Goal: Task Accomplishment & Management: Complete application form

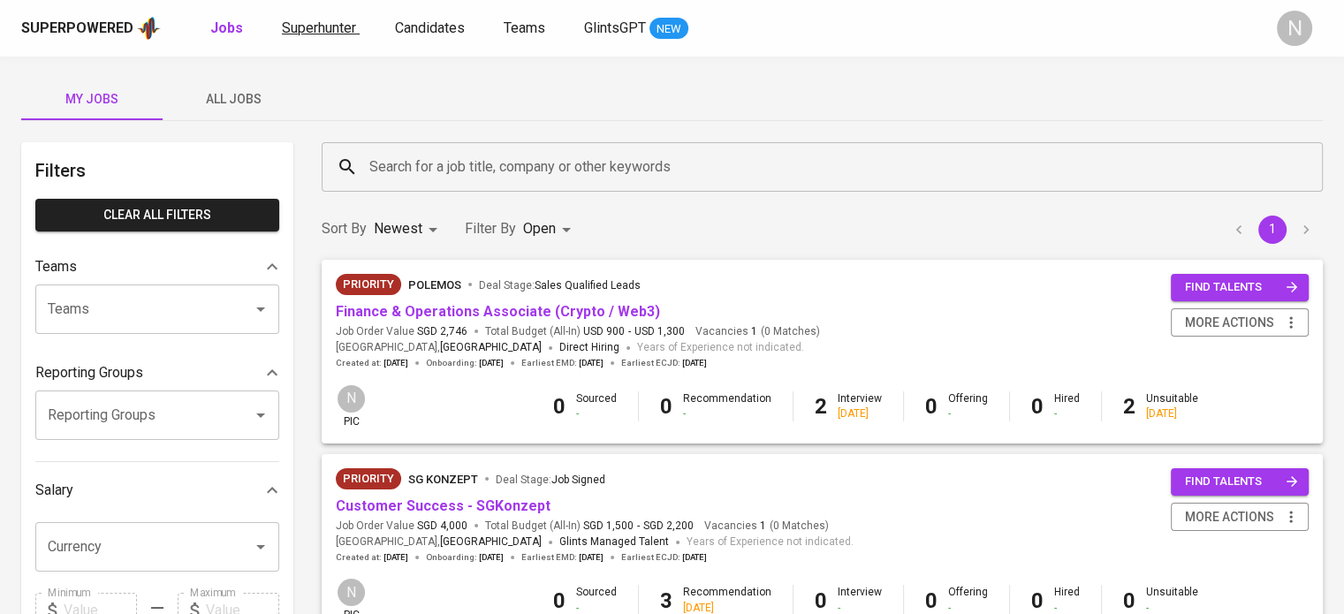
click at [345, 29] on span "Superhunter" at bounding box center [319, 27] width 74 height 17
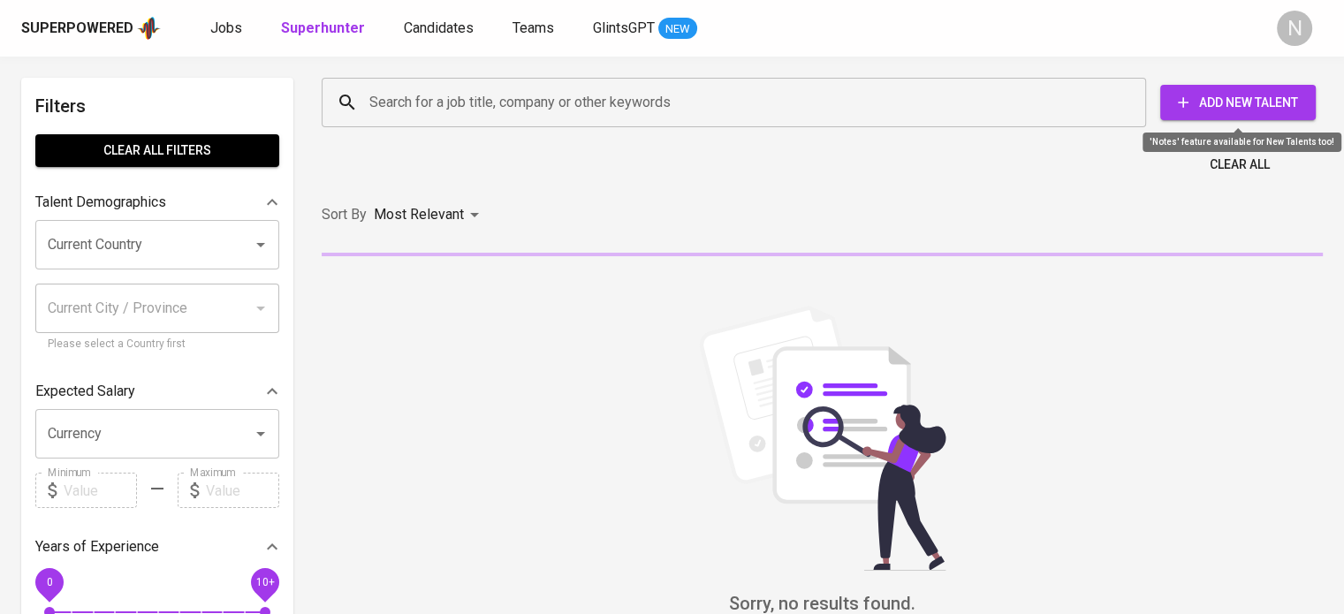
click at [1244, 106] on span "Add New Talent" at bounding box center [1237, 103] width 127 height 22
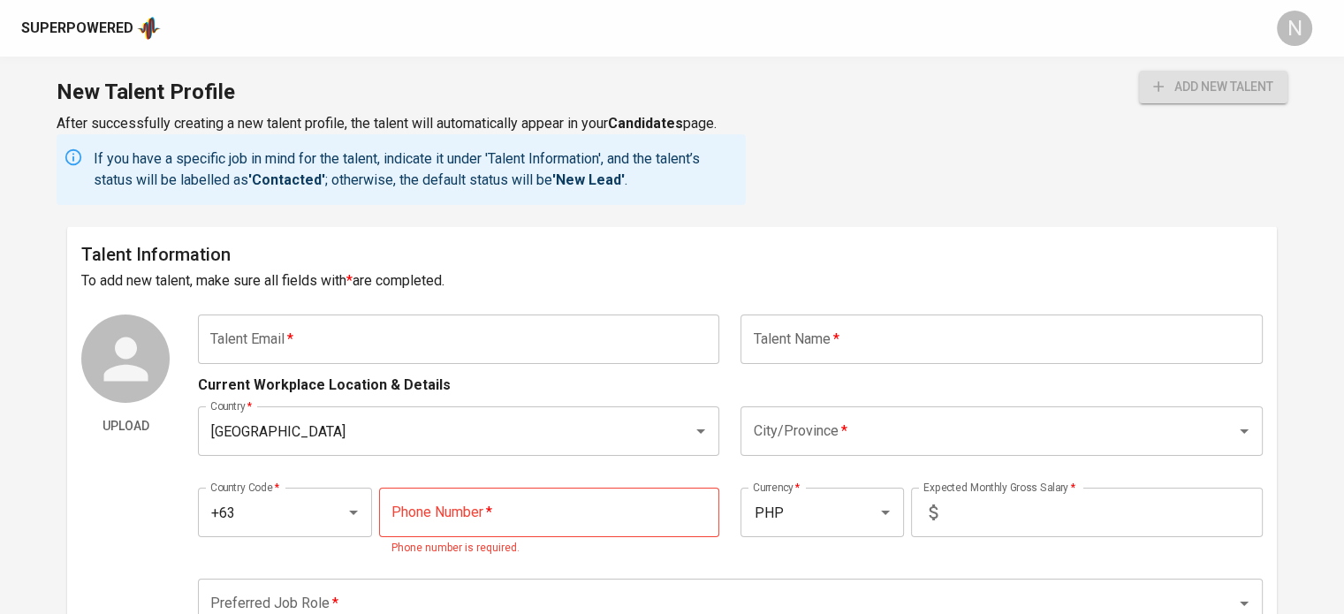
click at [435, 337] on input "text" at bounding box center [458, 339] width 521 height 49
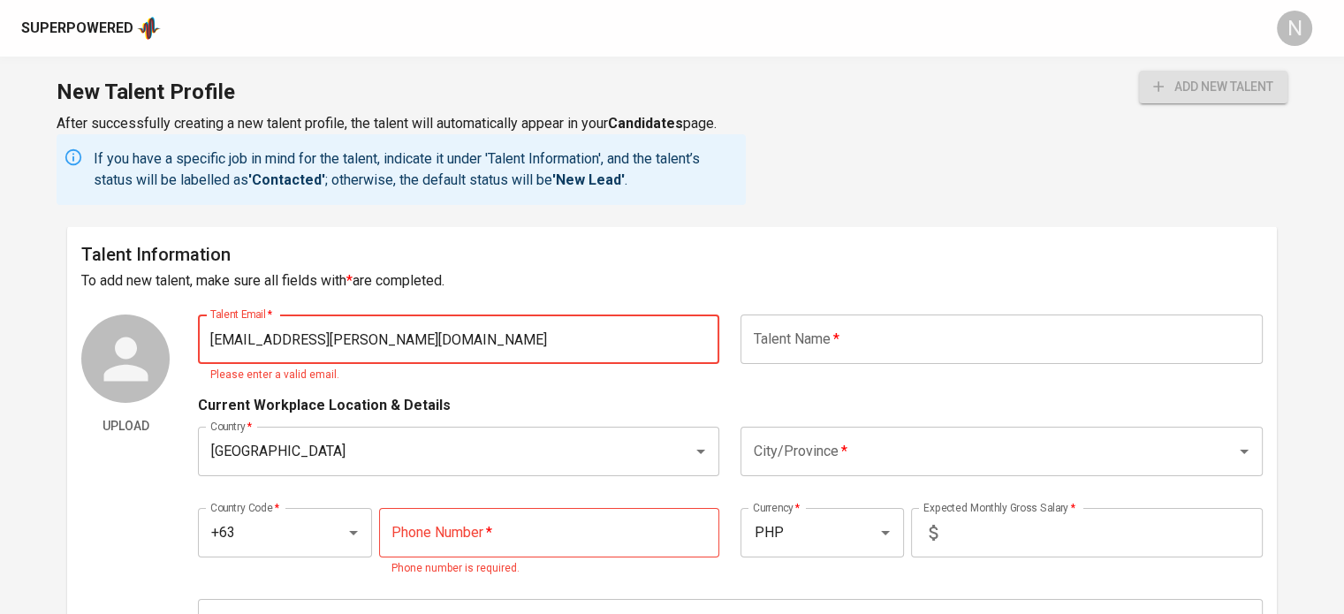
type input "[EMAIL_ADDRESS][PERSON_NAME][DOMAIN_NAME]"
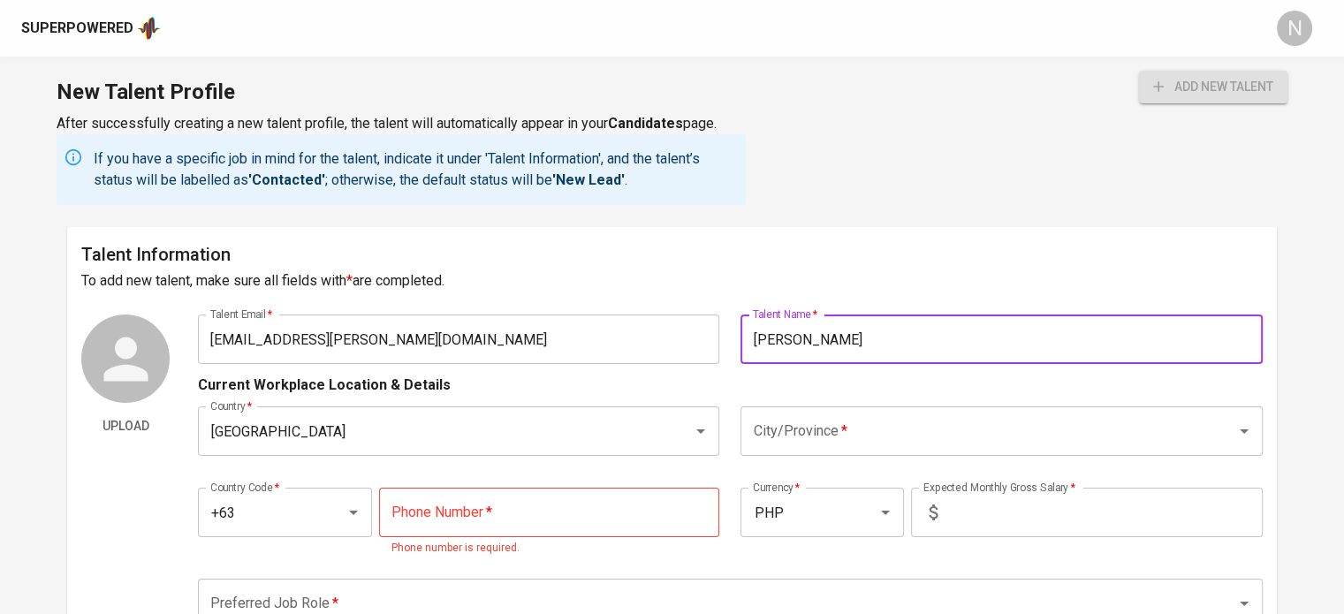
type input "[PERSON_NAME]"
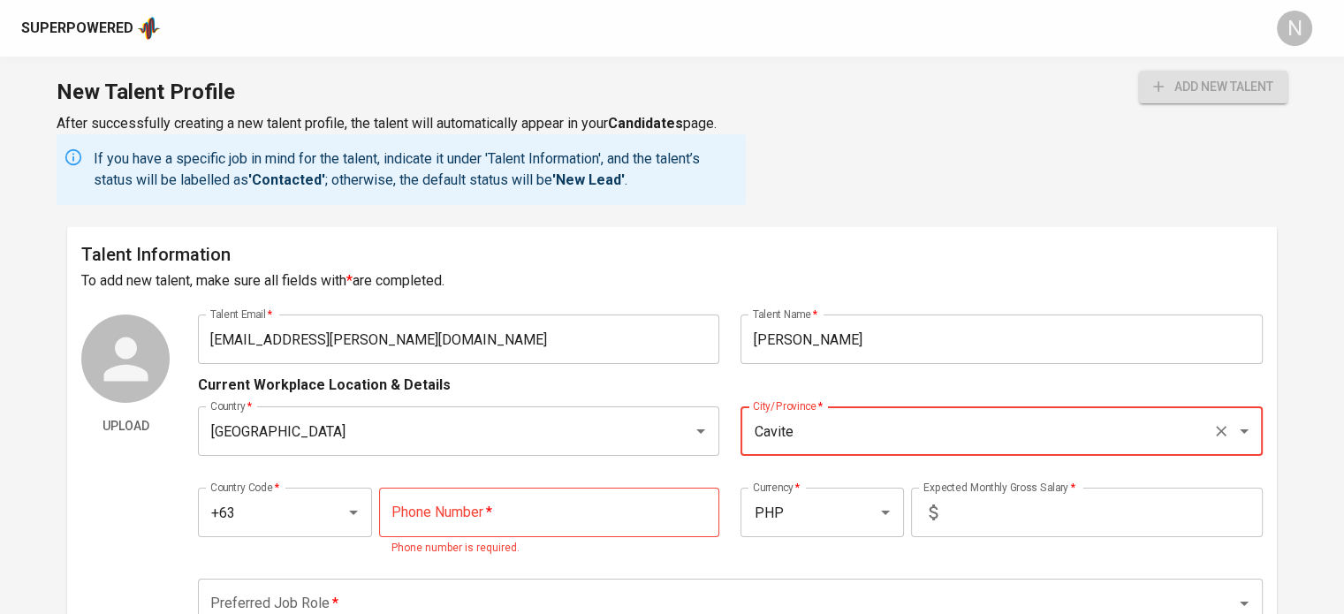
type input "Cavite"
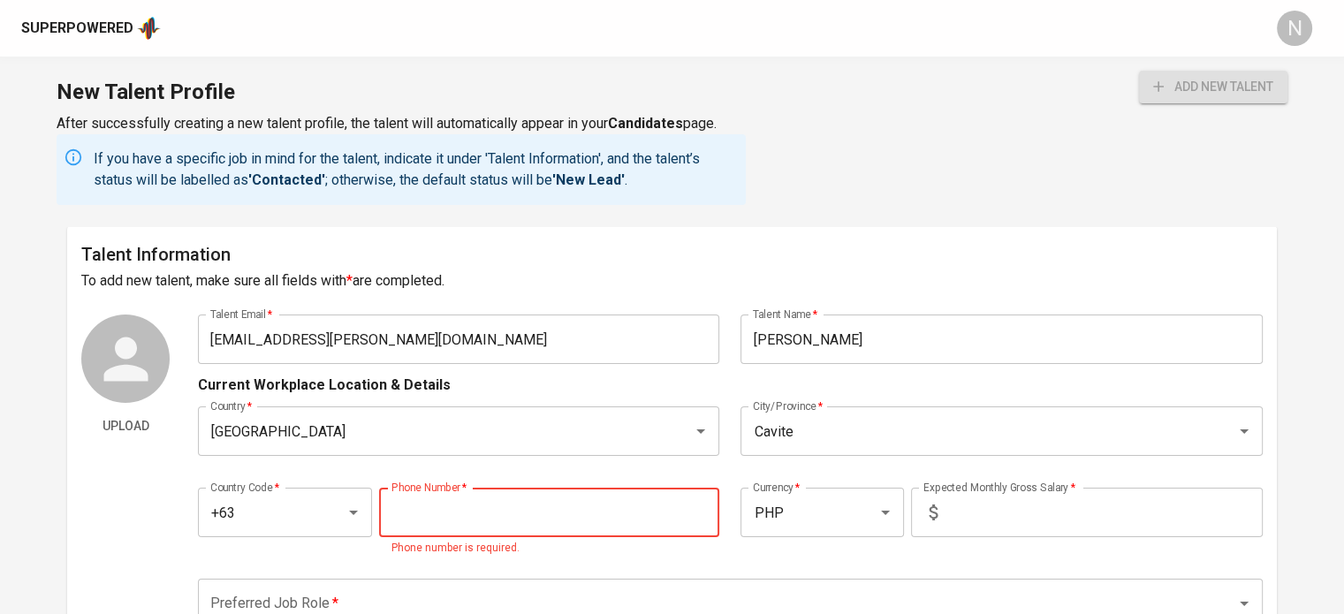
paste input "[PHONE_NUMBER]"
type input "[PHONE_NUMBER]"
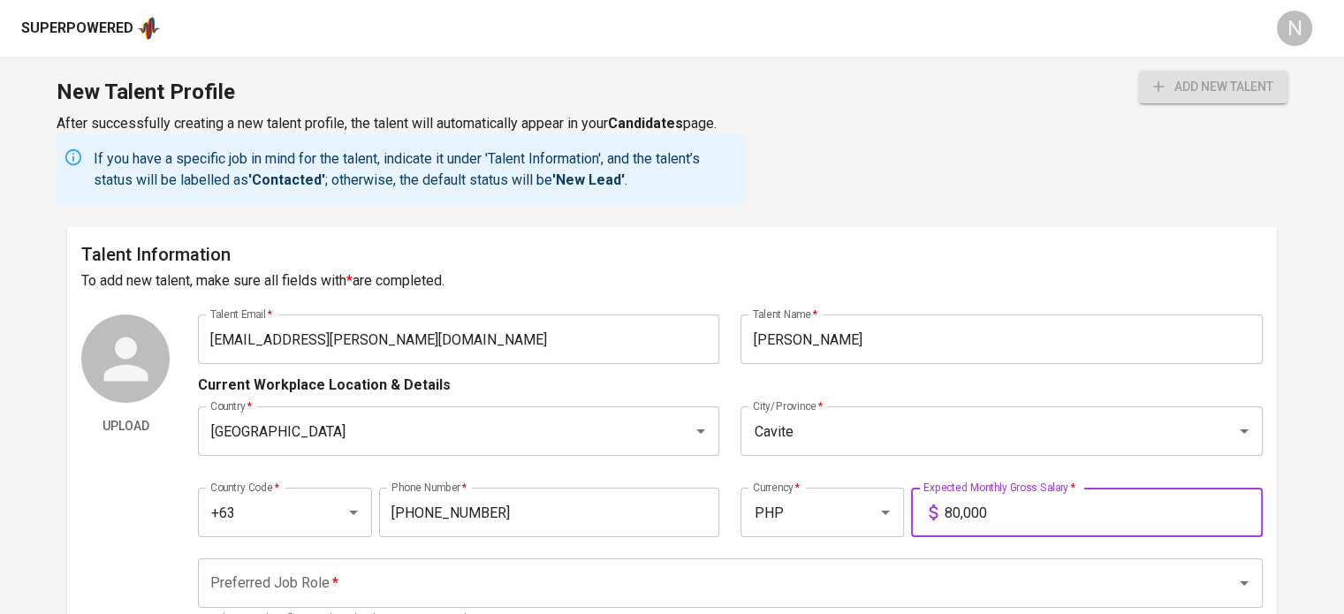
type input "80,000"
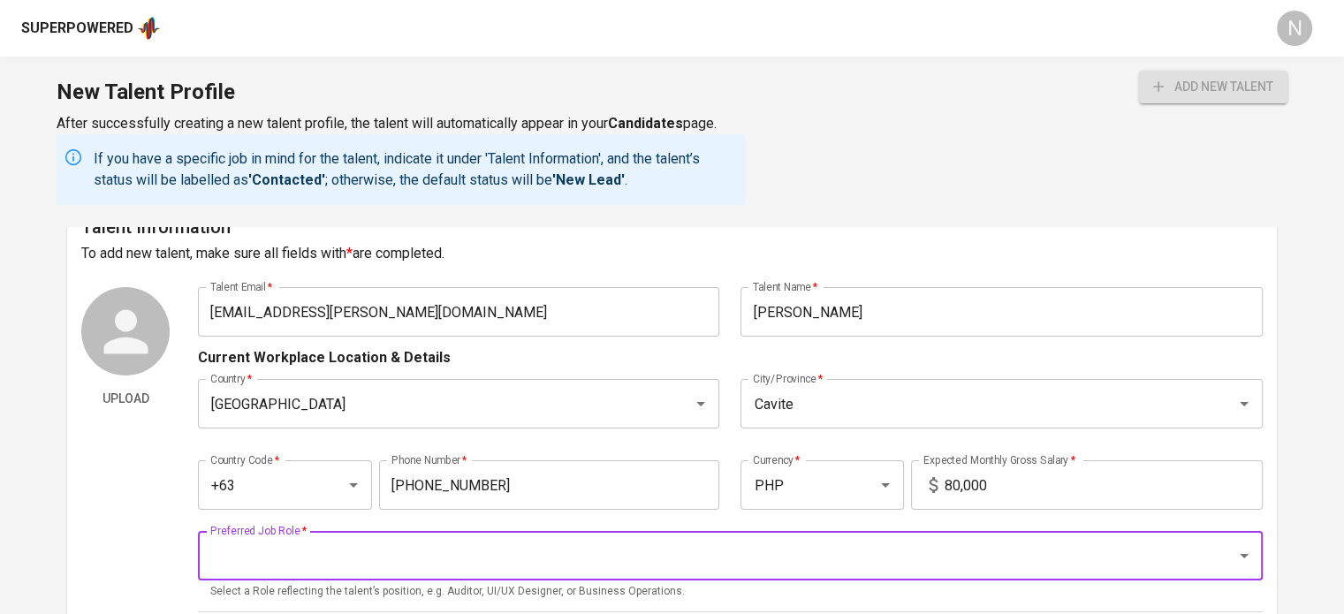
scroll to position [88, 0]
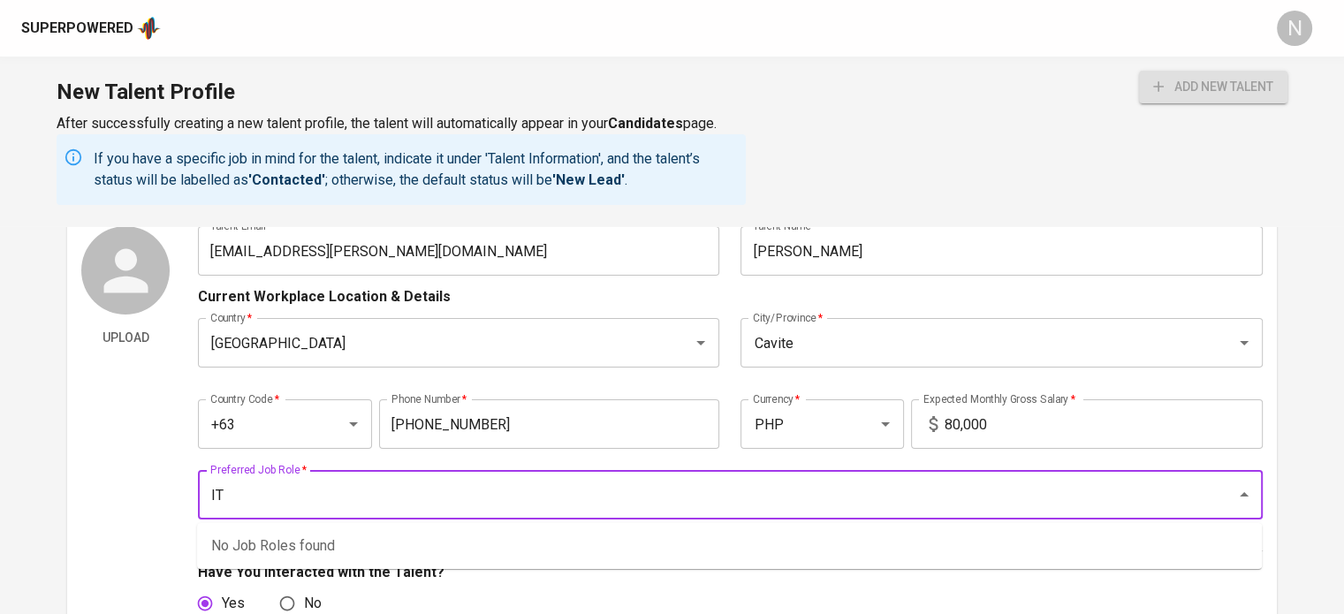
type input "I"
type input "help"
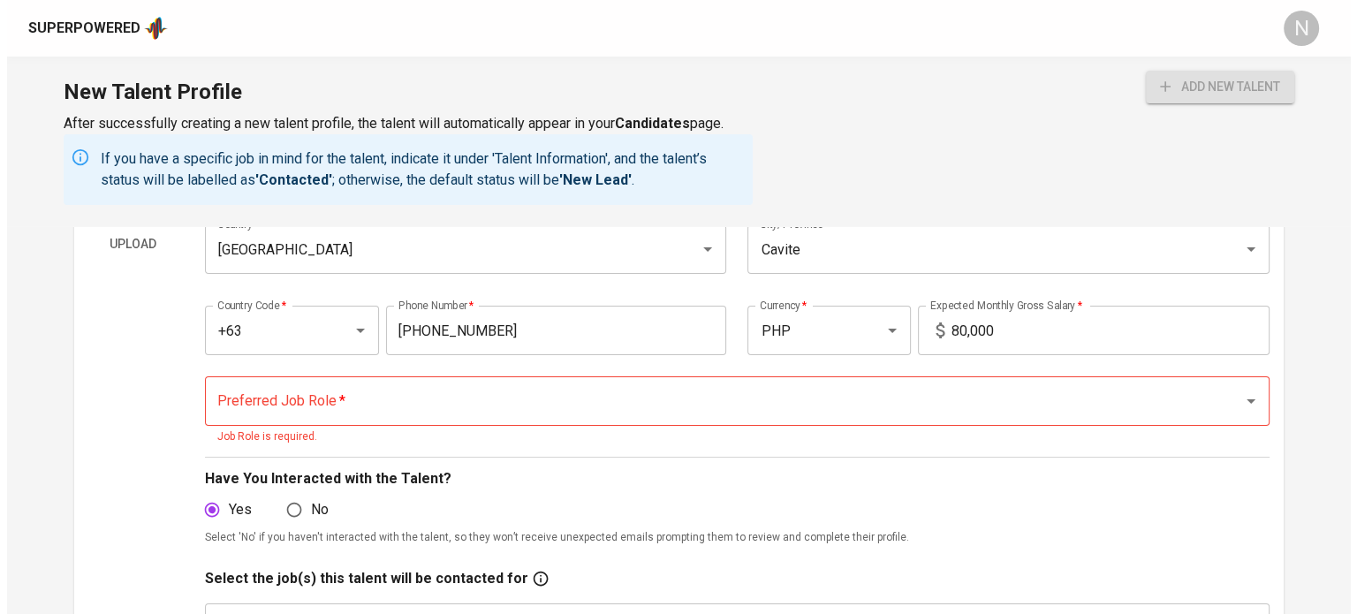
scroll to position [177, 0]
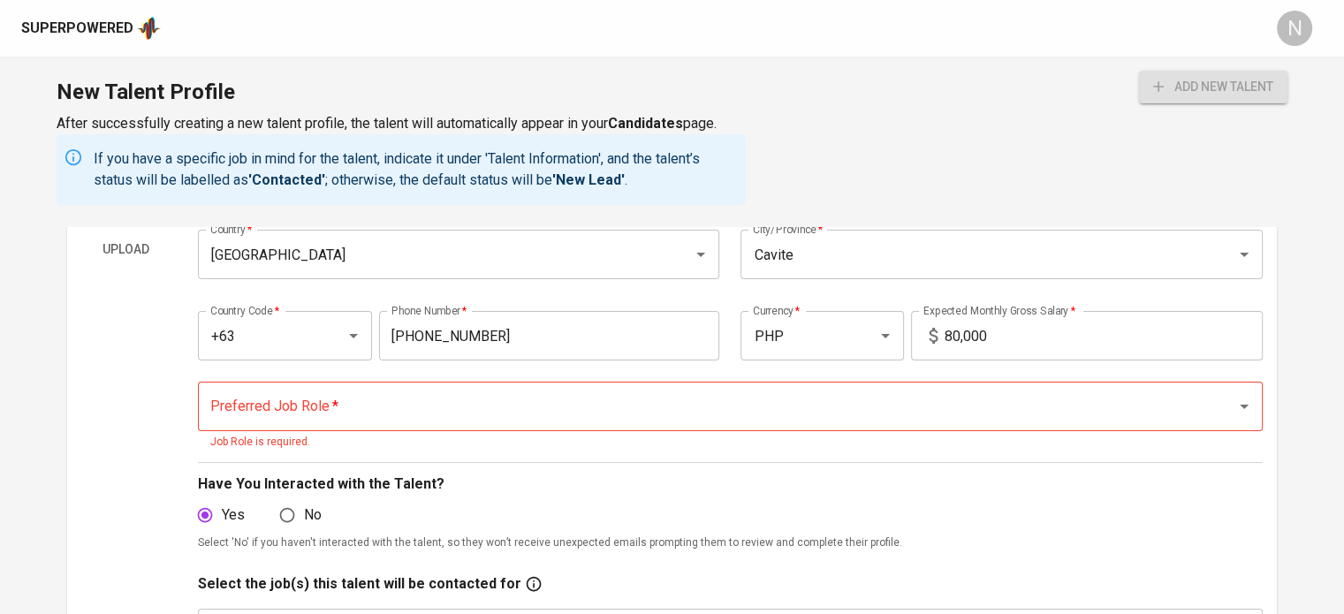
click at [243, 409] on input "Preferred Job Role   *" at bounding box center [705, 407] width 999 height 34
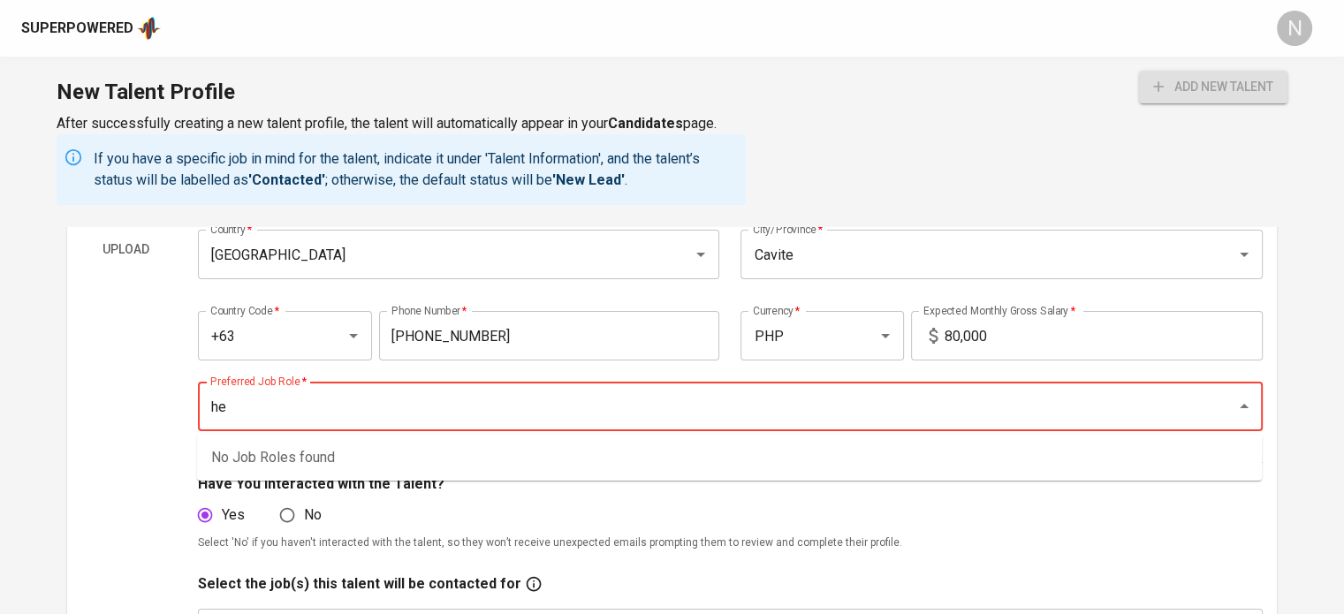
type input "h"
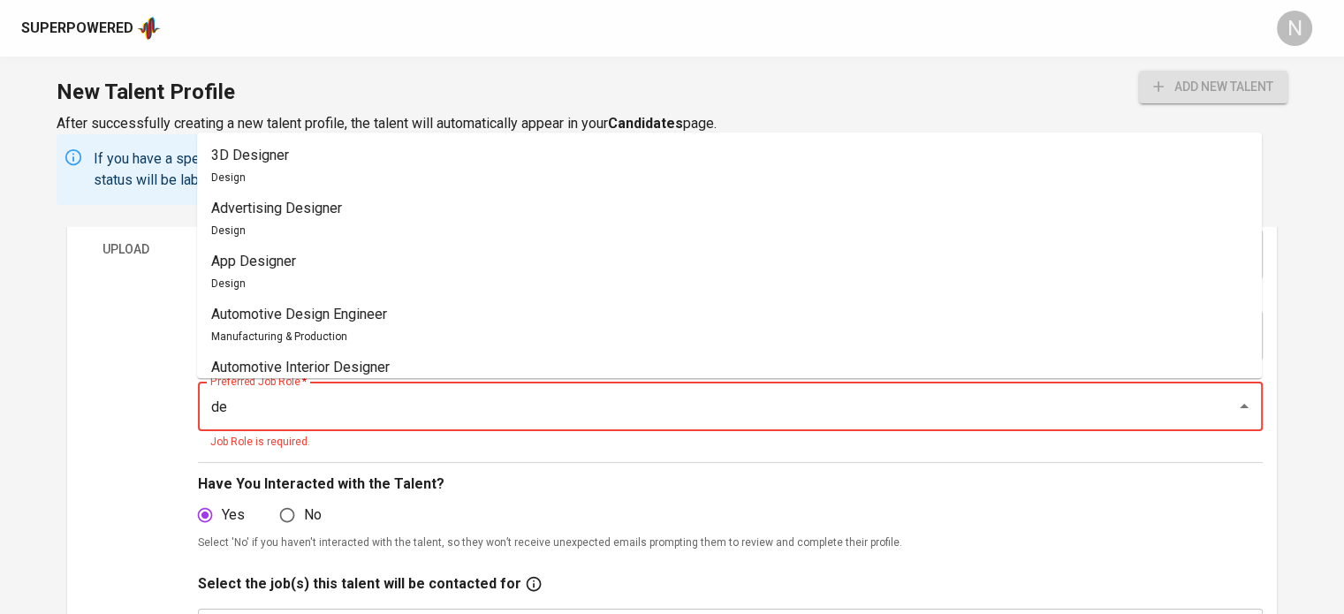
type input "d"
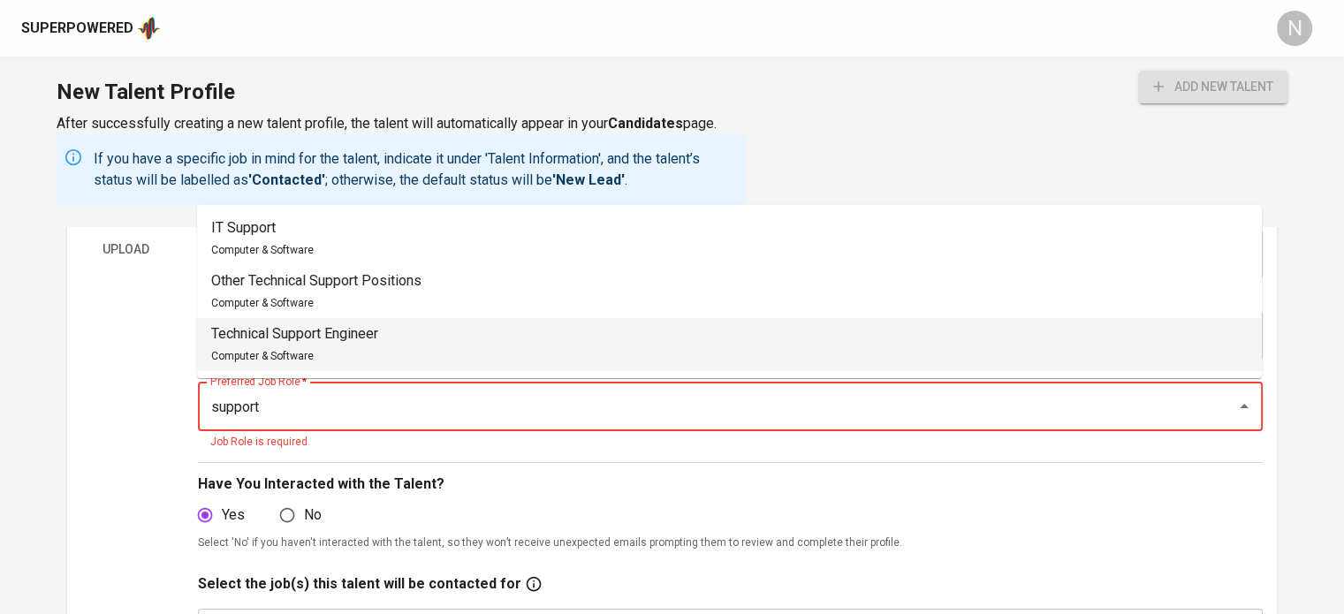
click at [298, 323] on p "Technical Support Engineer" at bounding box center [294, 333] width 167 height 21
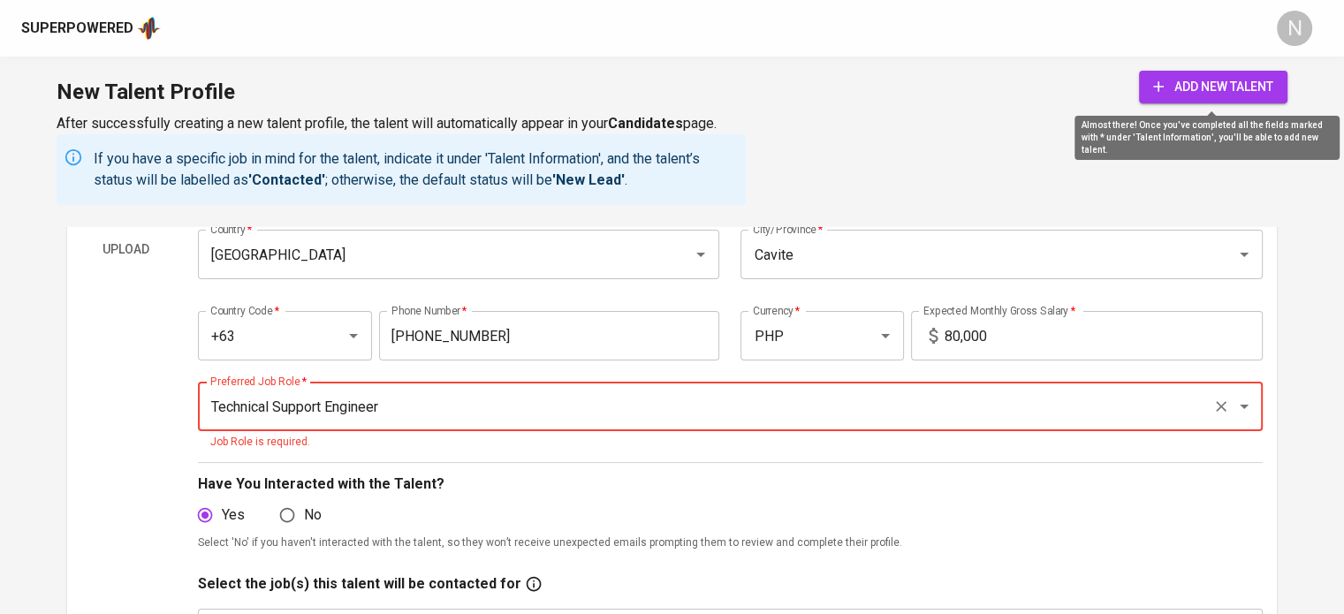
type input "Technical Support Engineer"
click at [1269, 96] on span "add new talent" at bounding box center [1213, 87] width 120 height 22
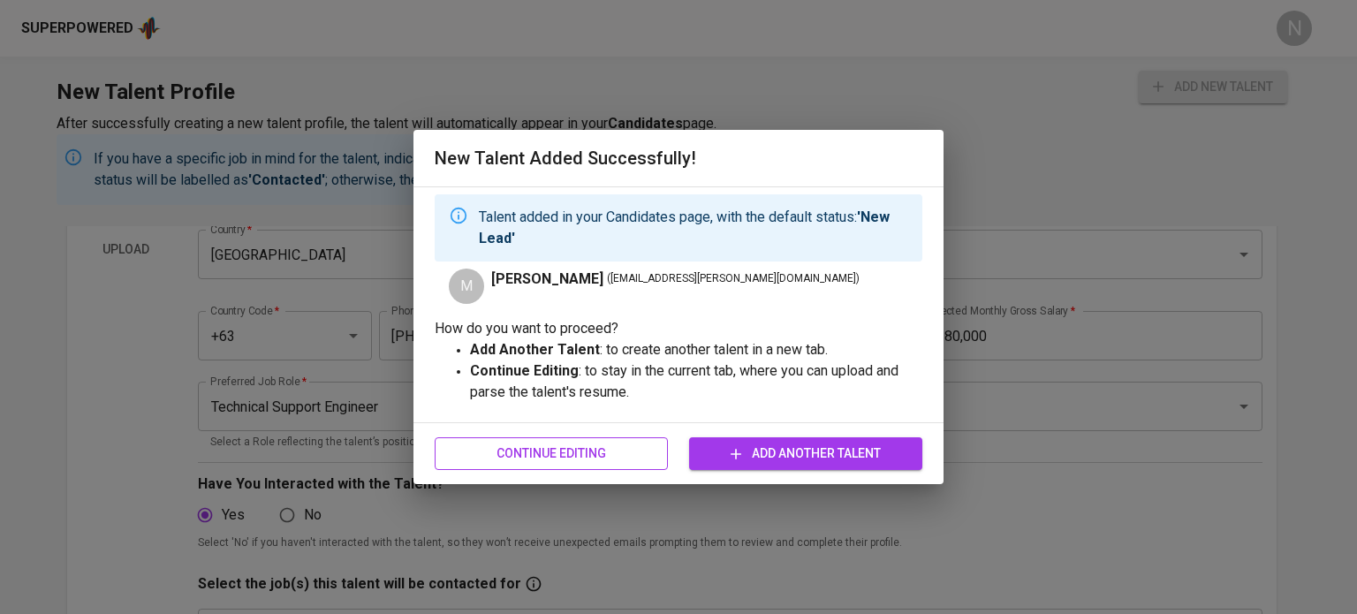
click at [629, 451] on span "Continue Editing" at bounding box center [551, 454] width 205 height 22
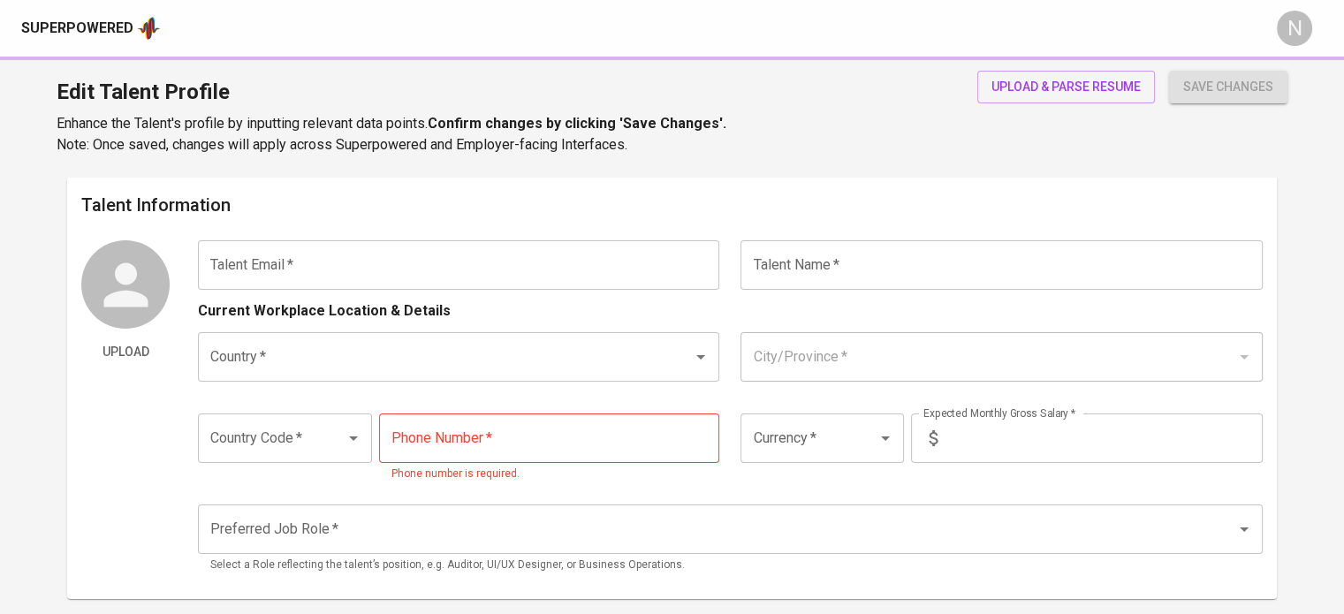
type input "[EMAIL_ADDRESS][PERSON_NAME][DOMAIN_NAME]"
type input "[PERSON_NAME]"
type input "[GEOGRAPHIC_DATA]"
type input "Cavite"
type input "+63"
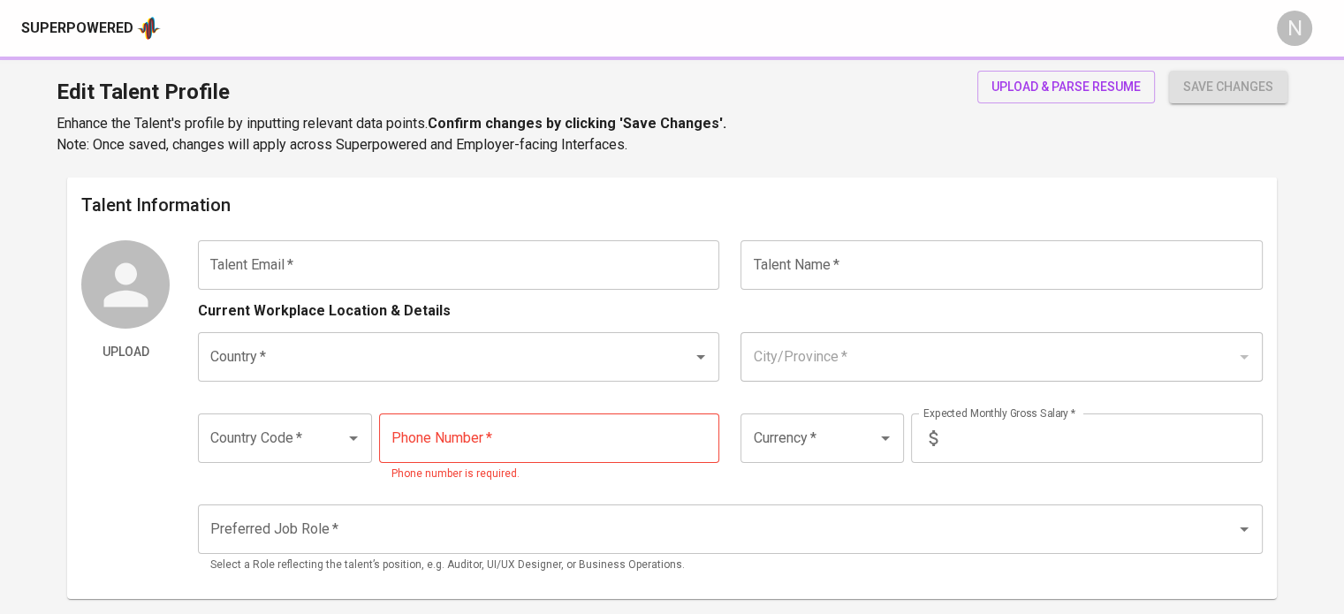
type input "[PHONE_NUMBER]"
type input "PHP"
type input "80,000"
type input "Technical Support Engineer"
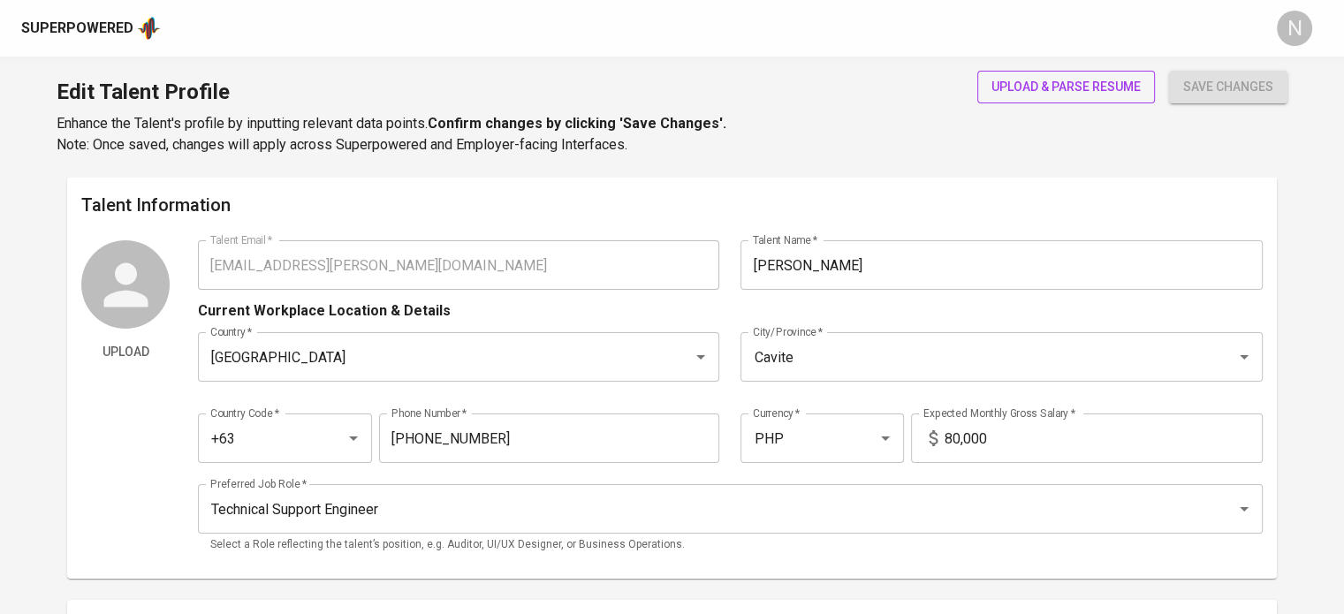
click at [1035, 85] on span "upload & parse resume" at bounding box center [1065, 87] width 149 height 22
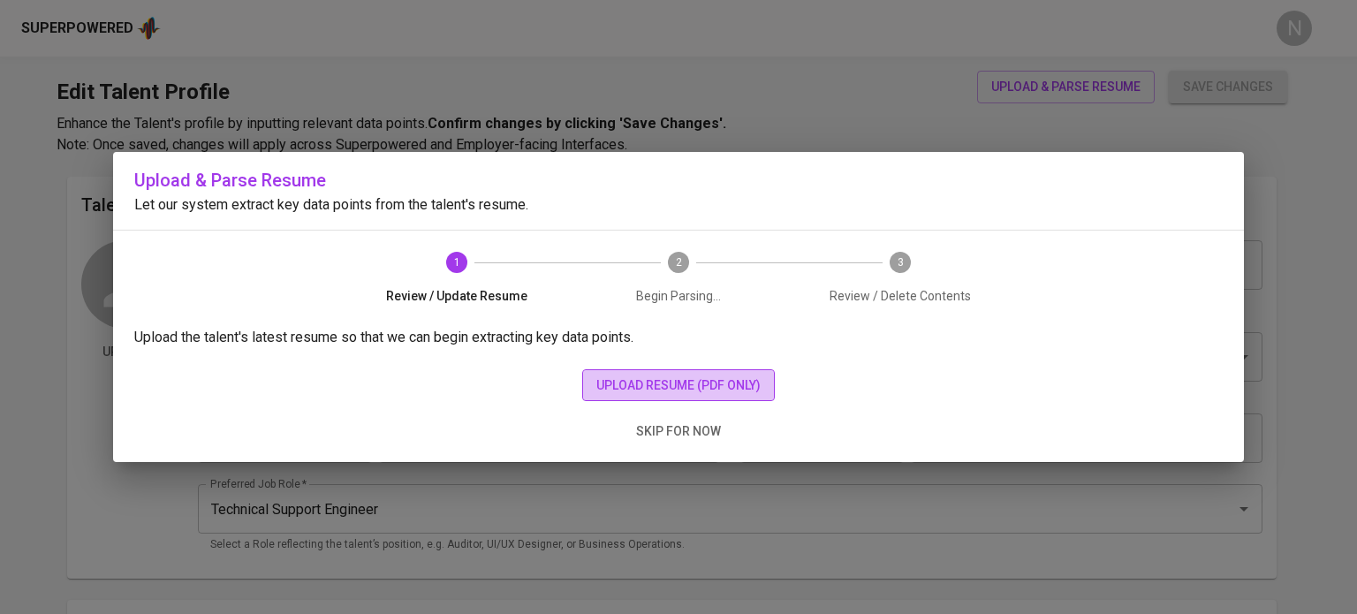
click at [735, 394] on span "upload resume (pdf only)" at bounding box center [678, 386] width 164 height 22
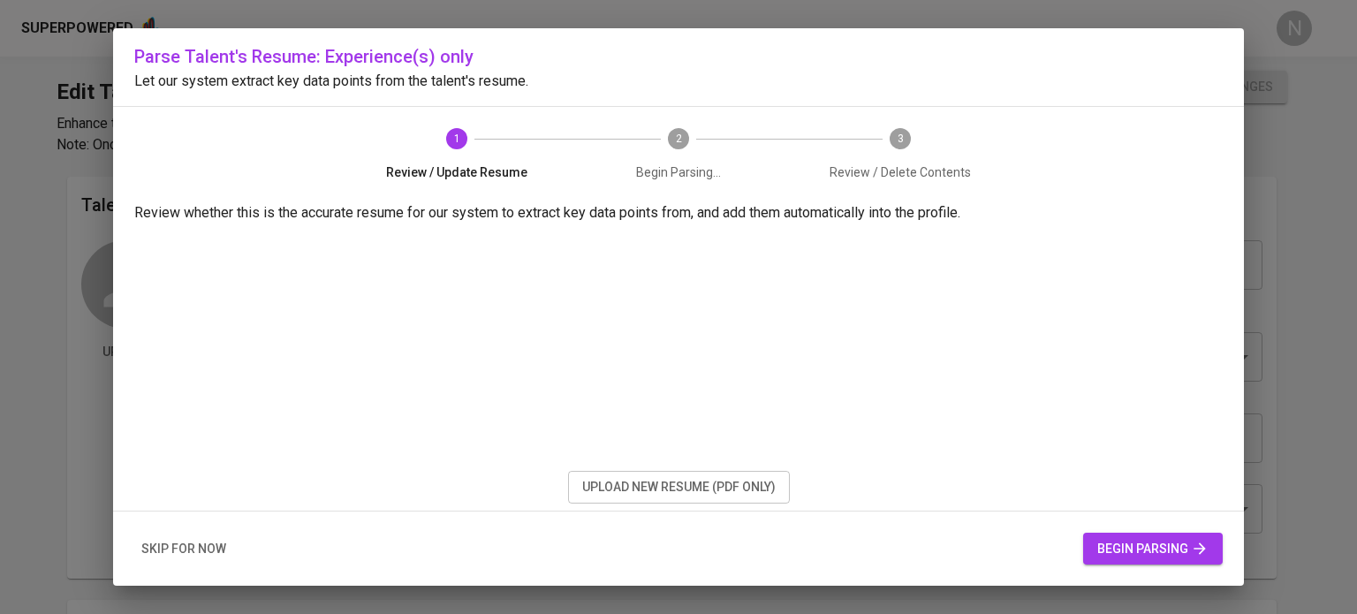
click at [1141, 557] on span "begin parsing" at bounding box center [1152, 549] width 111 height 22
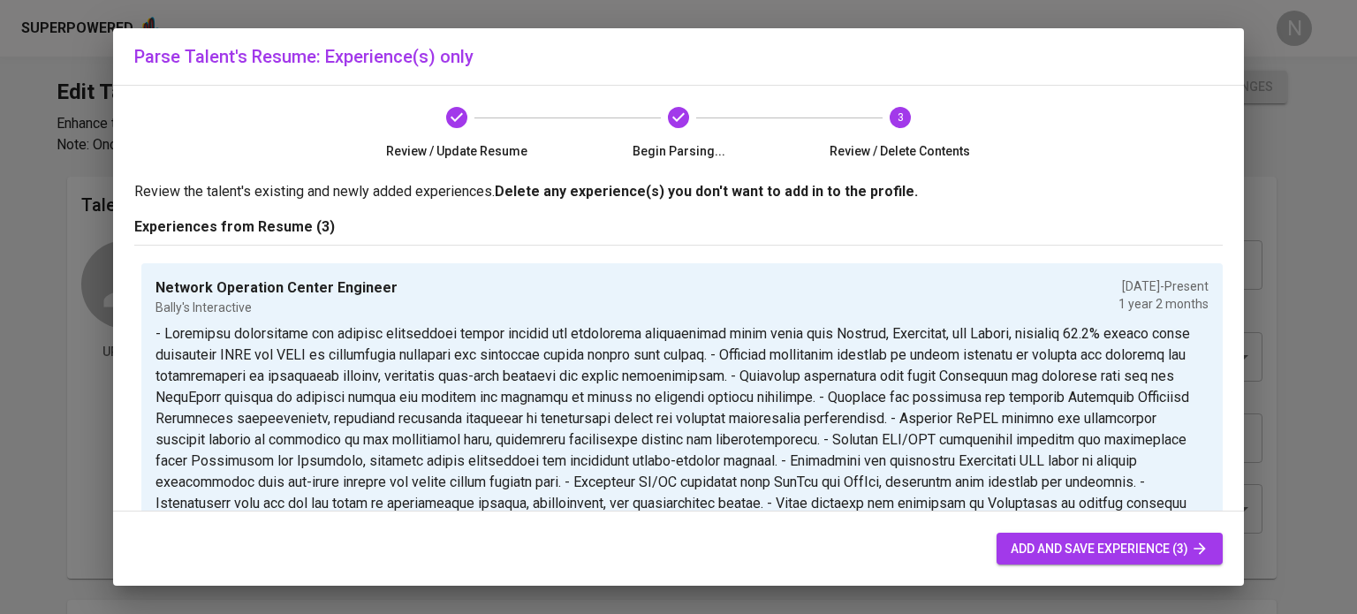
click at [1066, 559] on button "add and save experience (3)" at bounding box center [1110, 549] width 226 height 33
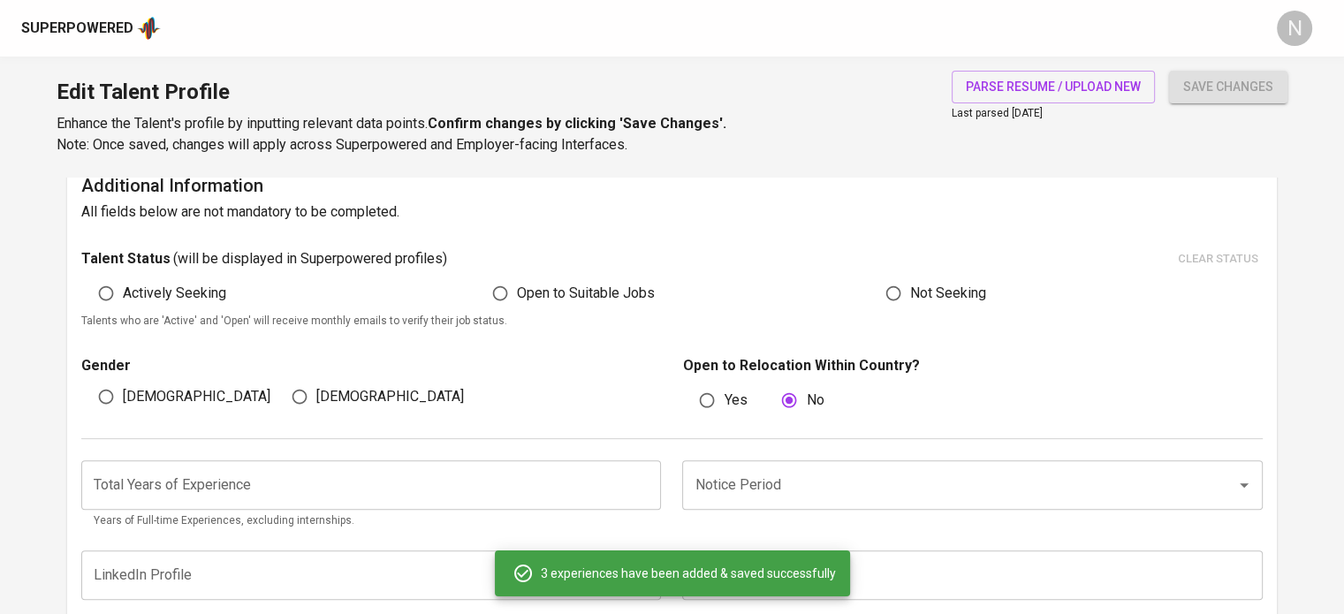
scroll to position [440, 0]
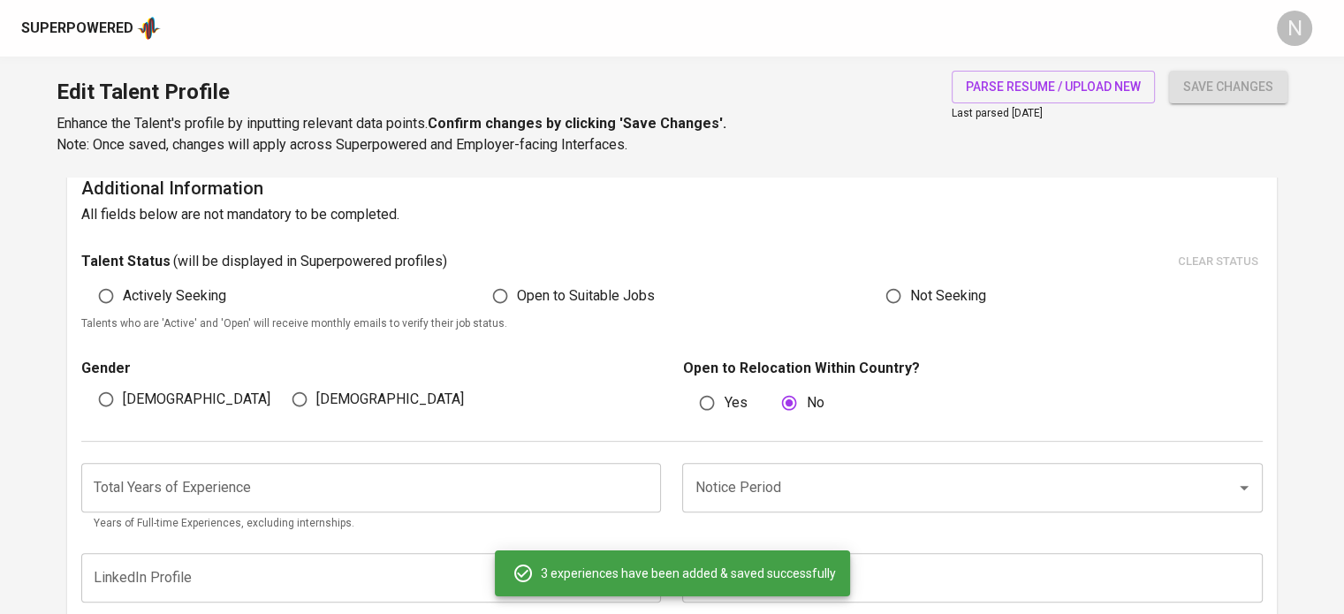
click at [173, 295] on span "Actively Seeking" at bounding box center [174, 295] width 103 height 21
click at [123, 295] on input "Actively Seeking" at bounding box center [106, 296] width 34 height 34
radio input "true"
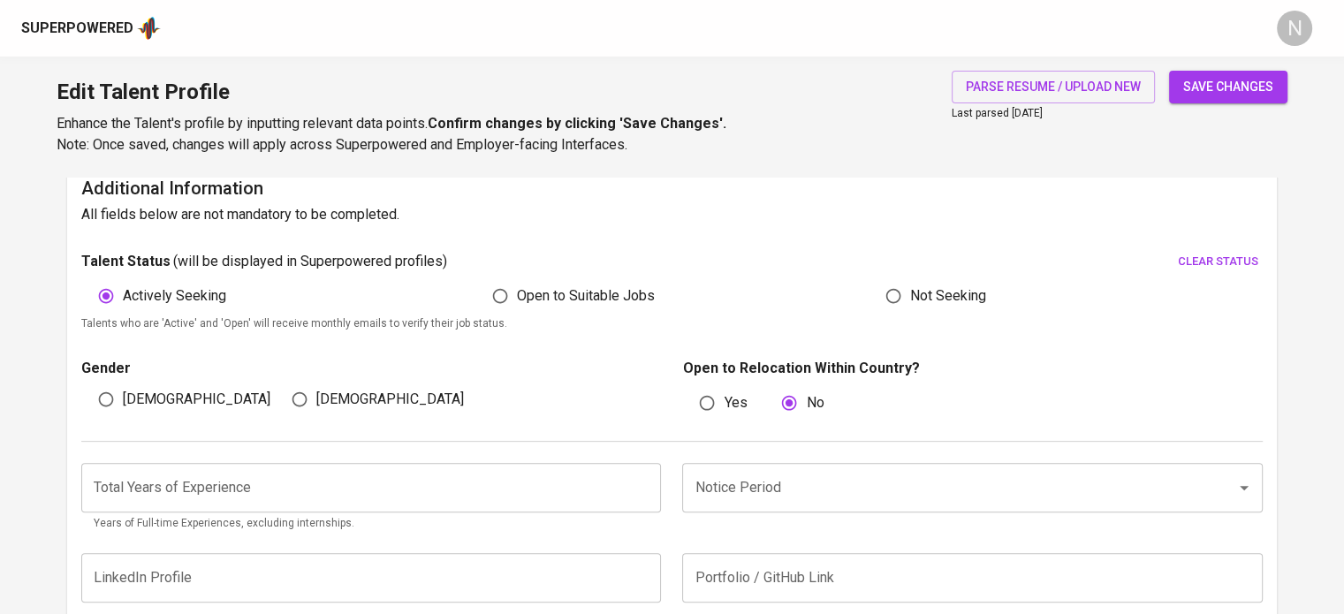
click at [146, 399] on span "[DEMOGRAPHIC_DATA]" at bounding box center [197, 399] width 148 height 21
click at [123, 399] on input "[DEMOGRAPHIC_DATA]" at bounding box center [106, 400] width 34 height 34
radio input "true"
click at [242, 477] on input "number" at bounding box center [371, 487] width 580 height 49
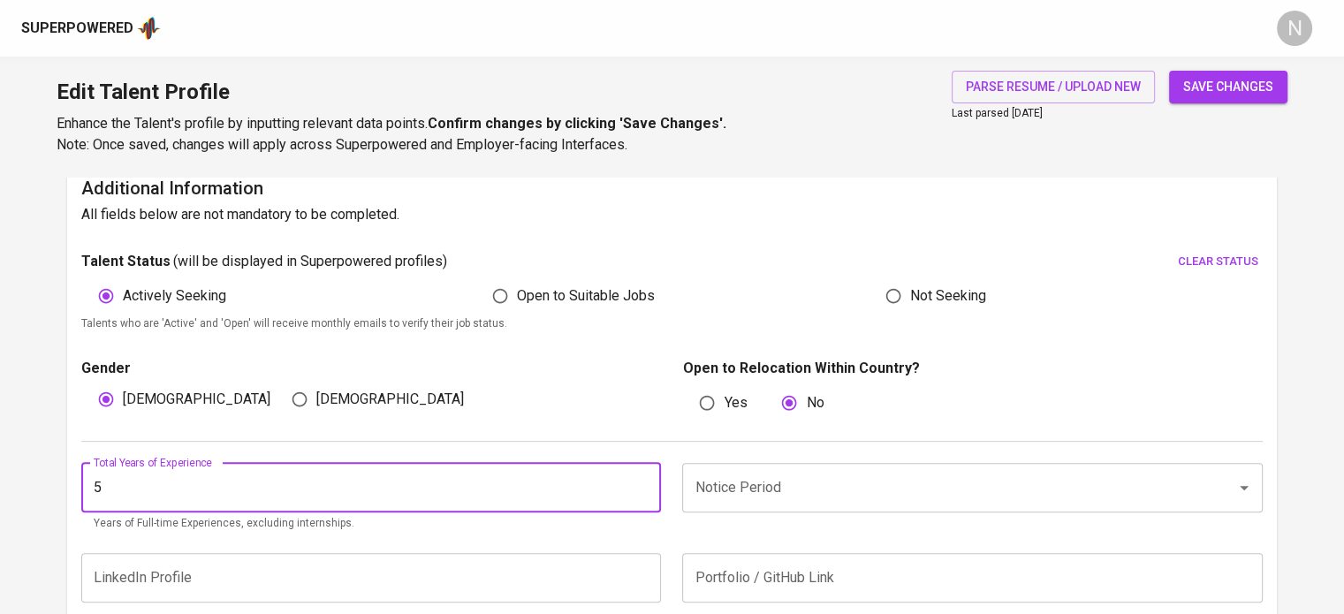
type input "5"
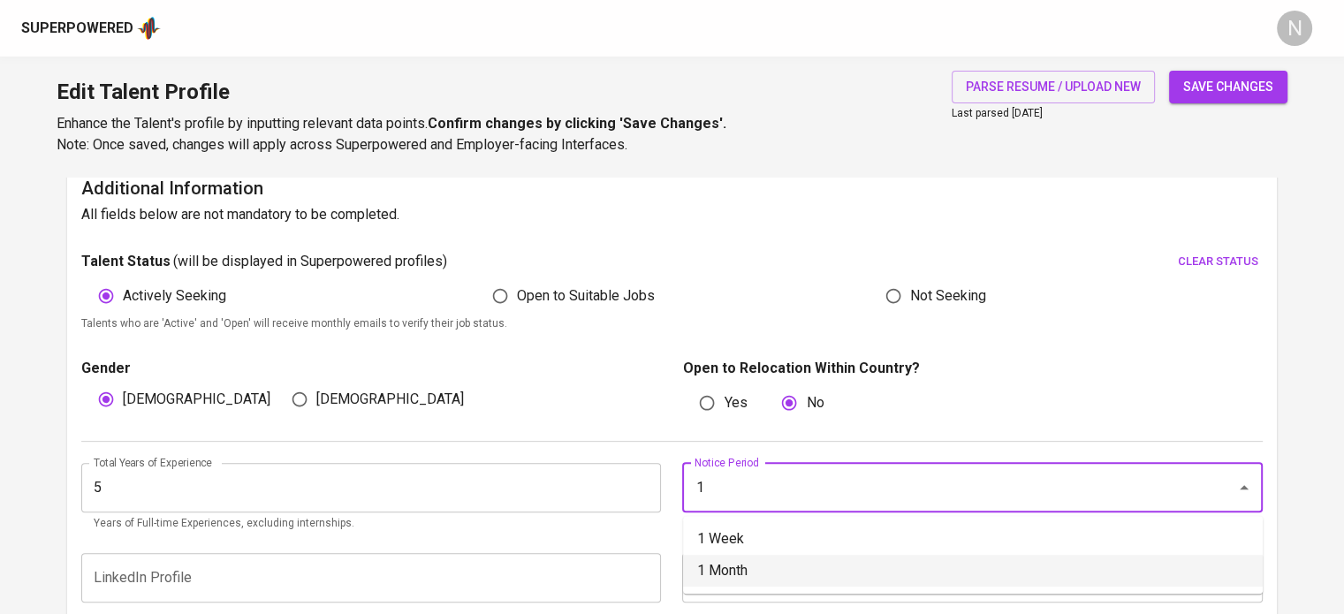
type input "1 Month"
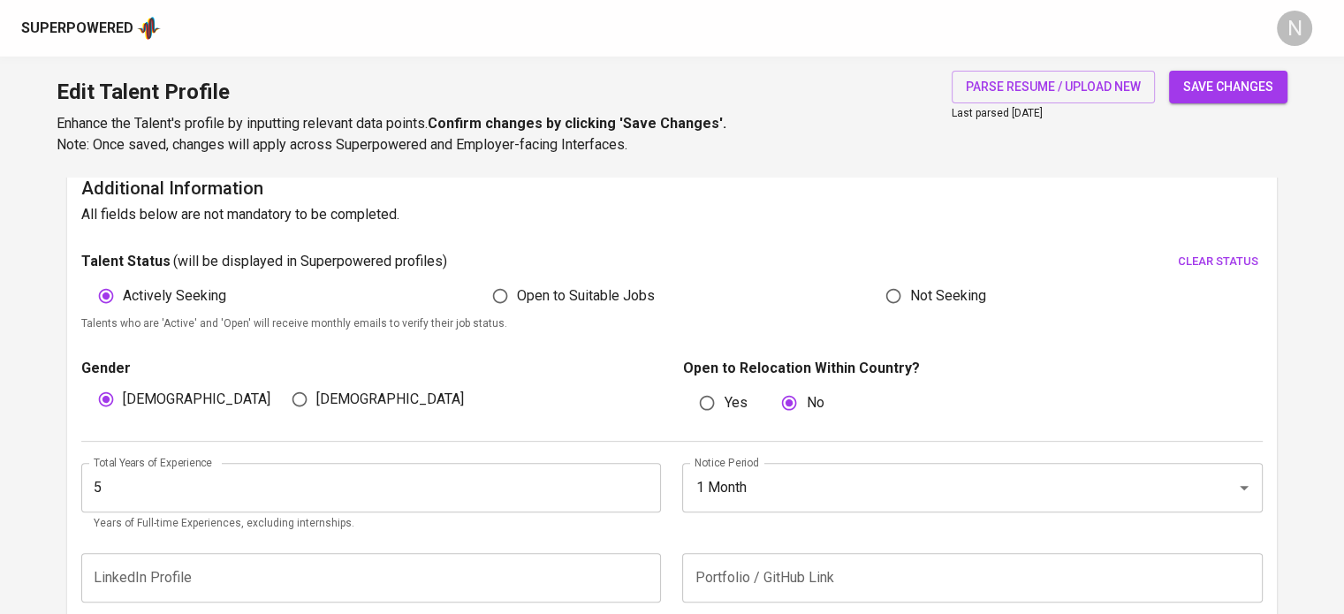
scroll to position [854, 0]
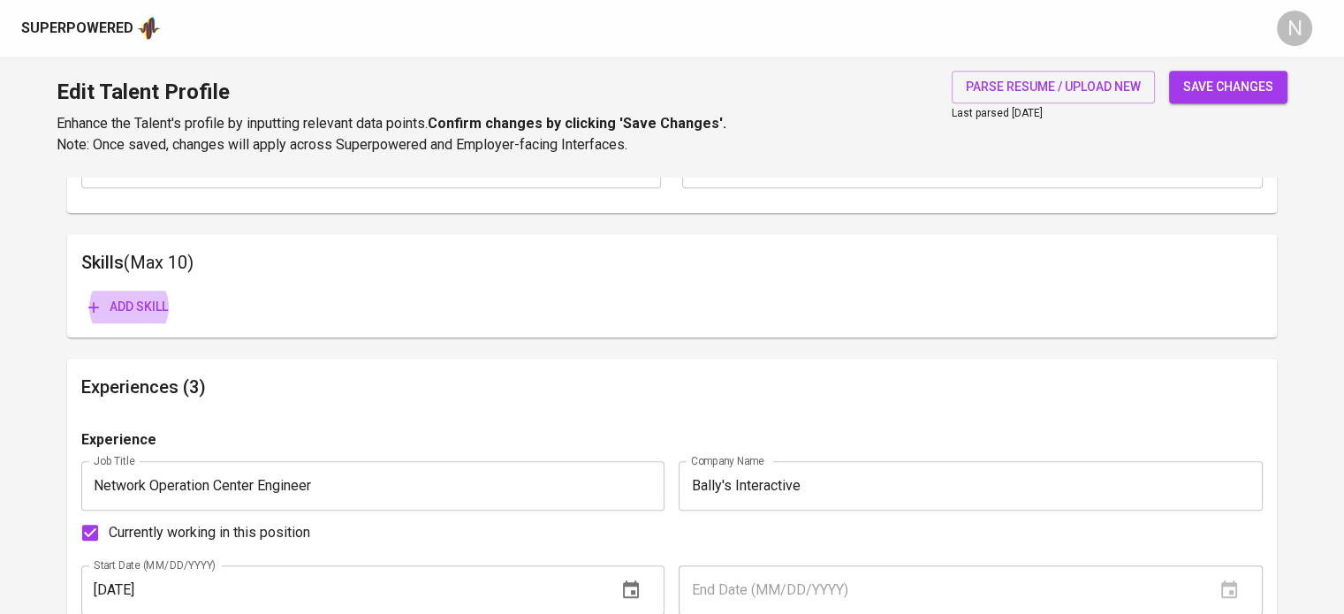
click at [81, 291] on button "Add skill" at bounding box center [128, 307] width 94 height 33
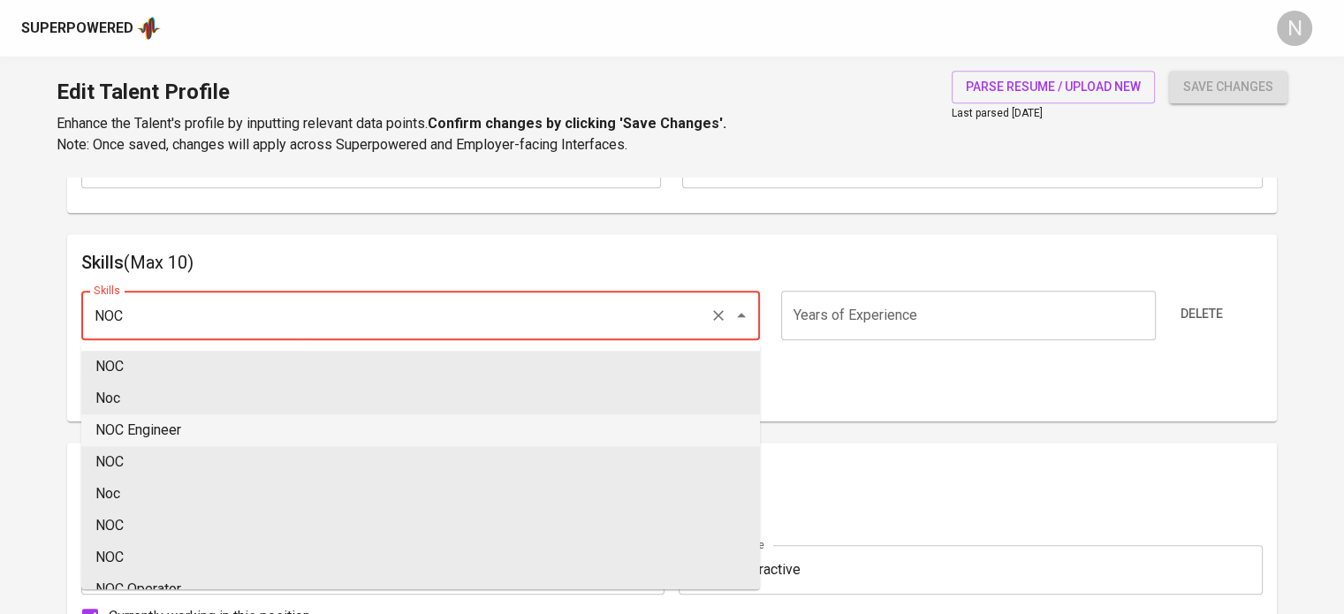
type input "NOC Engineer"
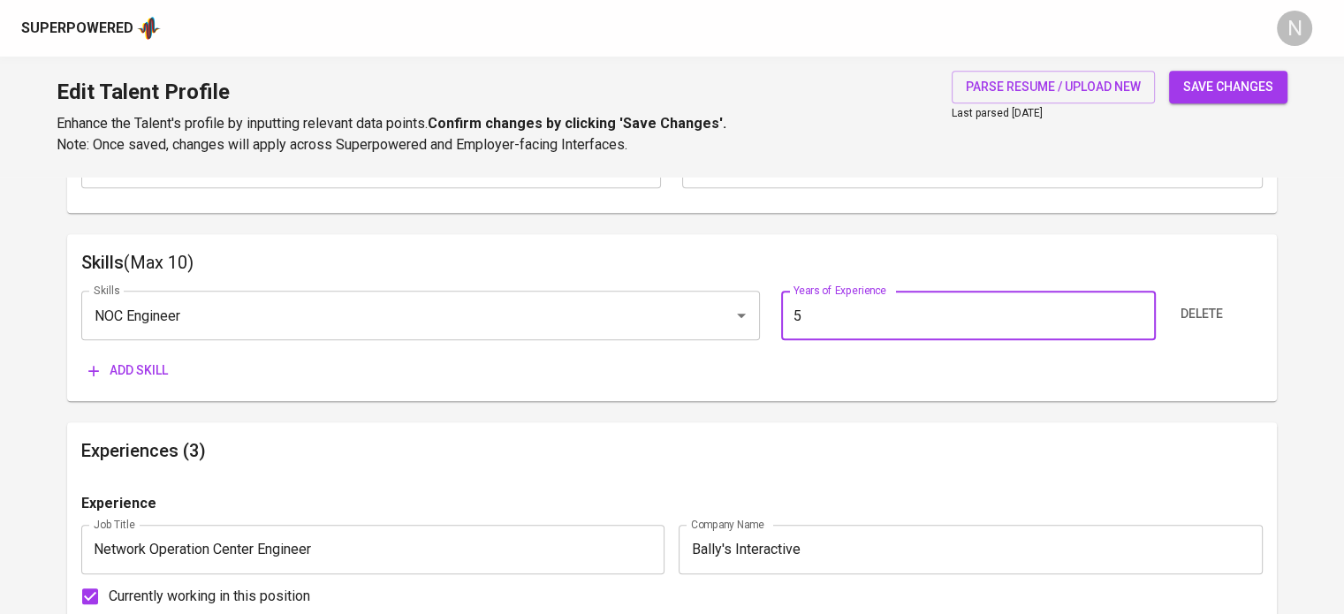
type input "5"
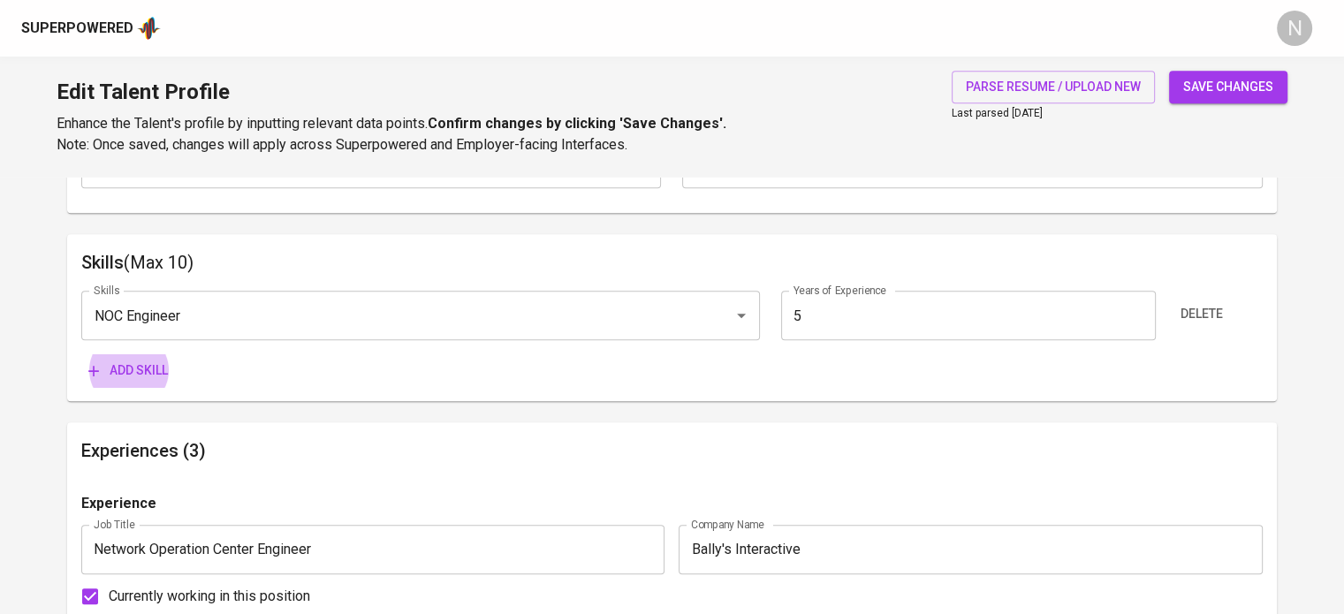
click at [81, 354] on button "Add skill" at bounding box center [128, 370] width 94 height 33
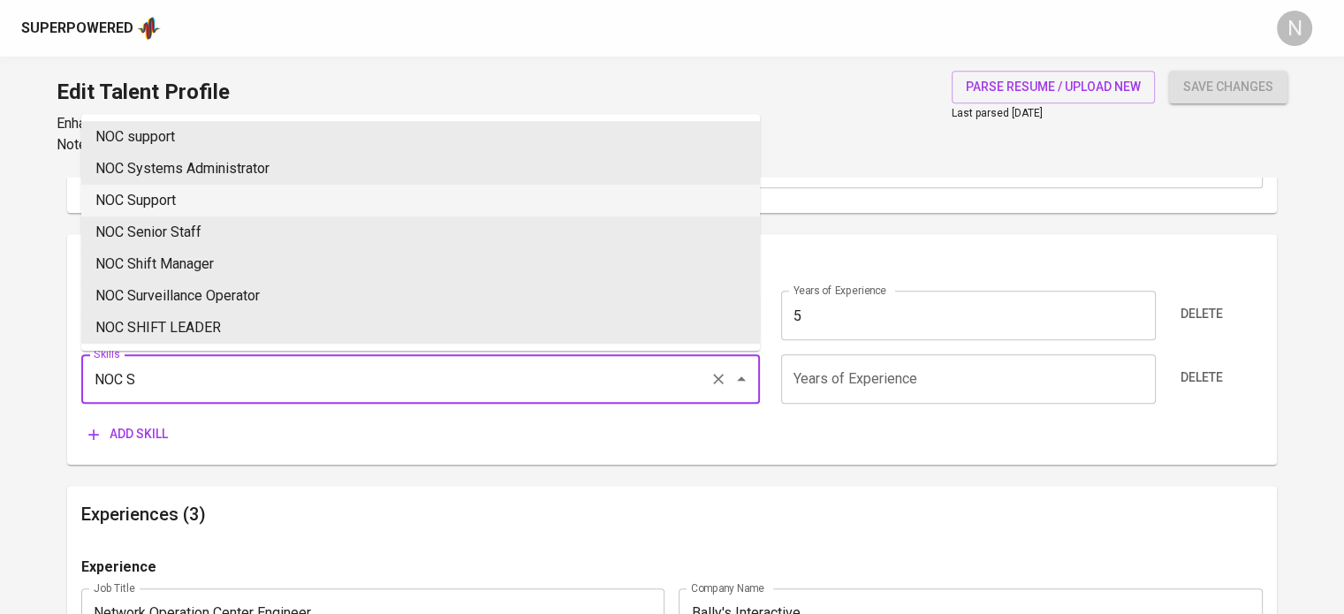
type input "NOC Support"
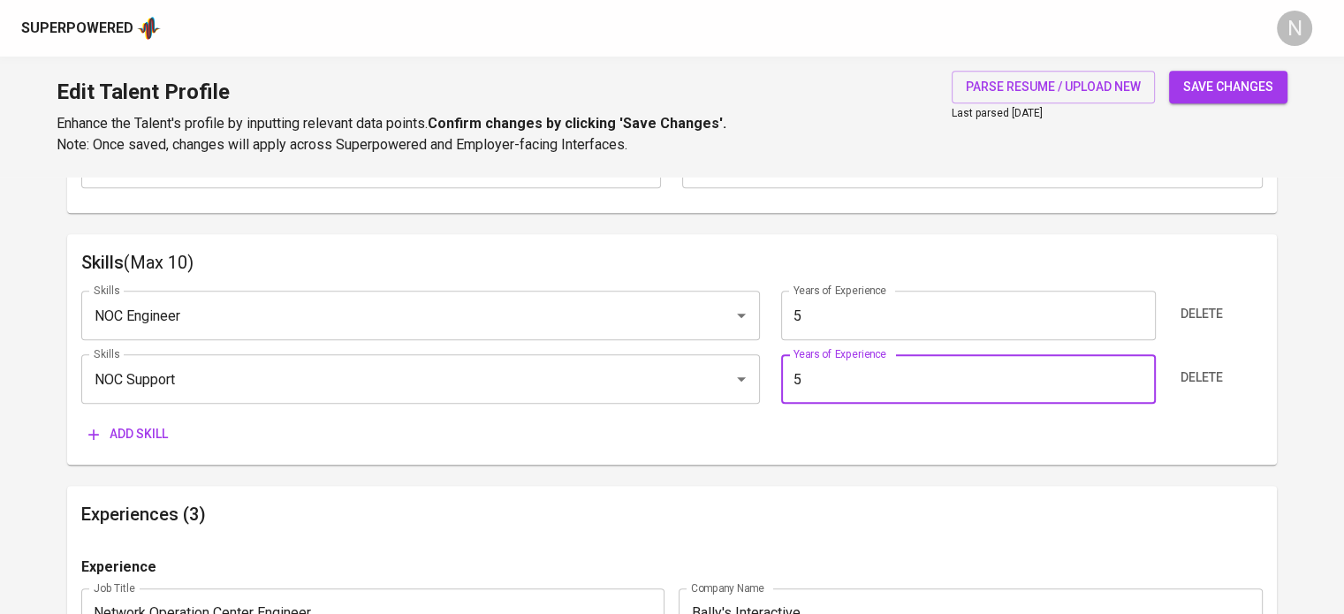
type input "5"
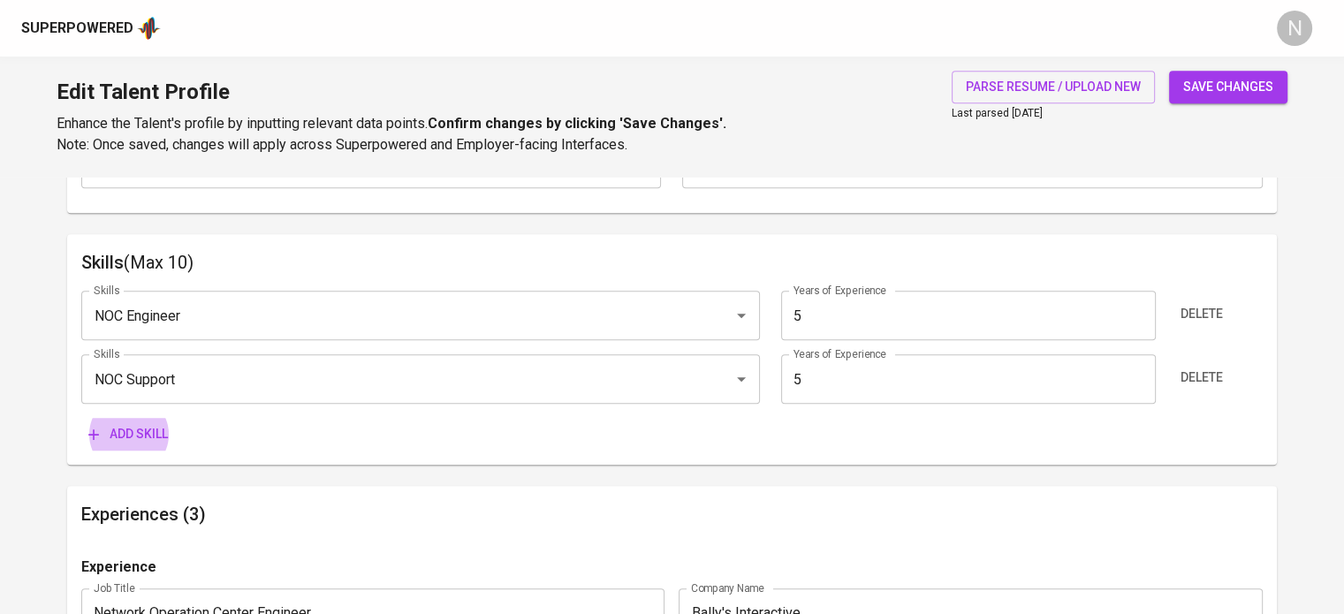
click at [81, 418] on button "Add skill" at bounding box center [128, 434] width 94 height 33
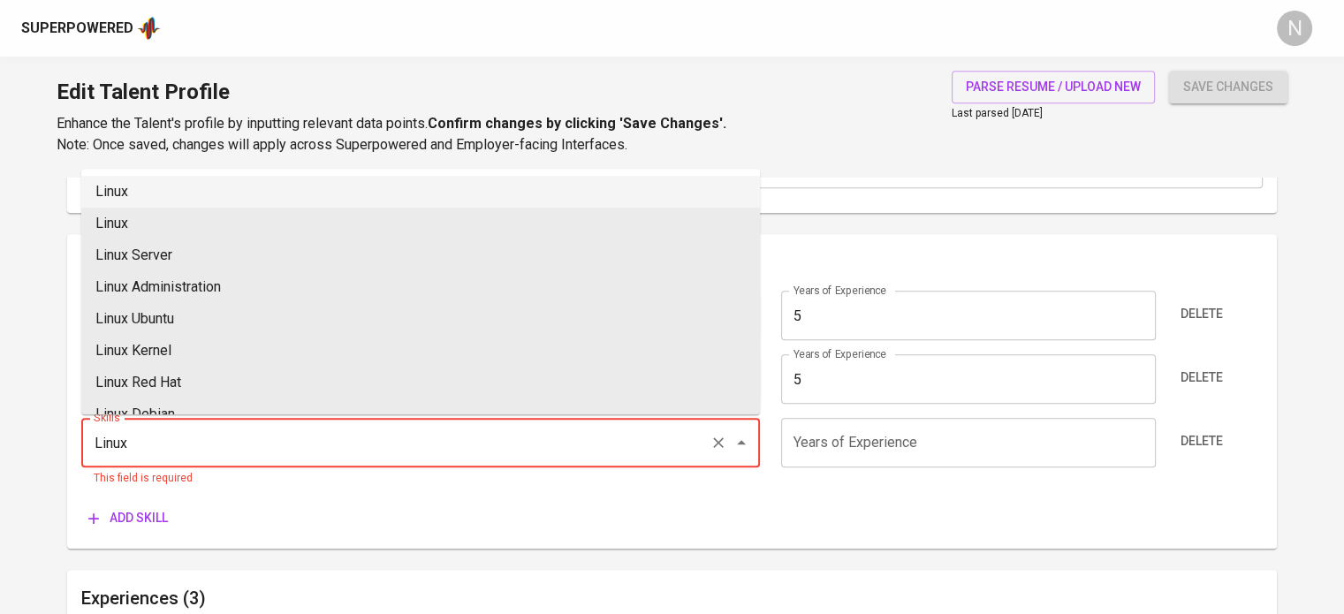
type input "Linux"
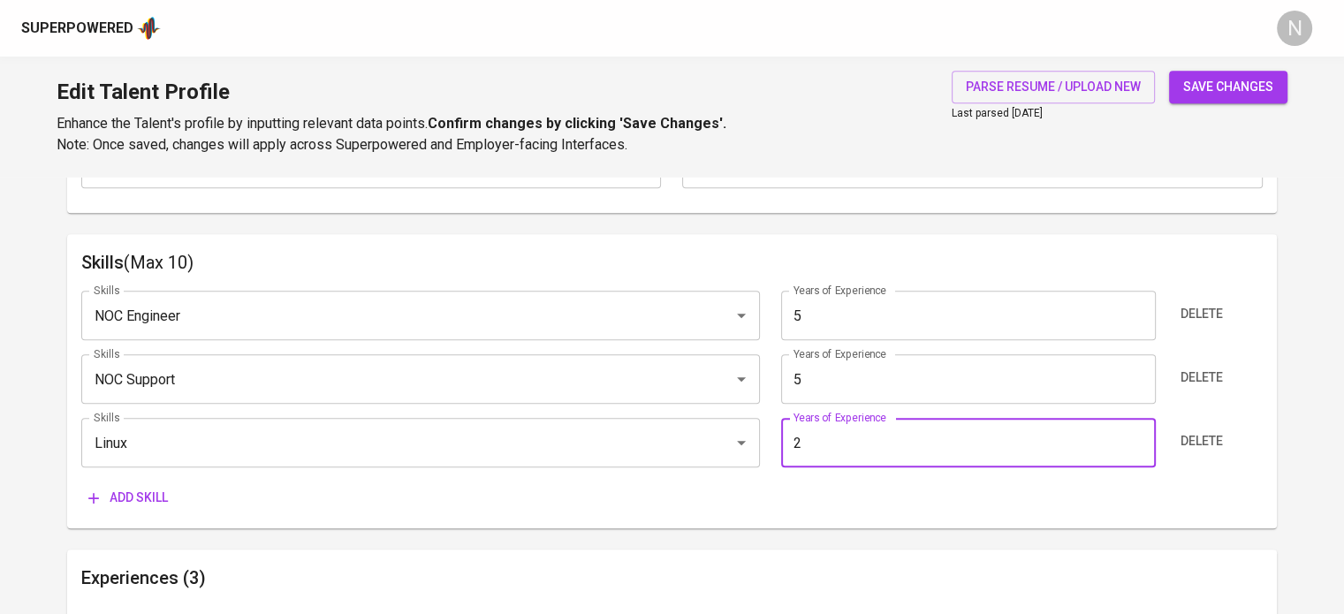
type input "2"
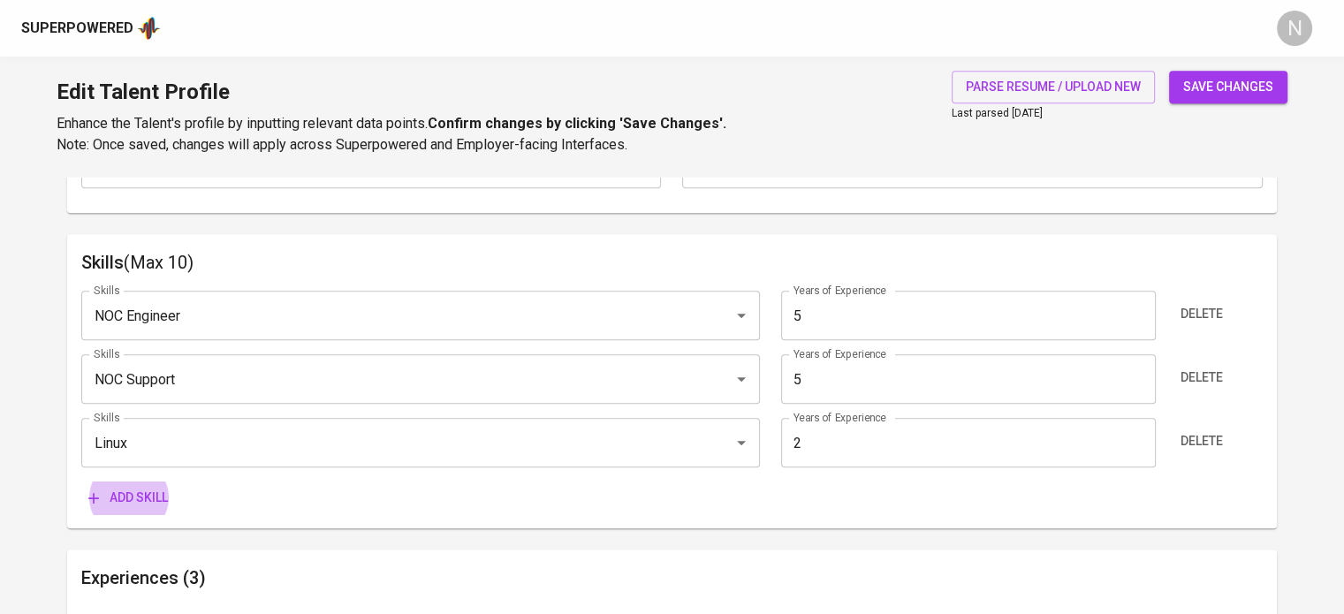
click at [81, 482] on button "Add skill" at bounding box center [128, 498] width 94 height 33
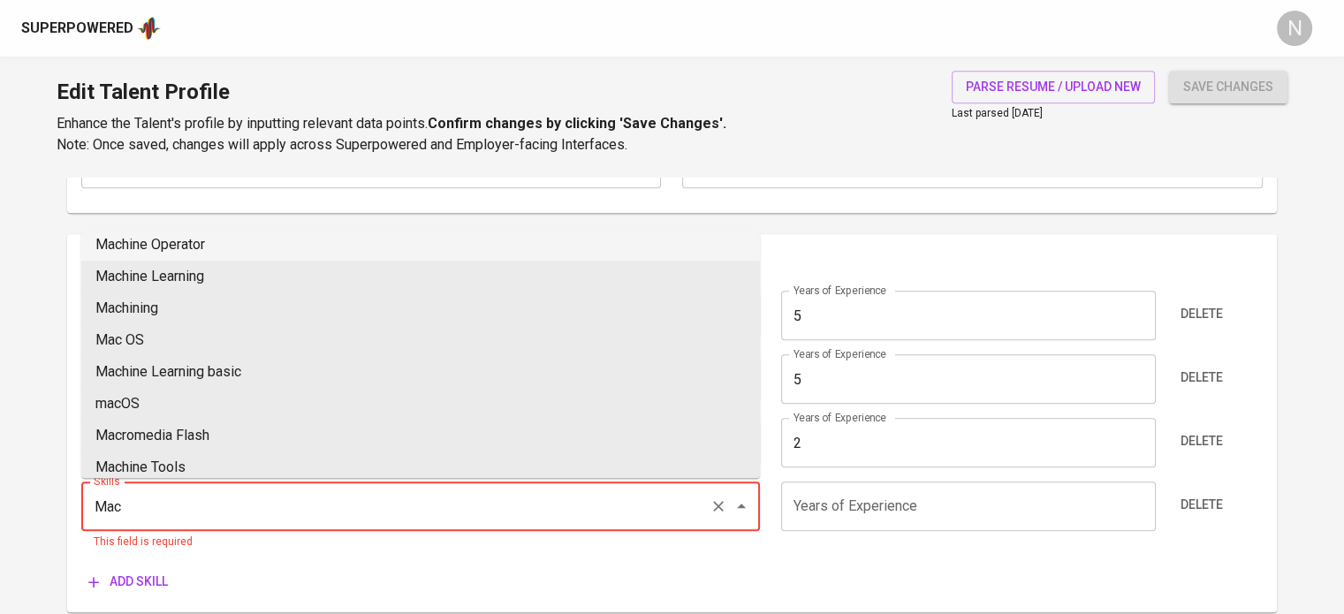
scroll to position [0, 0]
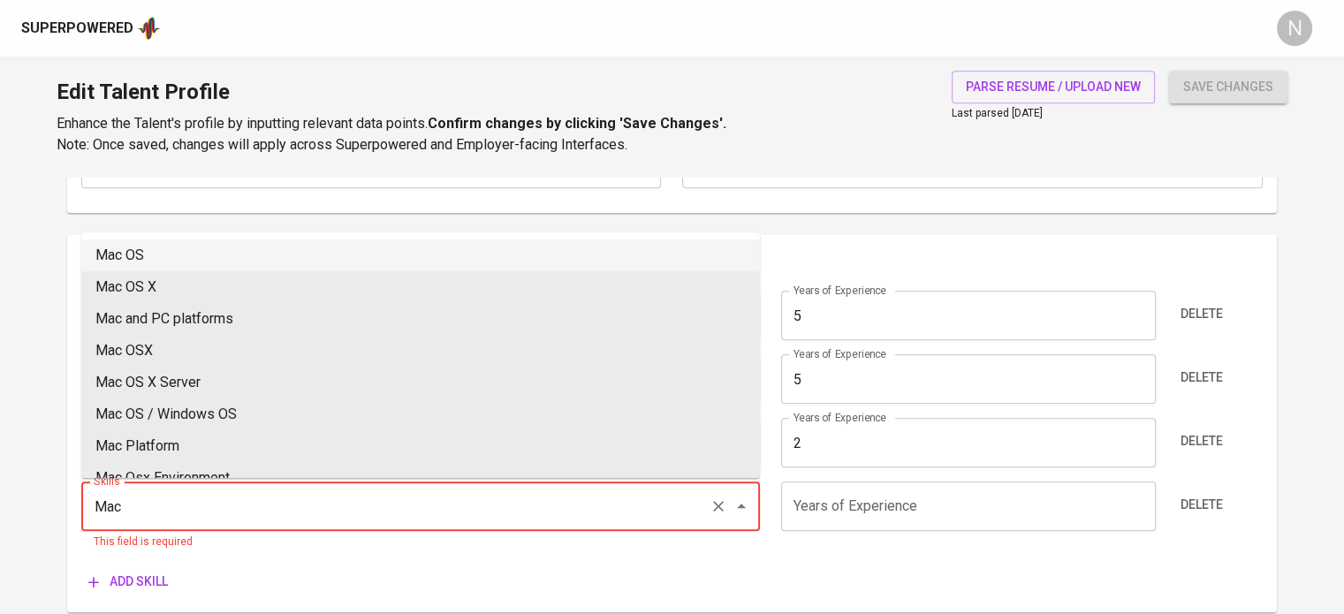
type input "Mac OS"
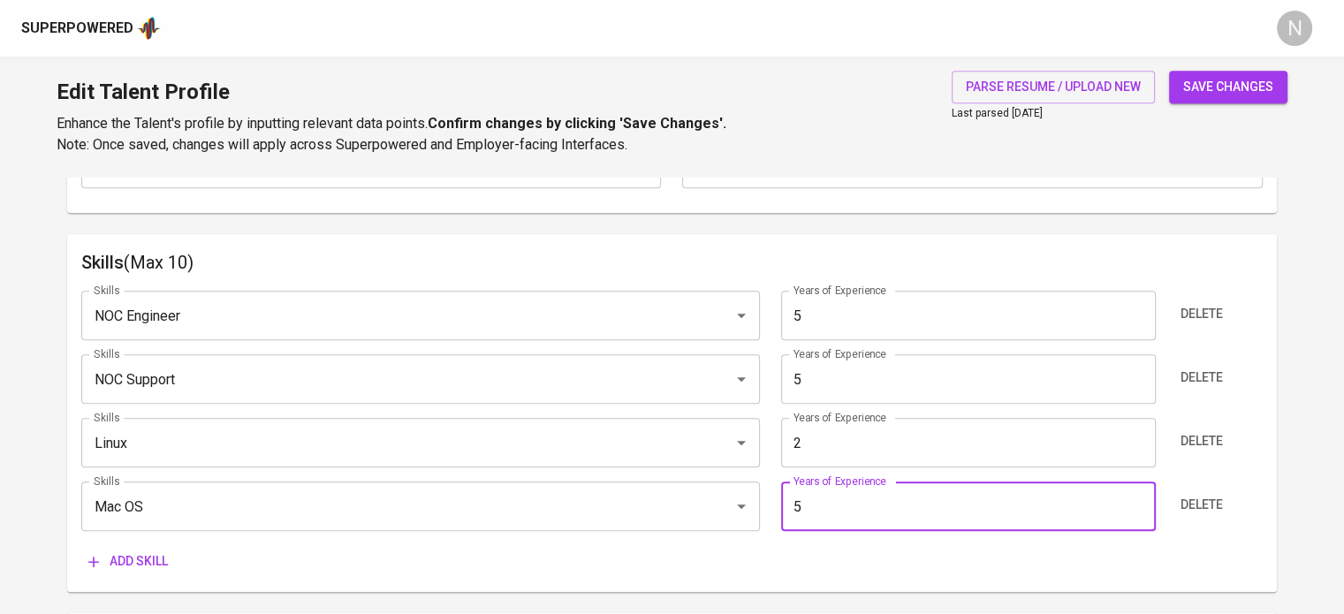
type input "5"
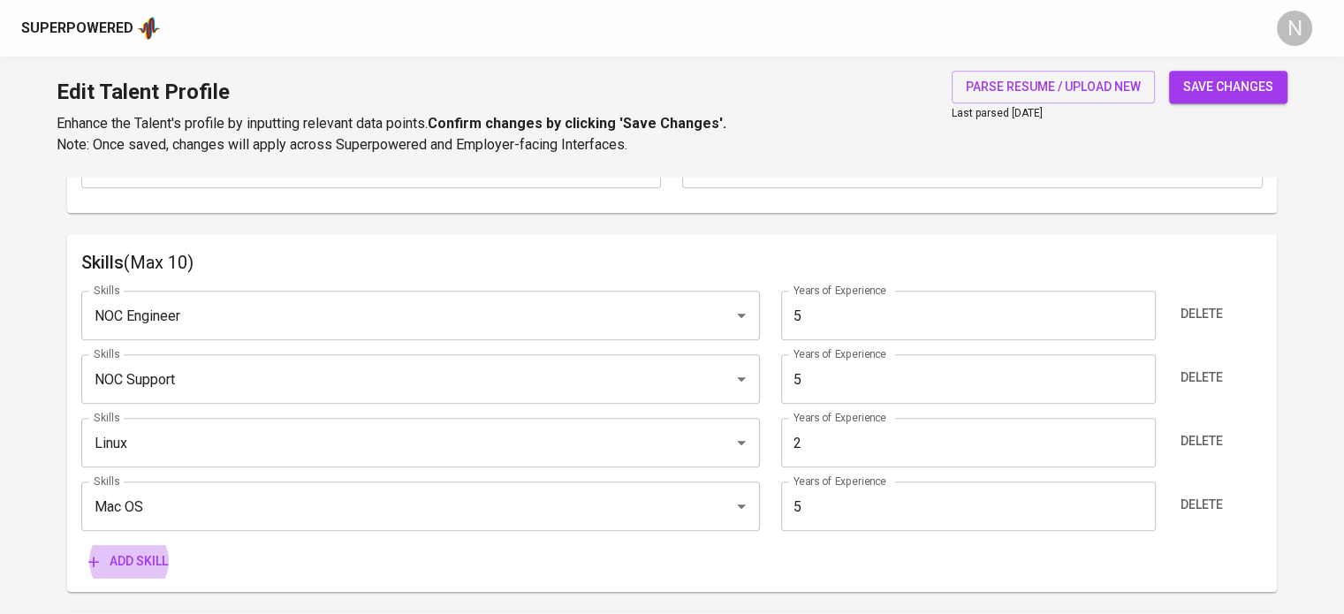
click at [81, 545] on button "Add skill" at bounding box center [128, 561] width 94 height 33
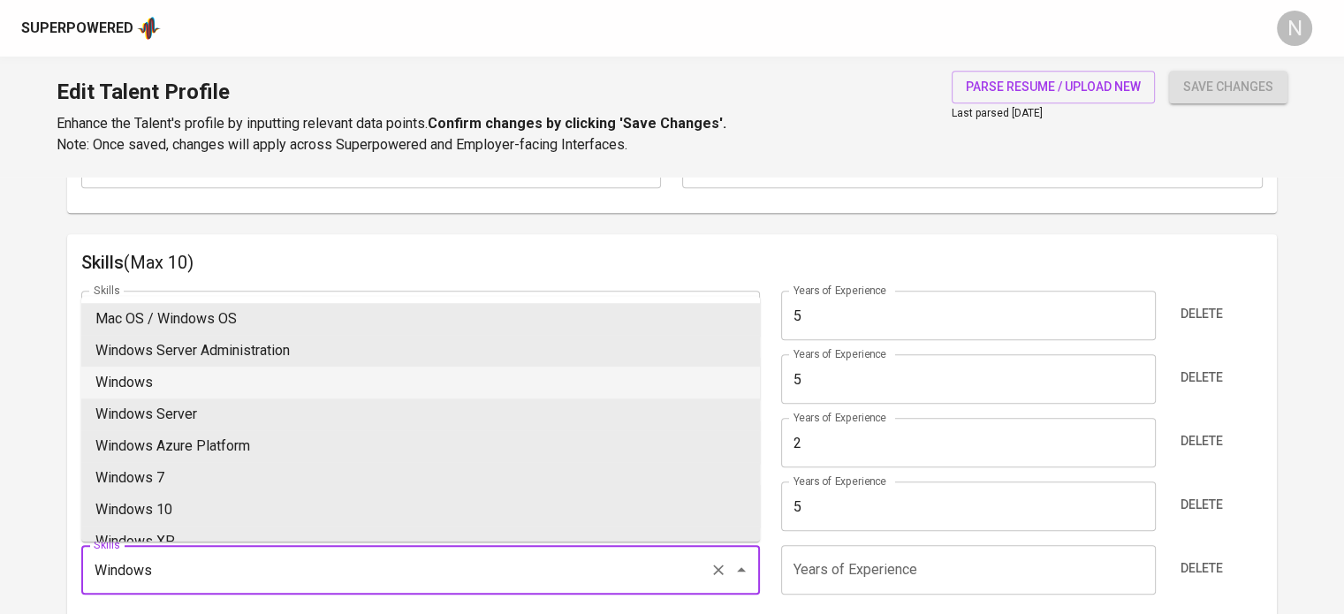
type input "Windows"
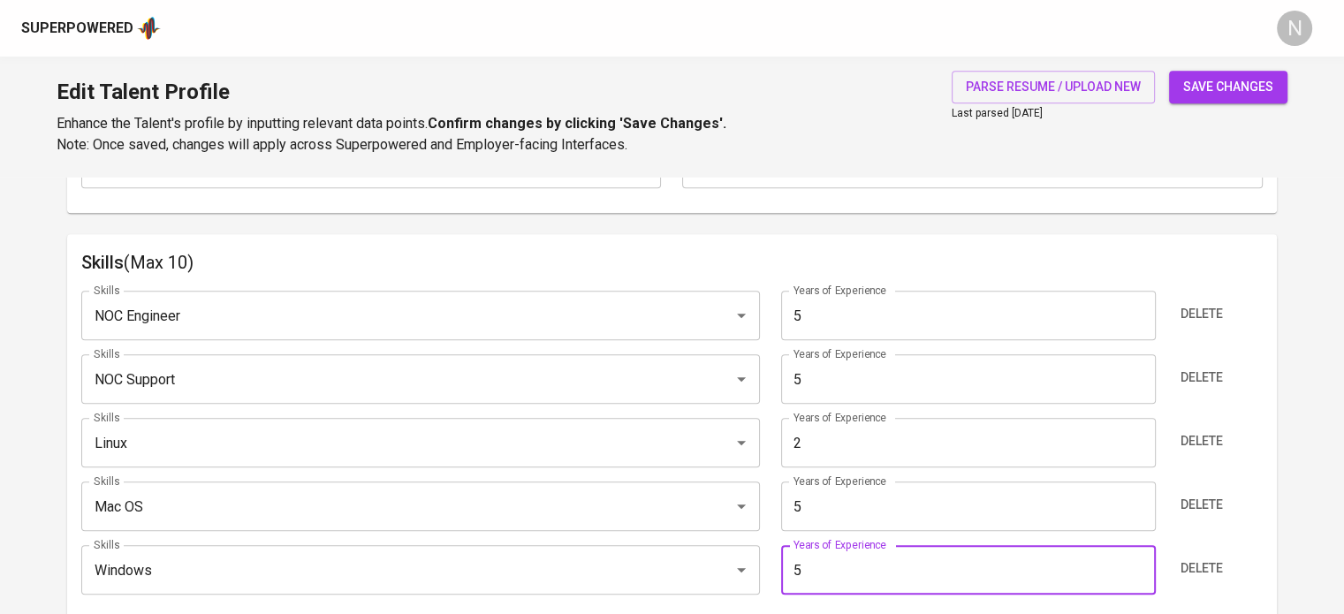
type input "5"
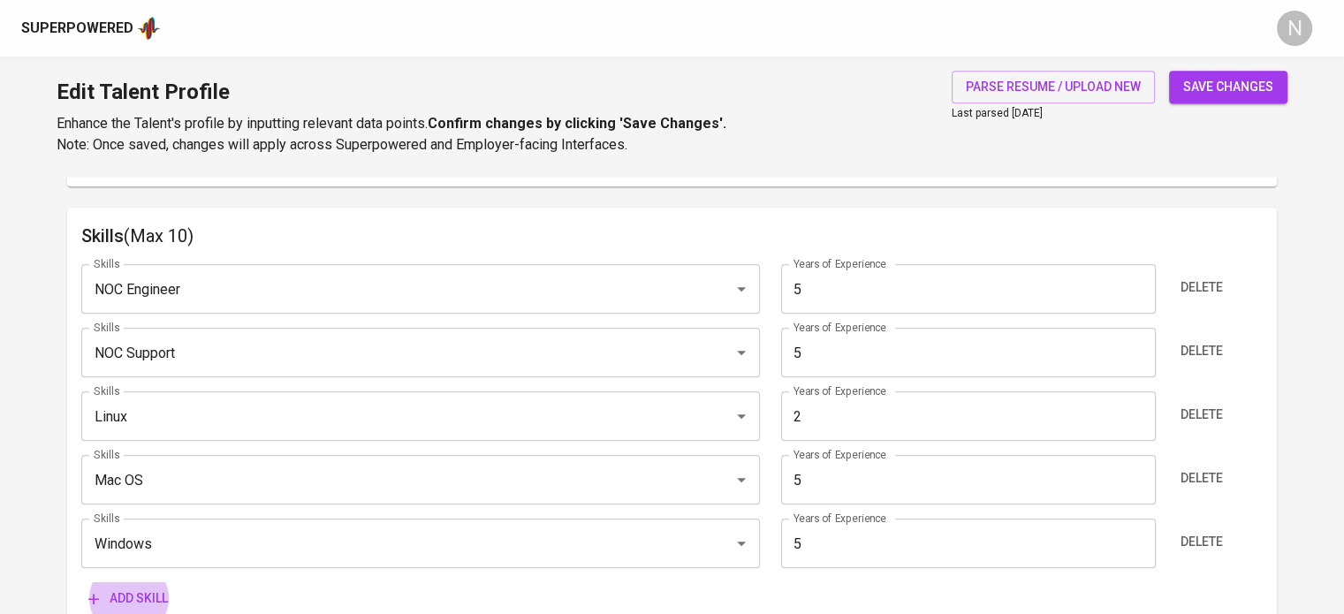
click at [81, 582] on button "Add skill" at bounding box center [128, 598] width 94 height 33
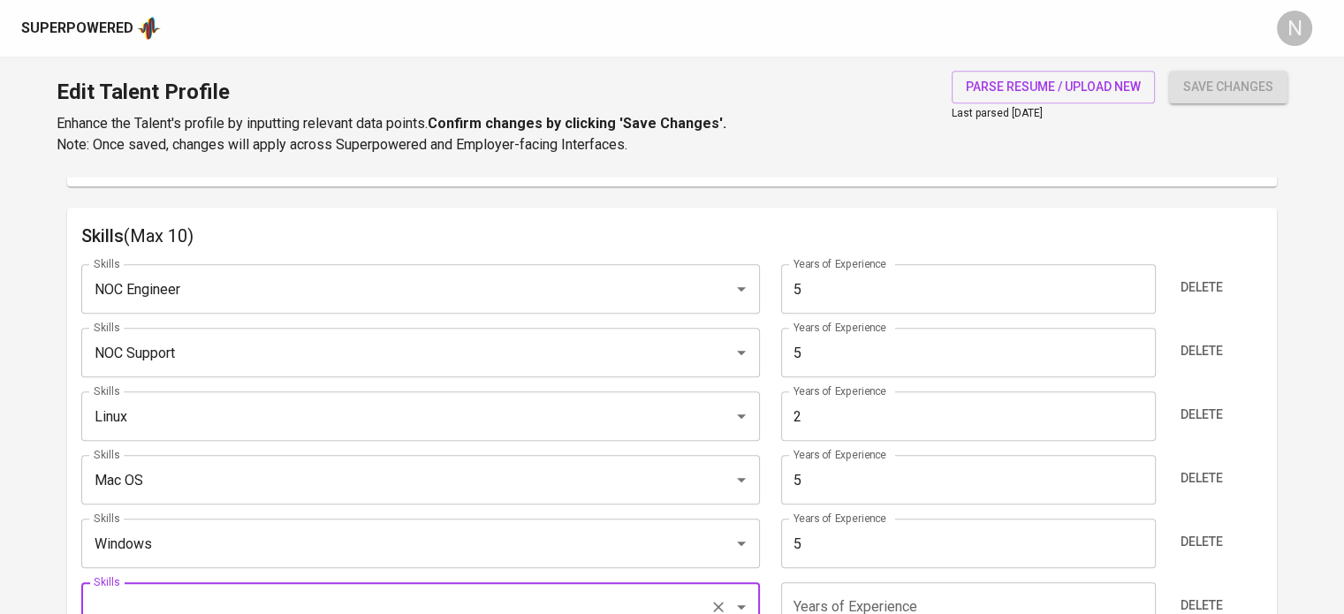
scroll to position [891, 0]
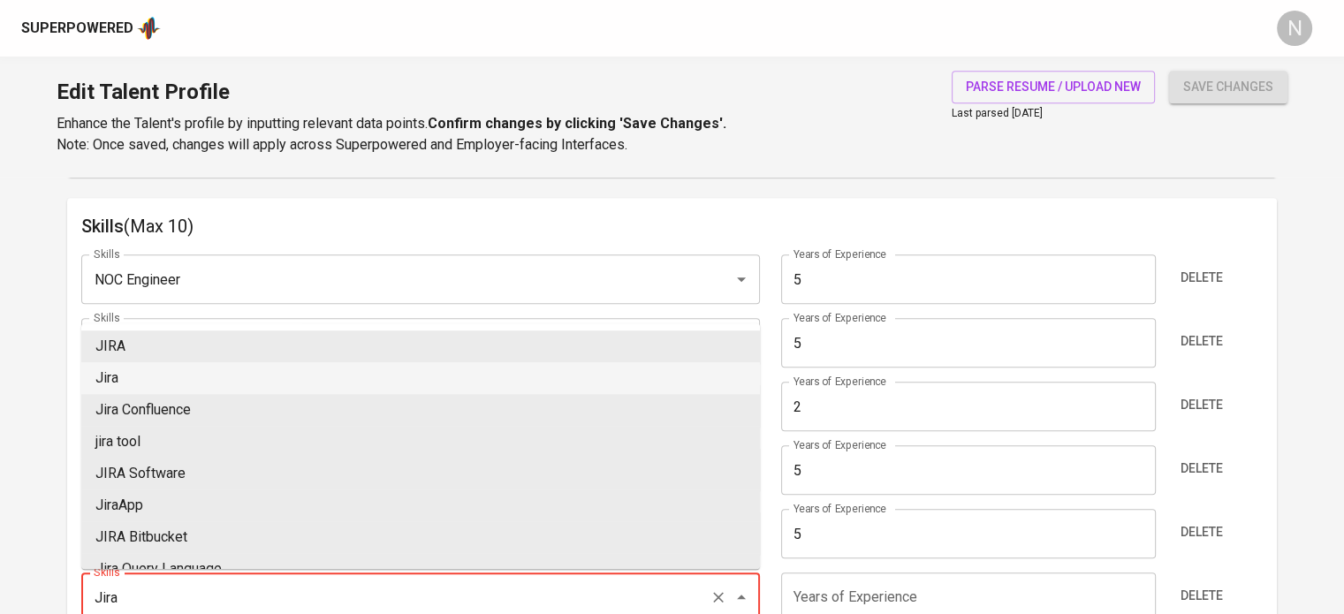
type input "Jira"
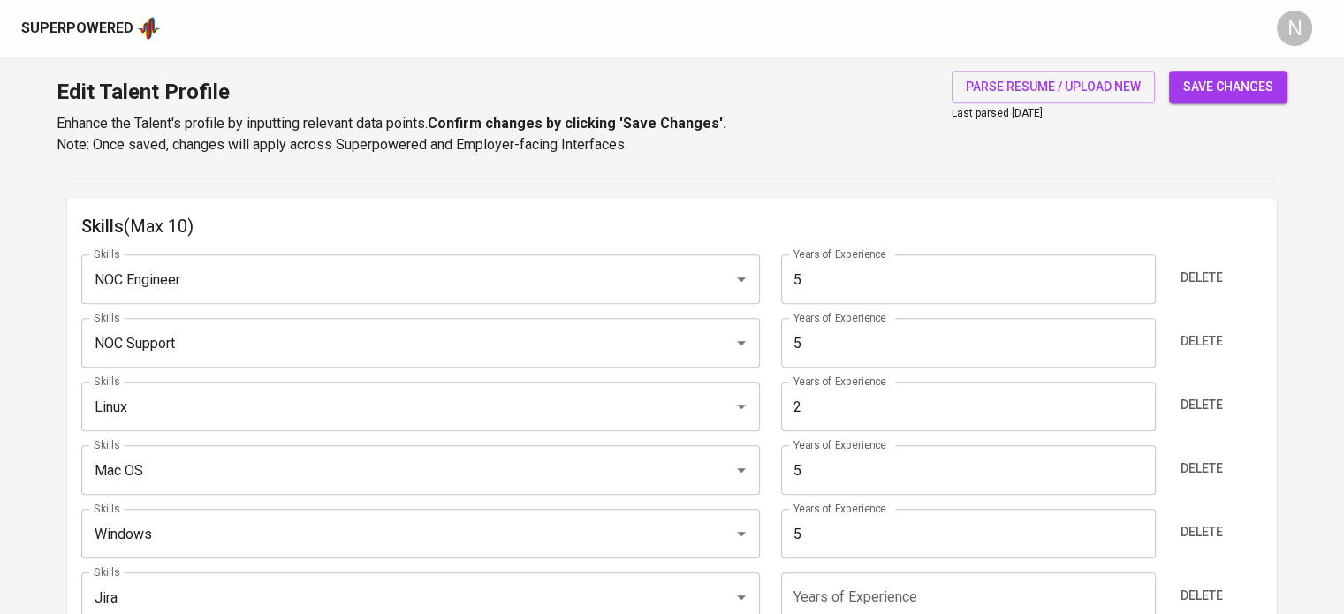
scroll to position [899, 0]
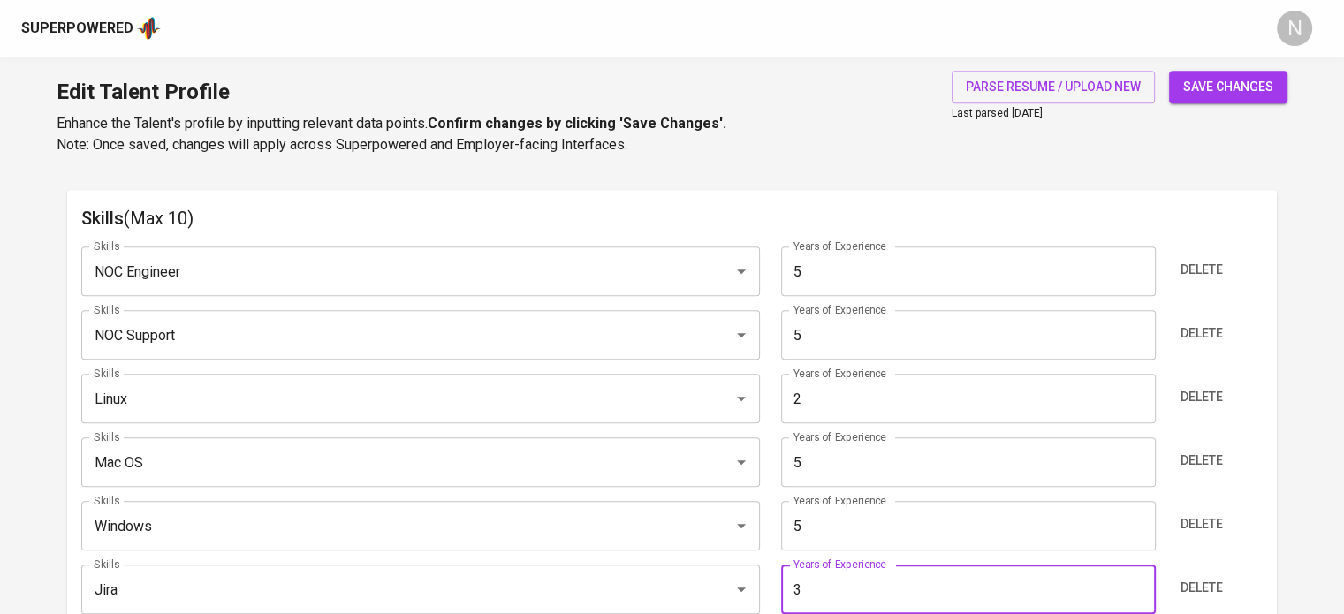
type input "3"
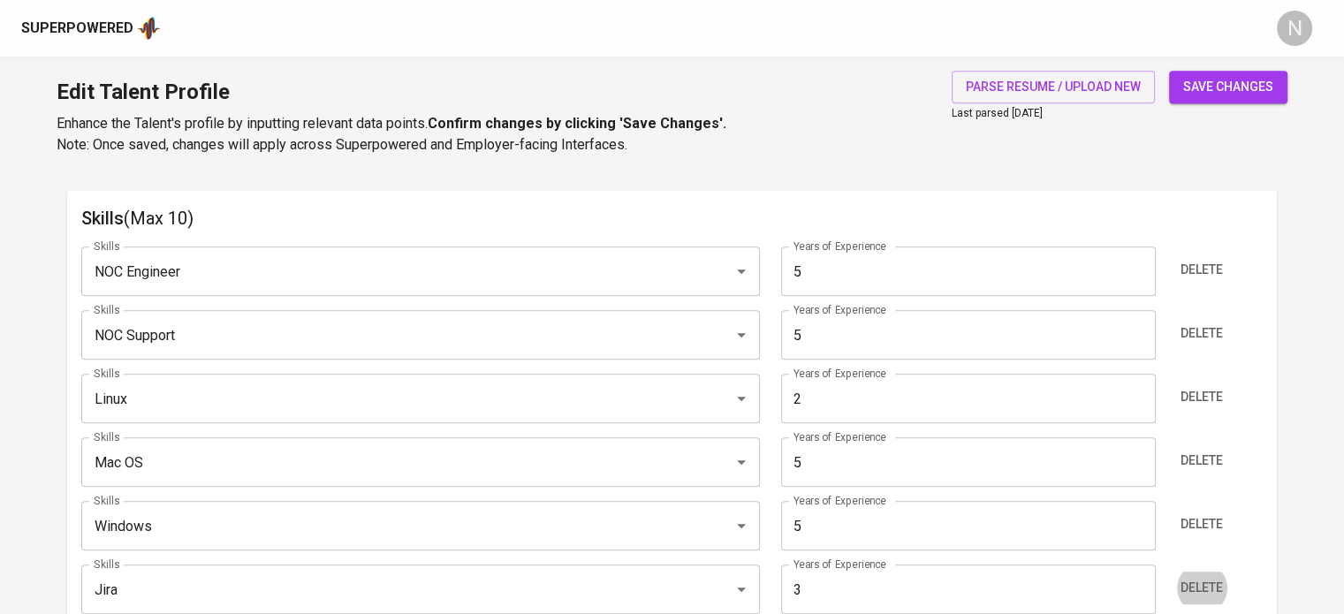
scroll to position [1236, 0]
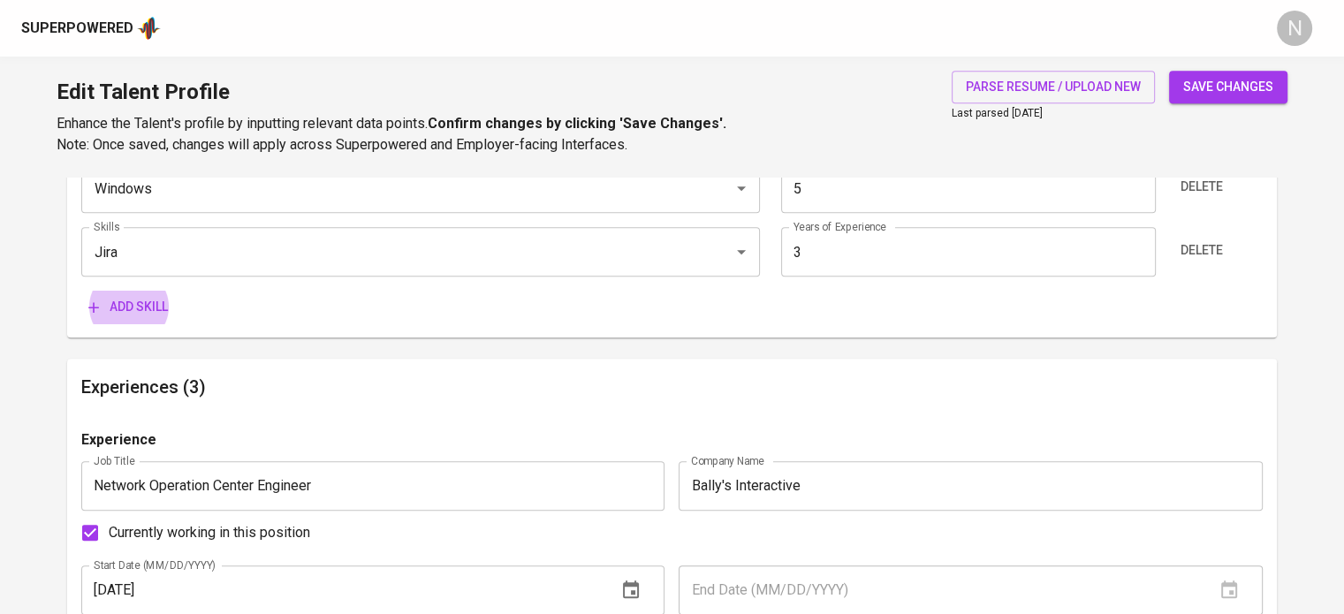
click at [81, 291] on button "Add skill" at bounding box center [128, 307] width 94 height 33
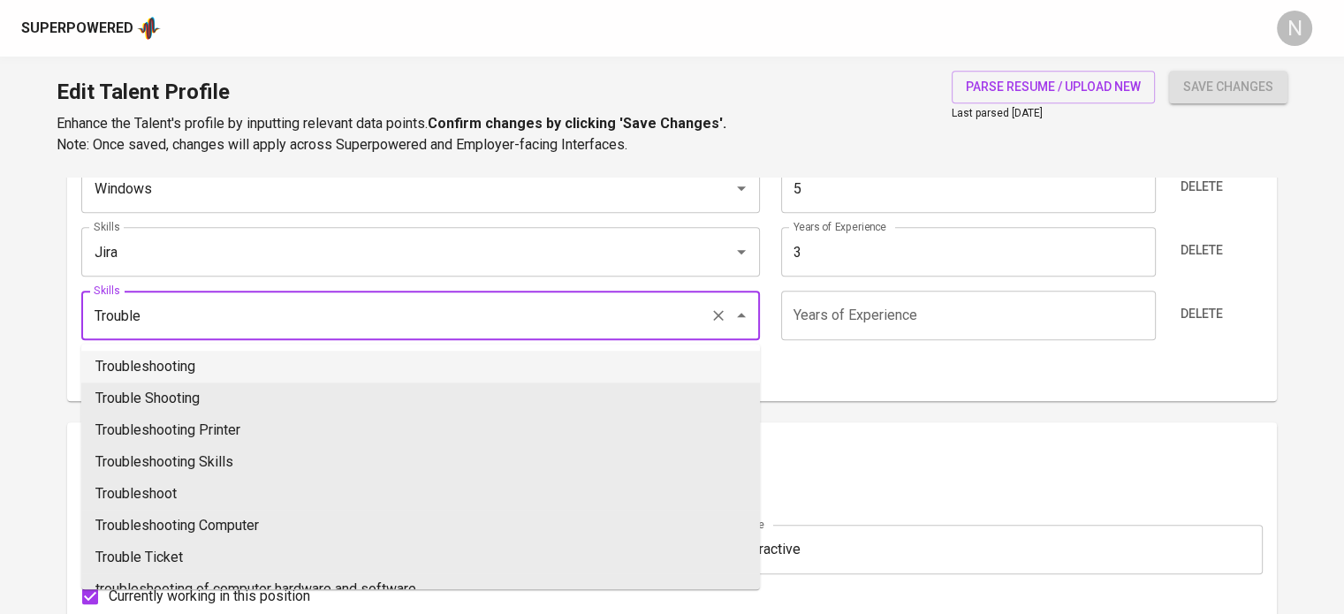
type input "Troubleshooting"
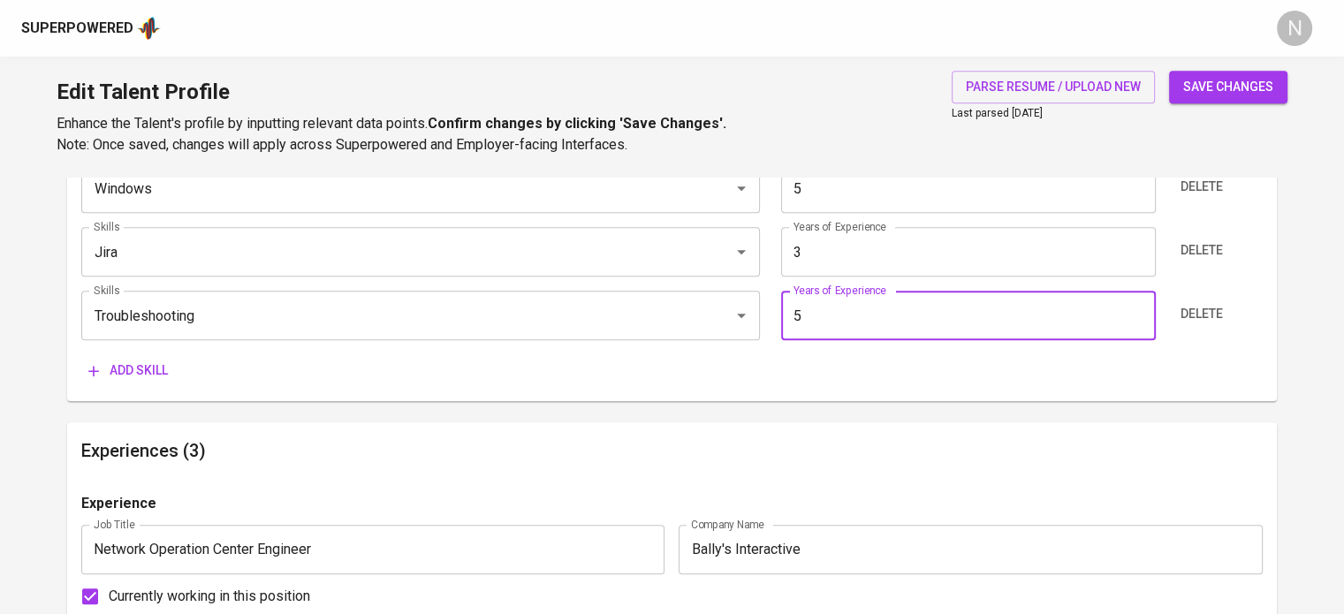
type input "5"
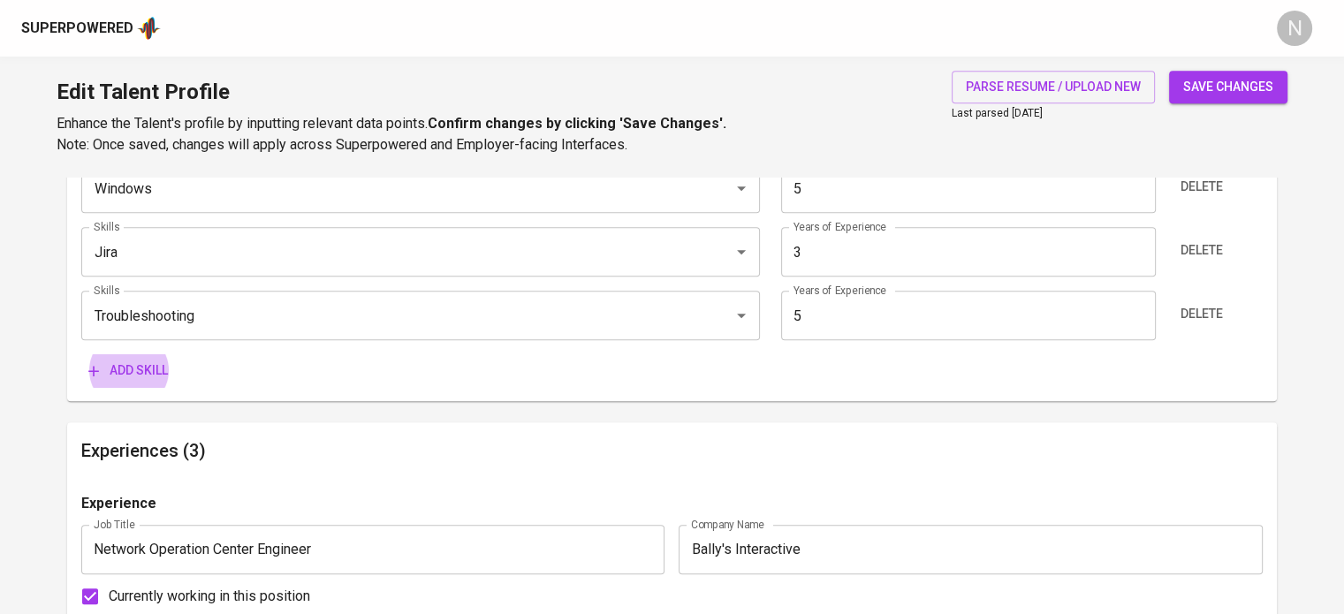
click at [81, 354] on button "Add skill" at bounding box center [128, 370] width 94 height 33
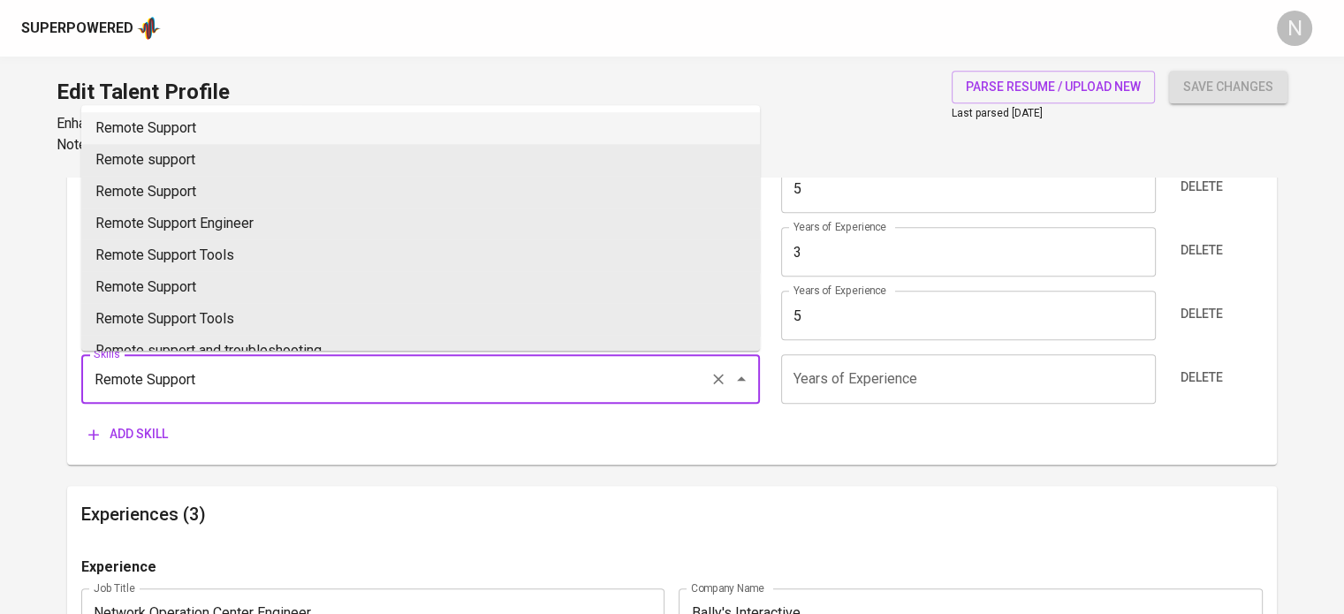
type input "Remote Support"
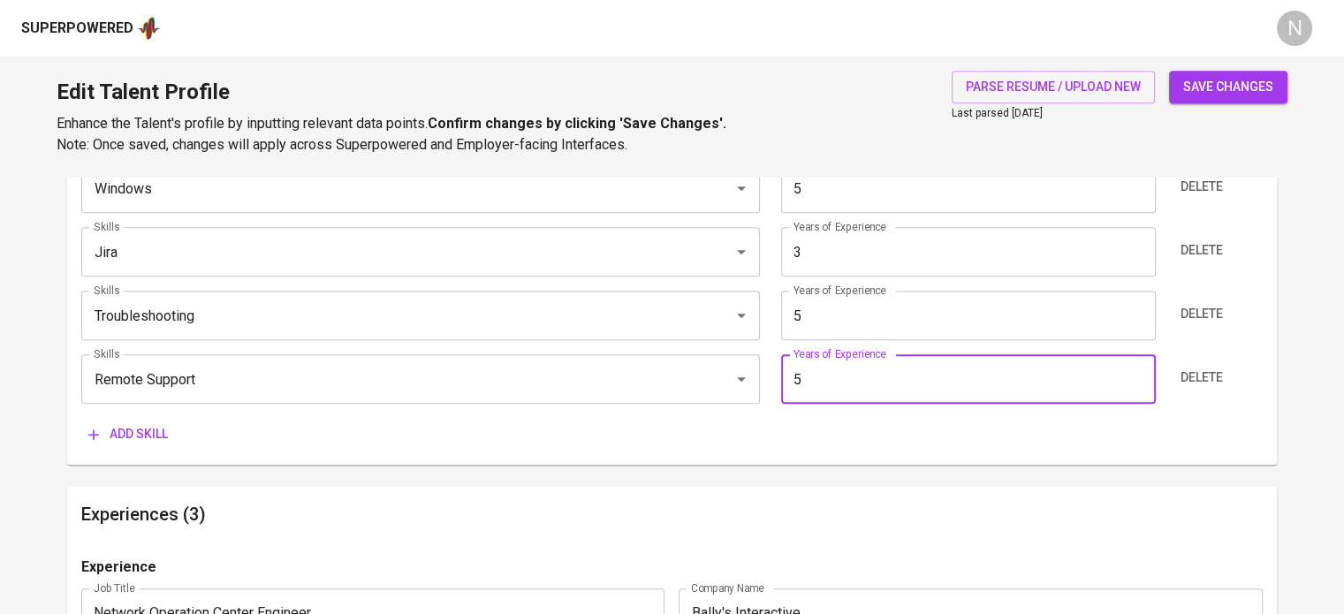
type input "5"
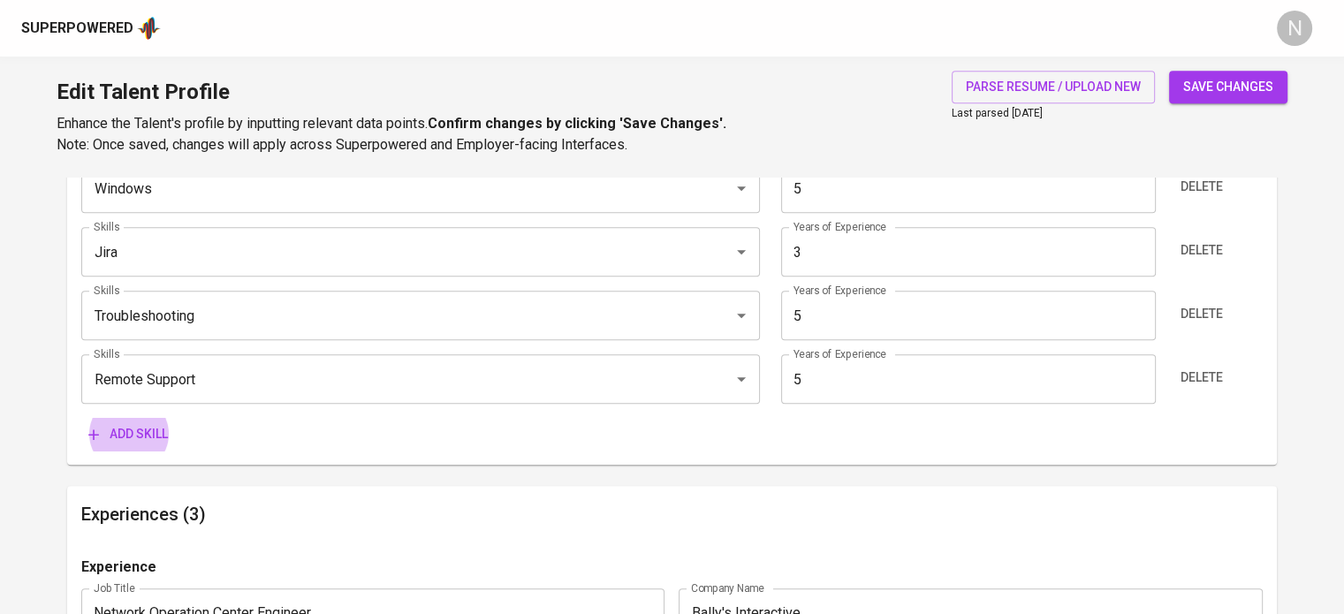
click at [81, 418] on button "Add skill" at bounding box center [128, 434] width 94 height 33
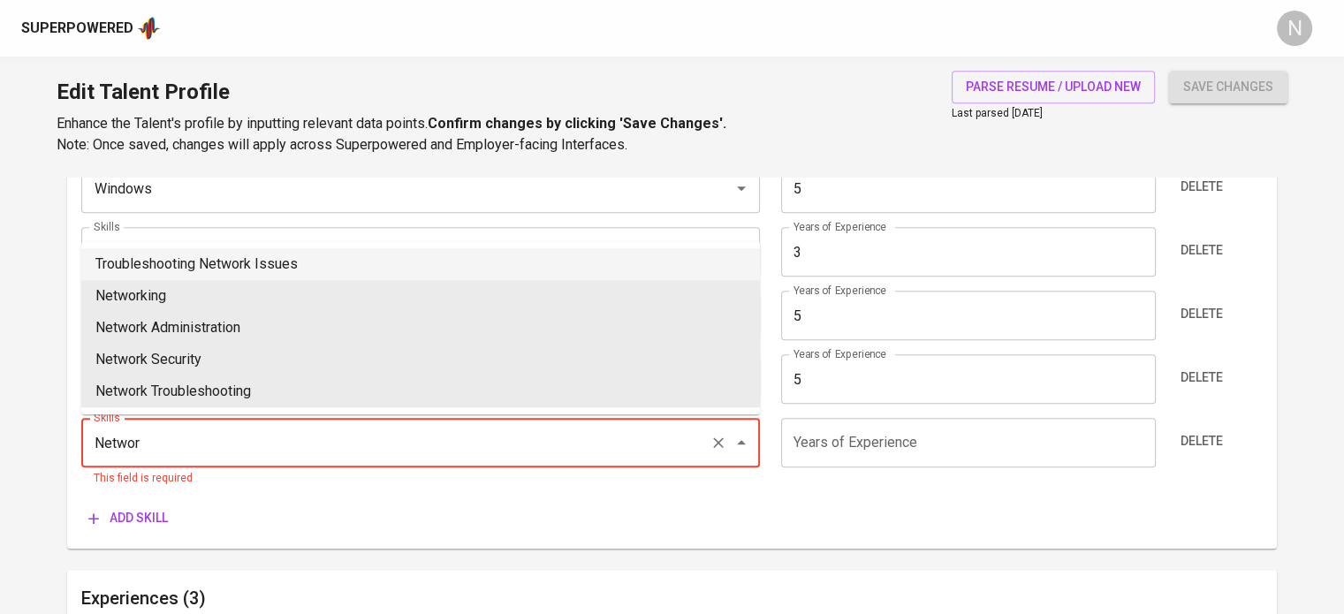
type input "Network"
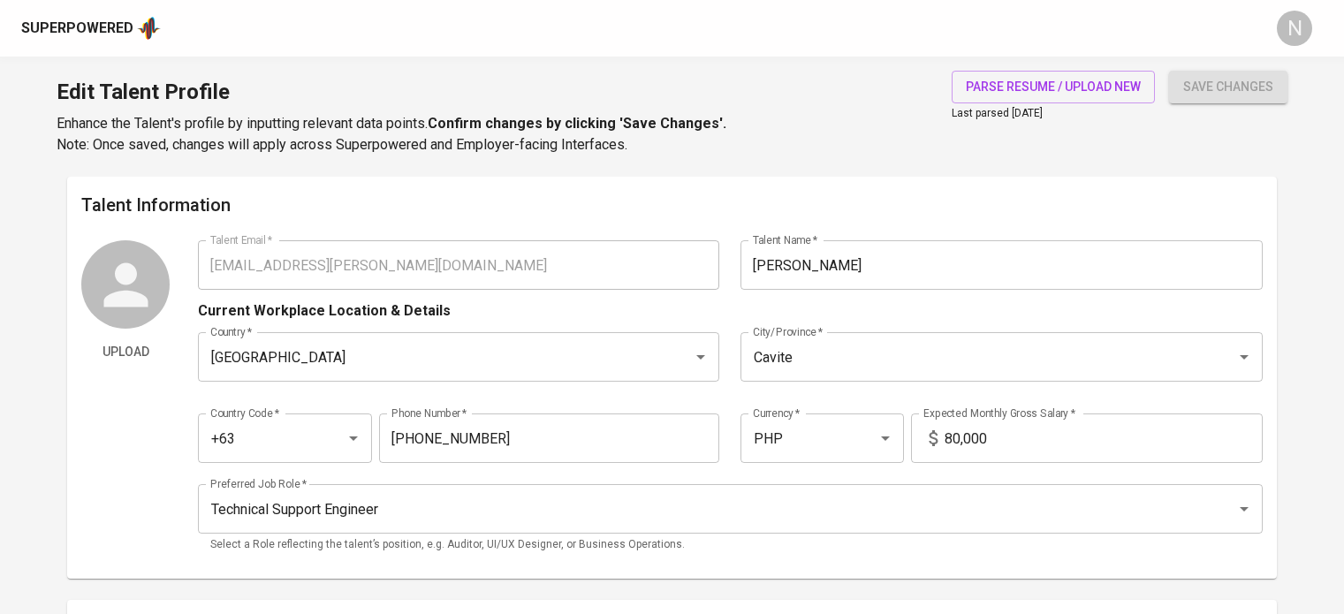
scroll to position [1236, 0]
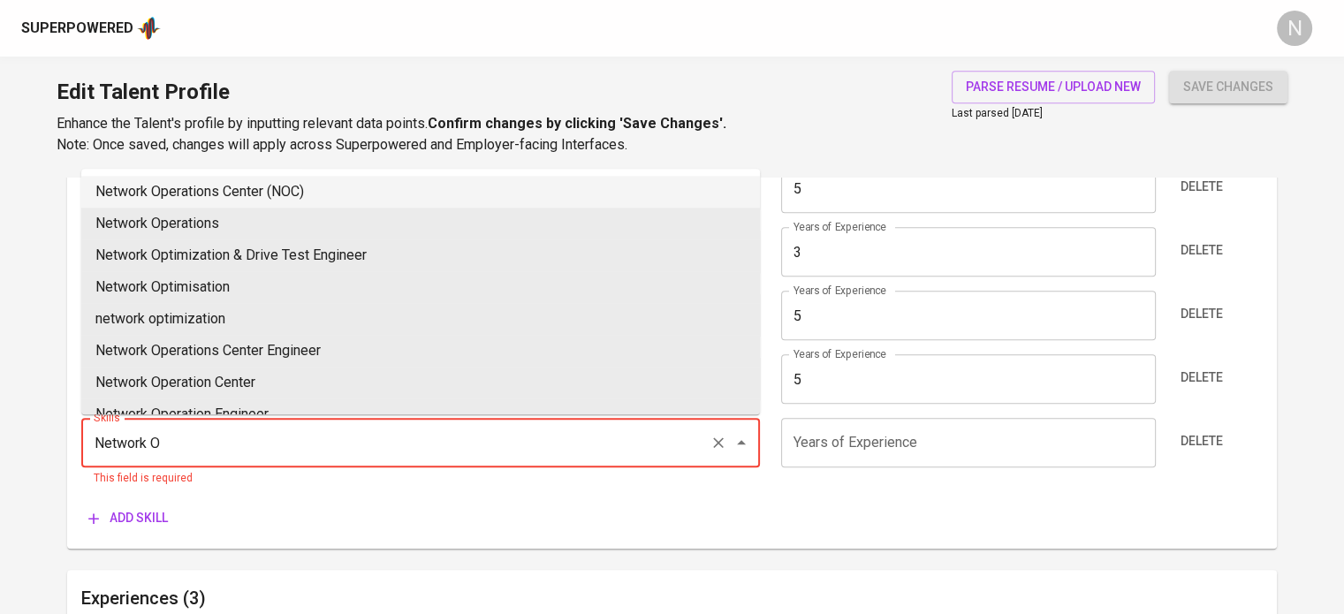
type input "Network Operations Center (NOC)"
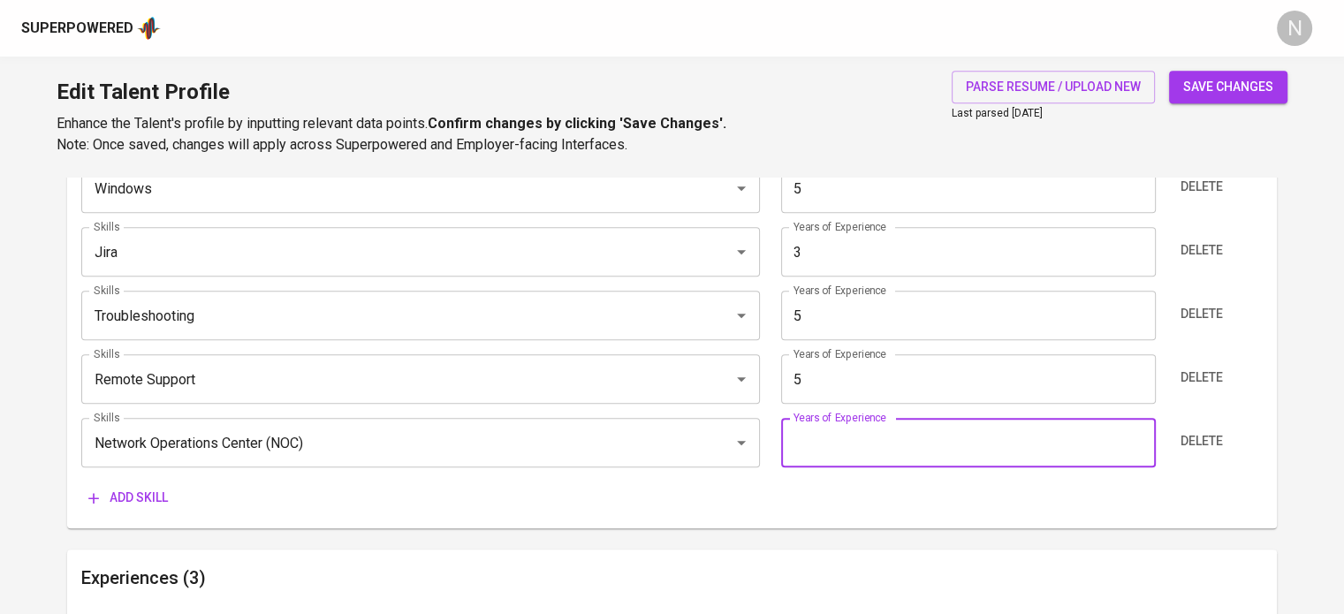
click at [809, 451] on input "number" at bounding box center [968, 442] width 375 height 49
type input "5"
click at [171, 501] on button "Add skill" at bounding box center [128, 498] width 94 height 33
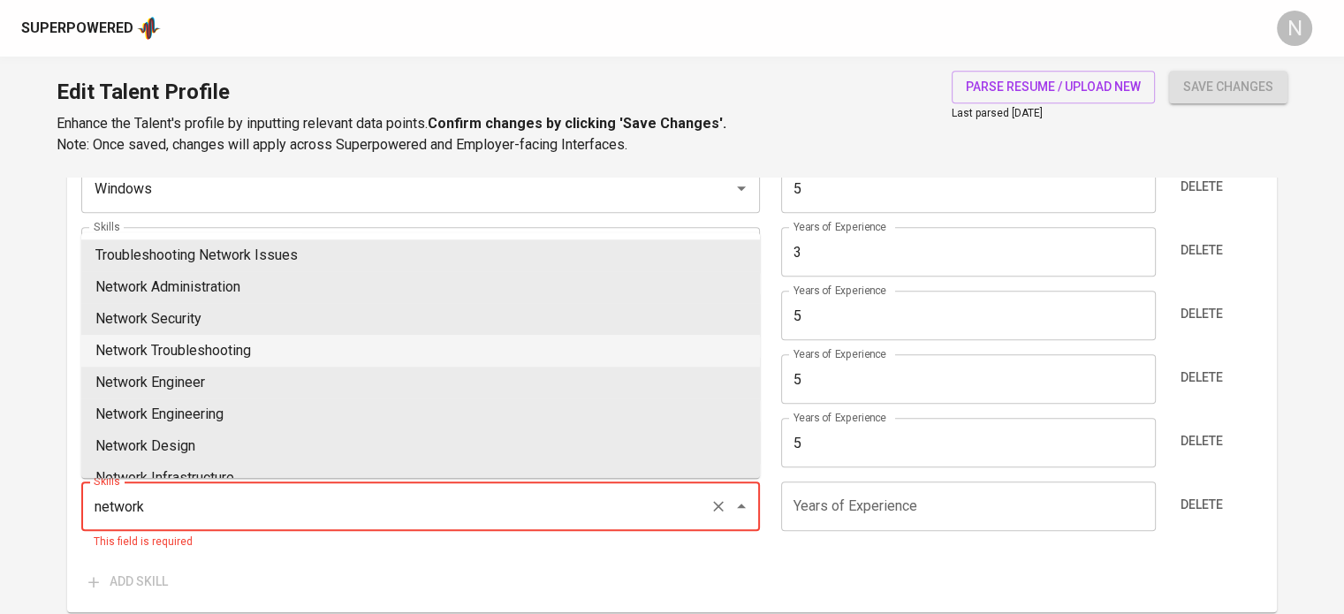
type input "Network Troubleshooting"
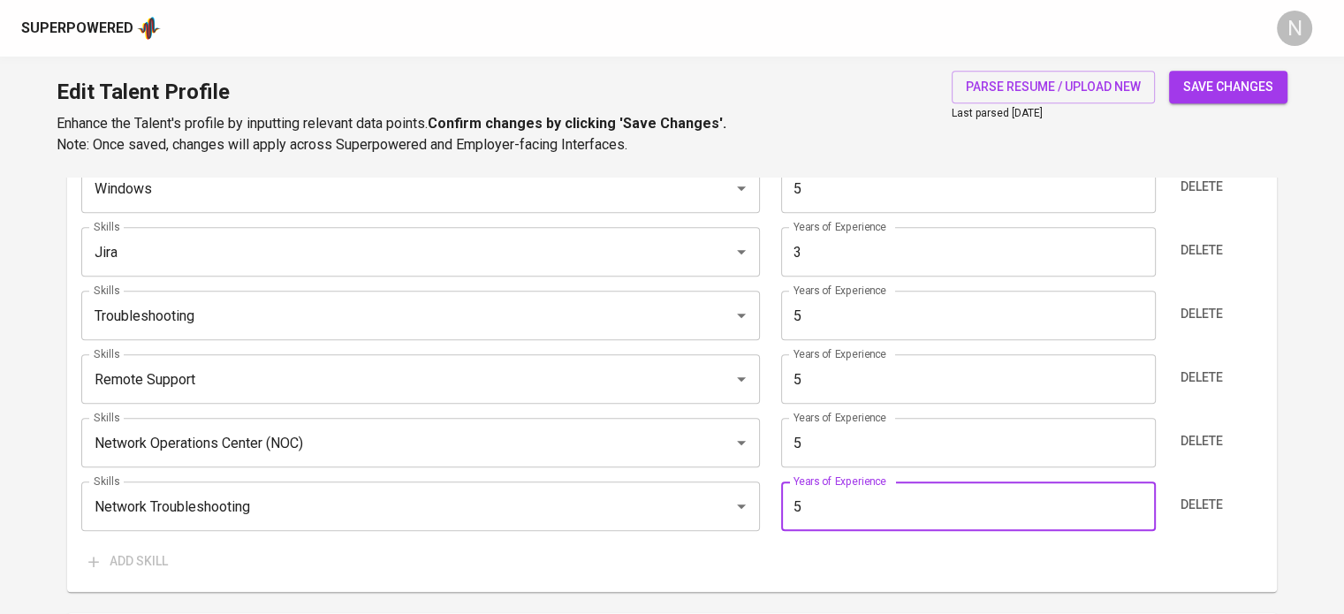
type input "5"
click at [312, 579] on div "Skills (Max 10) Skills NOC Engineer Skills Years of Experience 5 Years of Exper…" at bounding box center [672, 221] width 1210 height 739
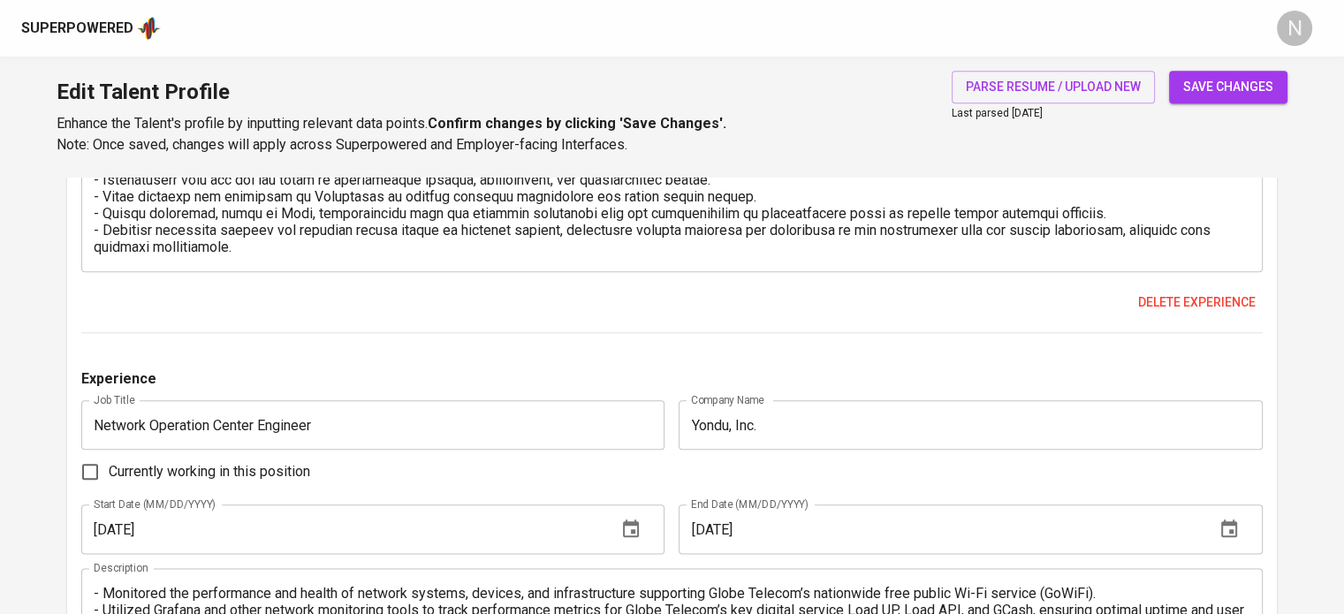
scroll to position [2120, 0]
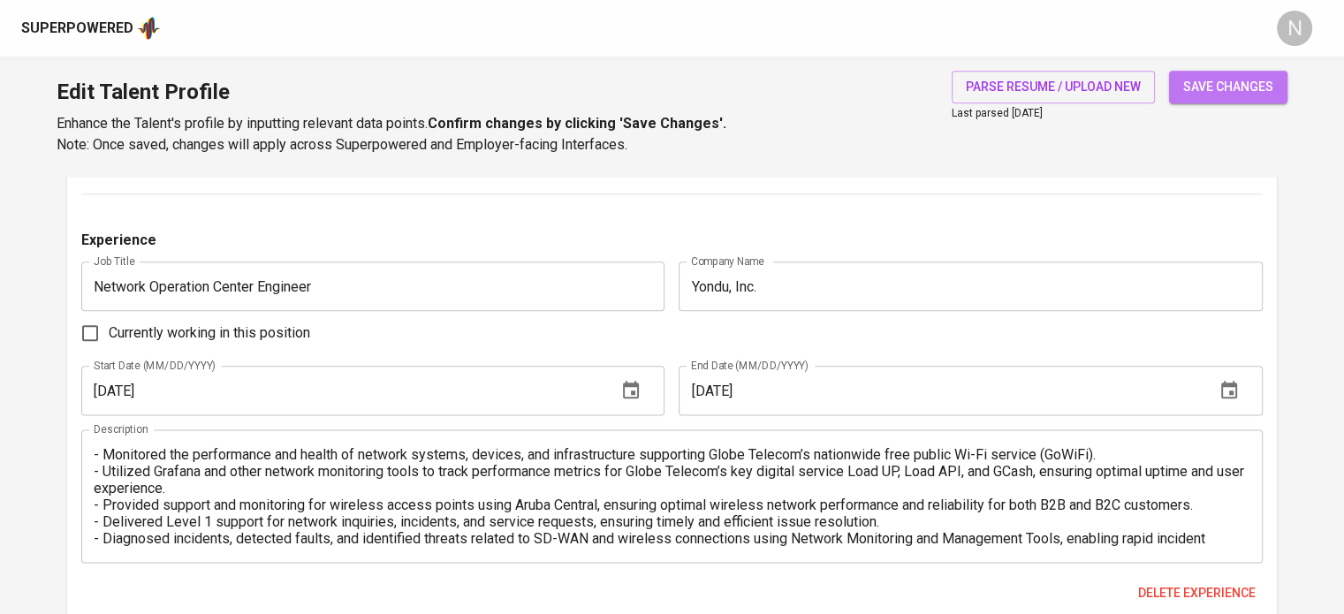
click at [1199, 91] on span "save changes" at bounding box center [1228, 87] width 90 height 22
type input "Network Operations Center (NOC)"
type input "Remote Support"
type input "5"
type input "Troubleshooting"
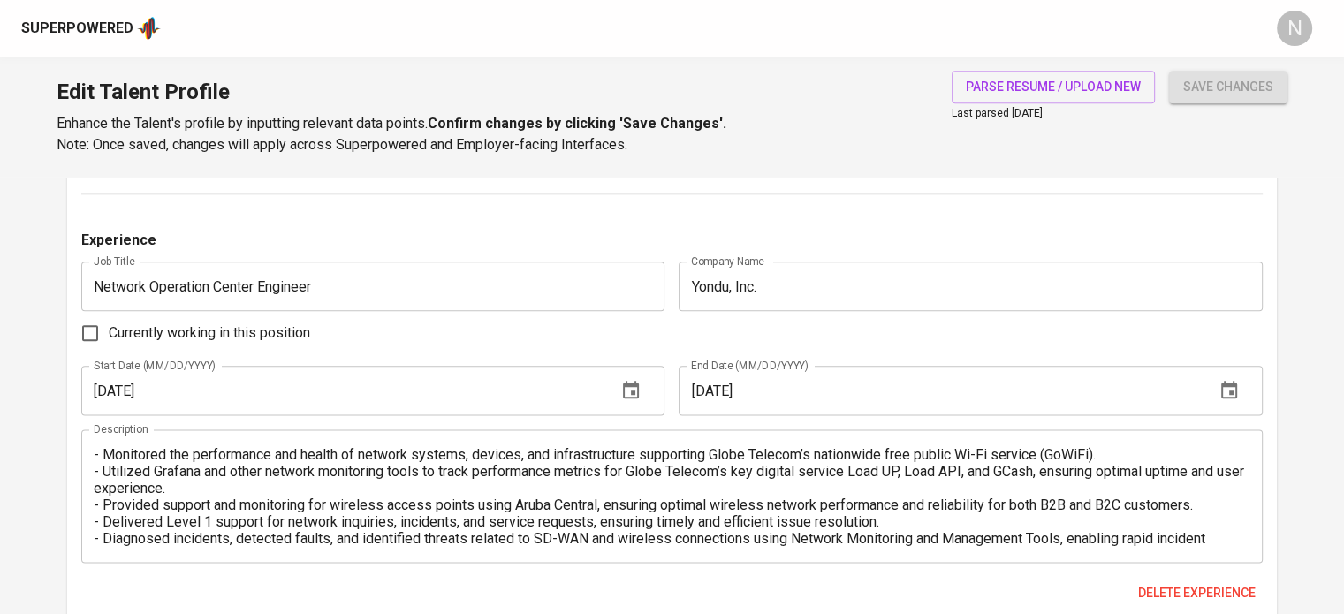
type input "NOC Support"
type input "Network Troubleshooting"
type input "5"
type input "Microsoft Windows"
type input "macOS"
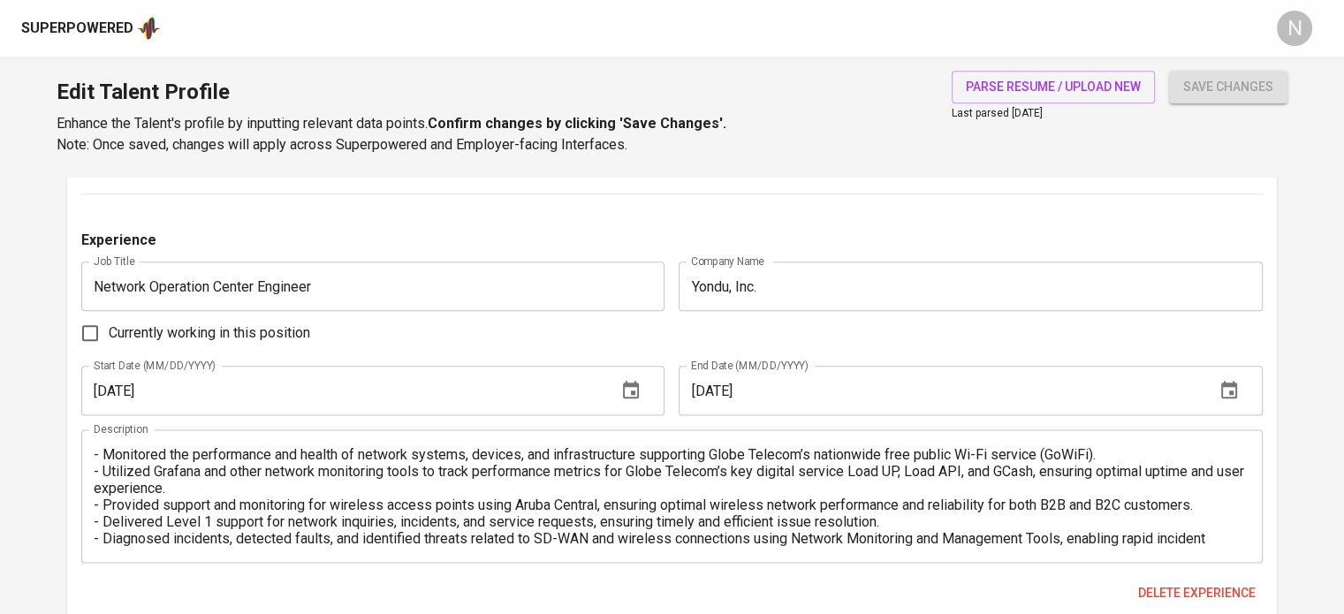
type input "Jira"
type input "3"
type input "Linux"
type input "2"
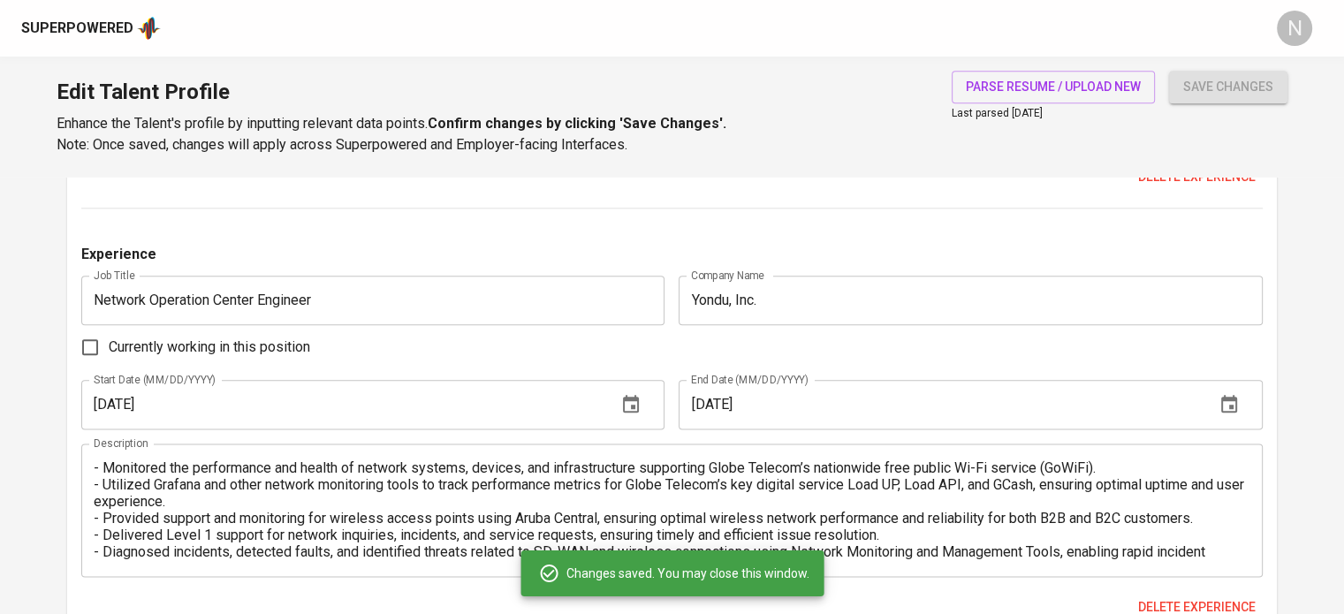
scroll to position [2113, 0]
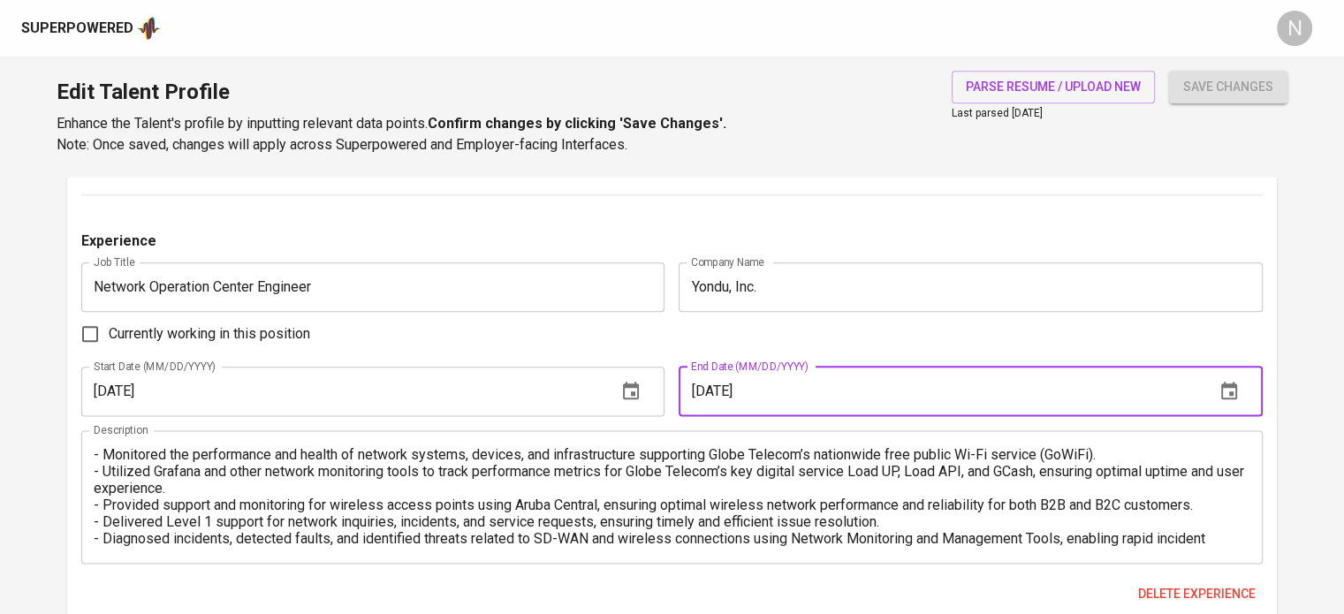
drag, startPoint x: 727, startPoint y: 398, endPoint x: 717, endPoint y: 396, distance: 10.9
click at [717, 396] on input "[DATE]" at bounding box center [939, 391] width 521 height 49
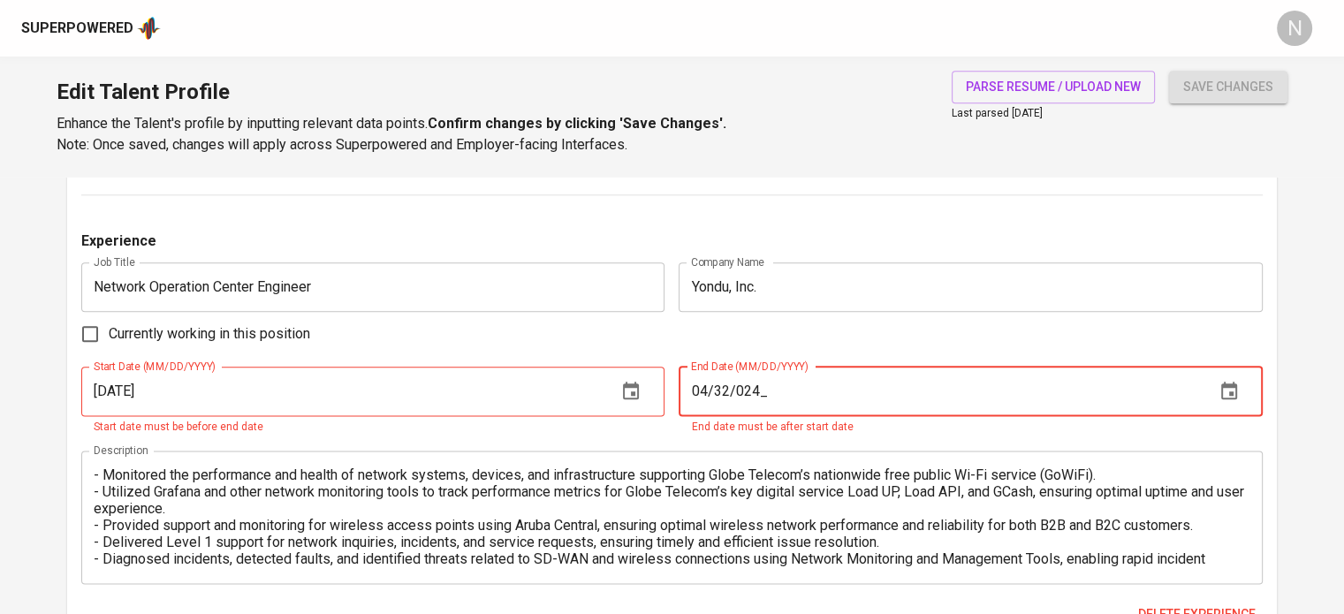
type input "04/32/024_"
click at [1169, 71] on button "save changes" at bounding box center [1228, 87] width 118 height 33
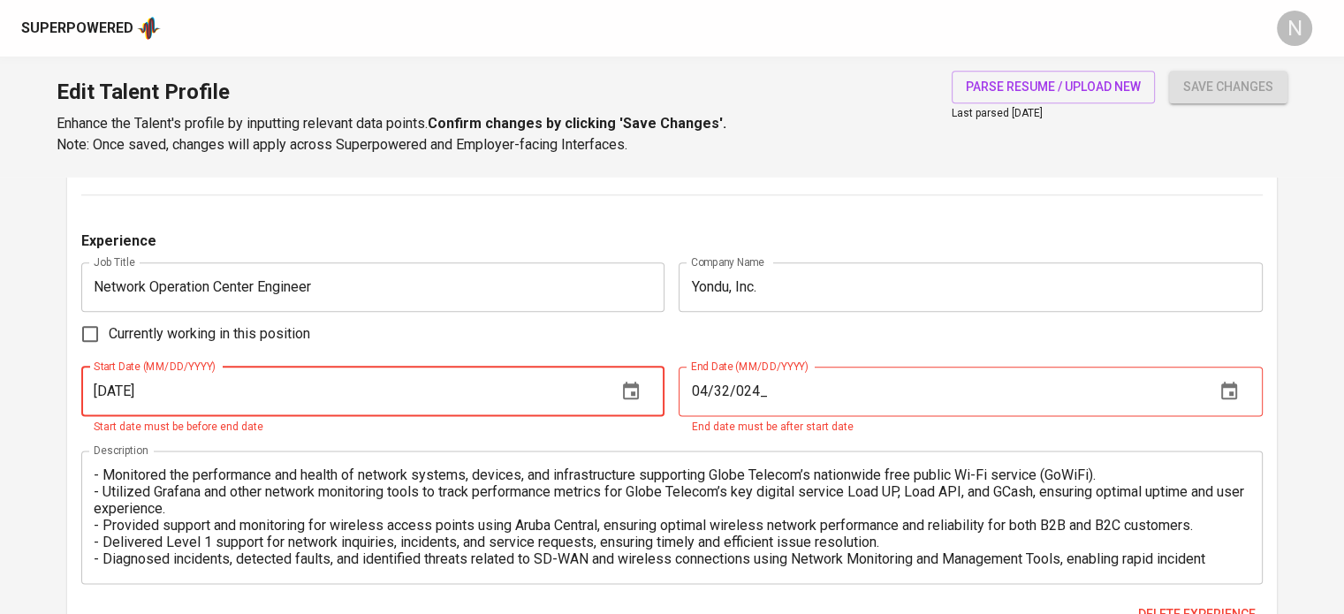
type input "[DATE]"
click at [726, 389] on input "04/32/024_" at bounding box center [939, 391] width 521 height 49
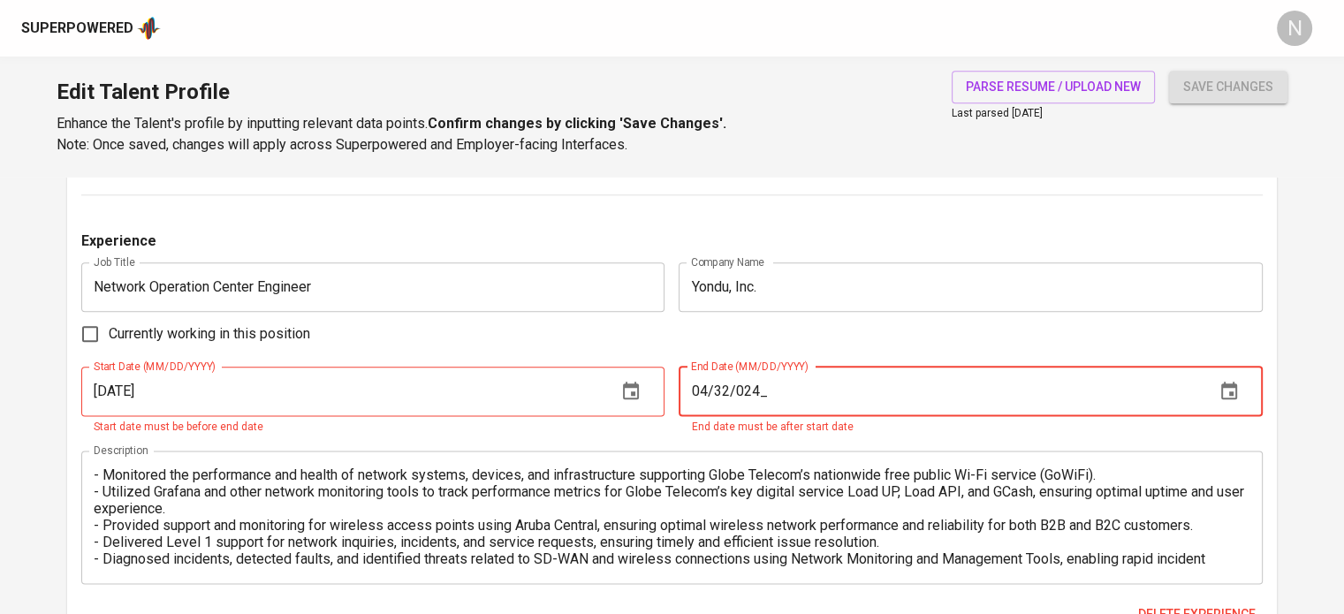
click at [717, 392] on input "04/32/024_" at bounding box center [939, 391] width 521 height 49
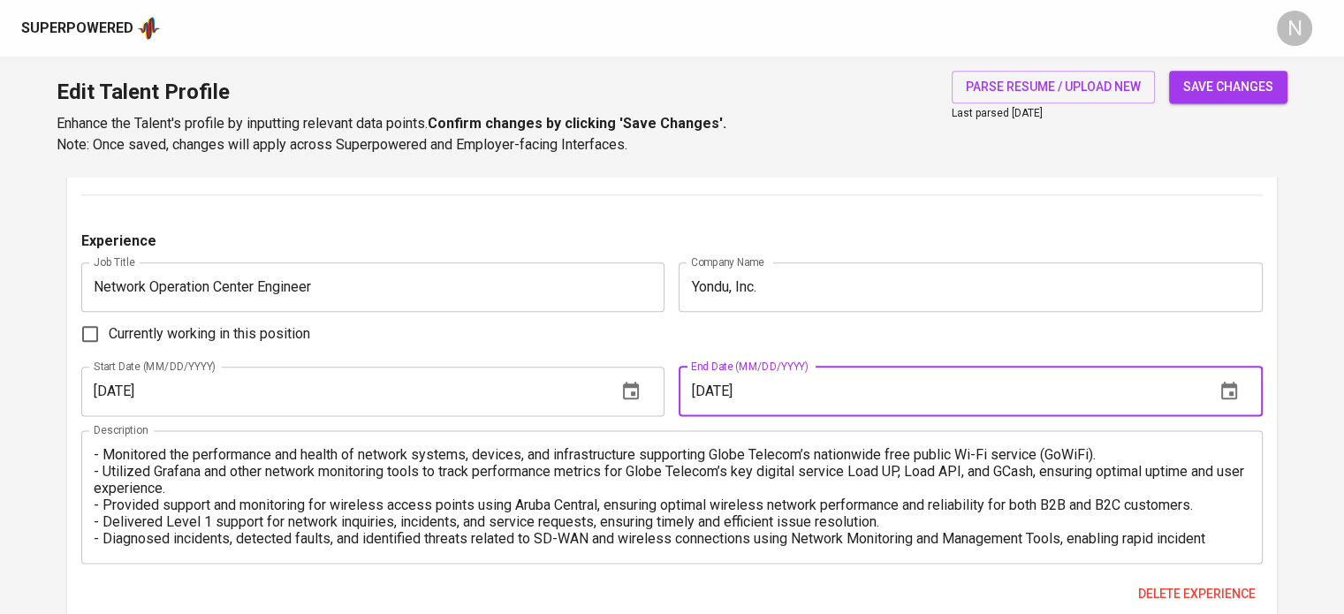
type input "04/30/2024"
click at [673, 338] on div "Currently working in this position" at bounding box center [671, 333] width 1181 height 37
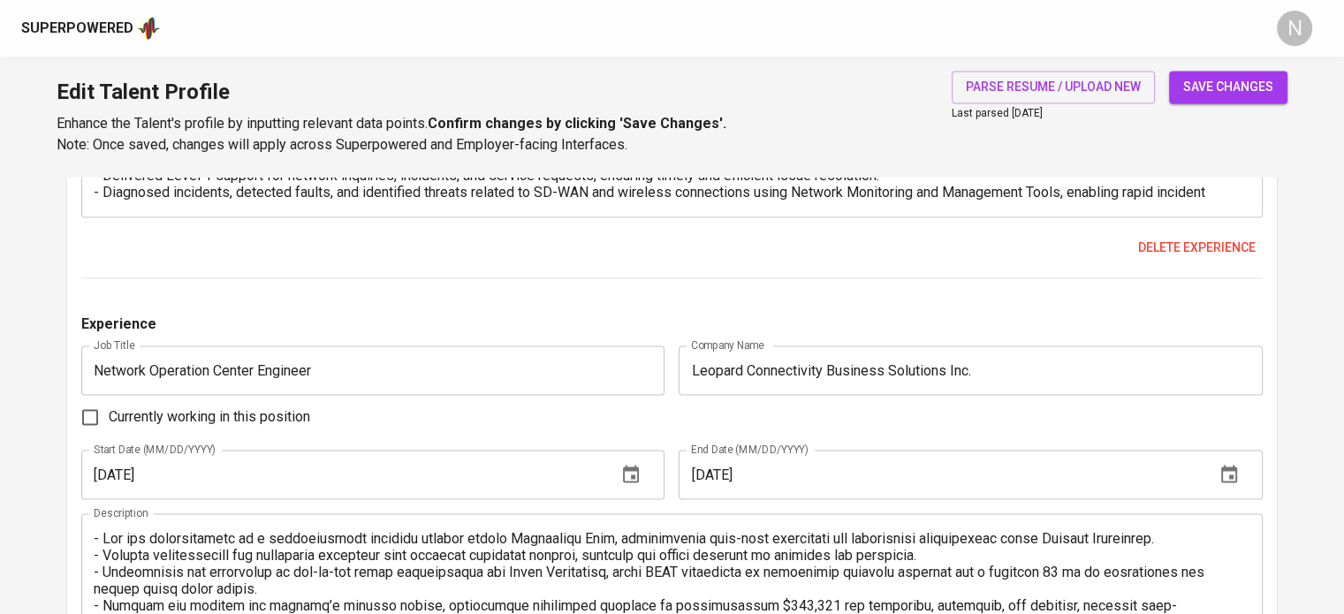
scroll to position [2467, 0]
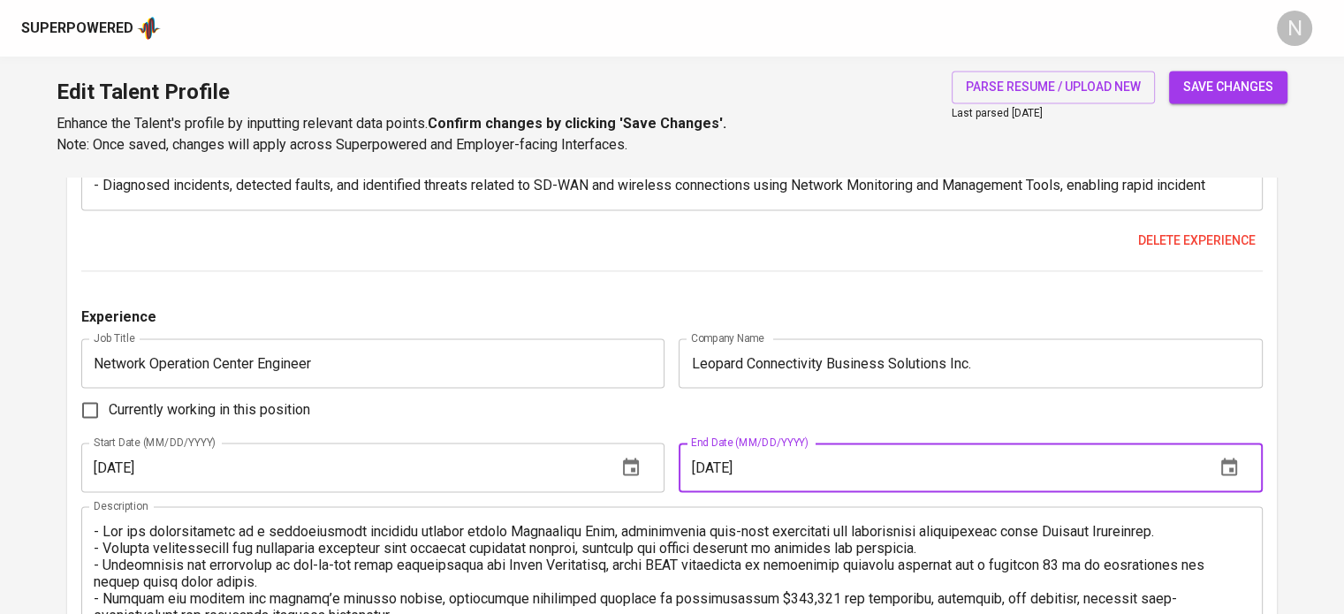
click at [724, 469] on input "[DATE]" at bounding box center [939, 467] width 521 height 49
drag, startPoint x: 727, startPoint y: 471, endPoint x: 714, endPoint y: 471, distance: 13.3
click at [714, 471] on input "[DATE]" at bounding box center [939, 467] width 521 height 49
type input "04/30/2023"
click at [657, 394] on div "Currently working in this position" at bounding box center [671, 409] width 1181 height 37
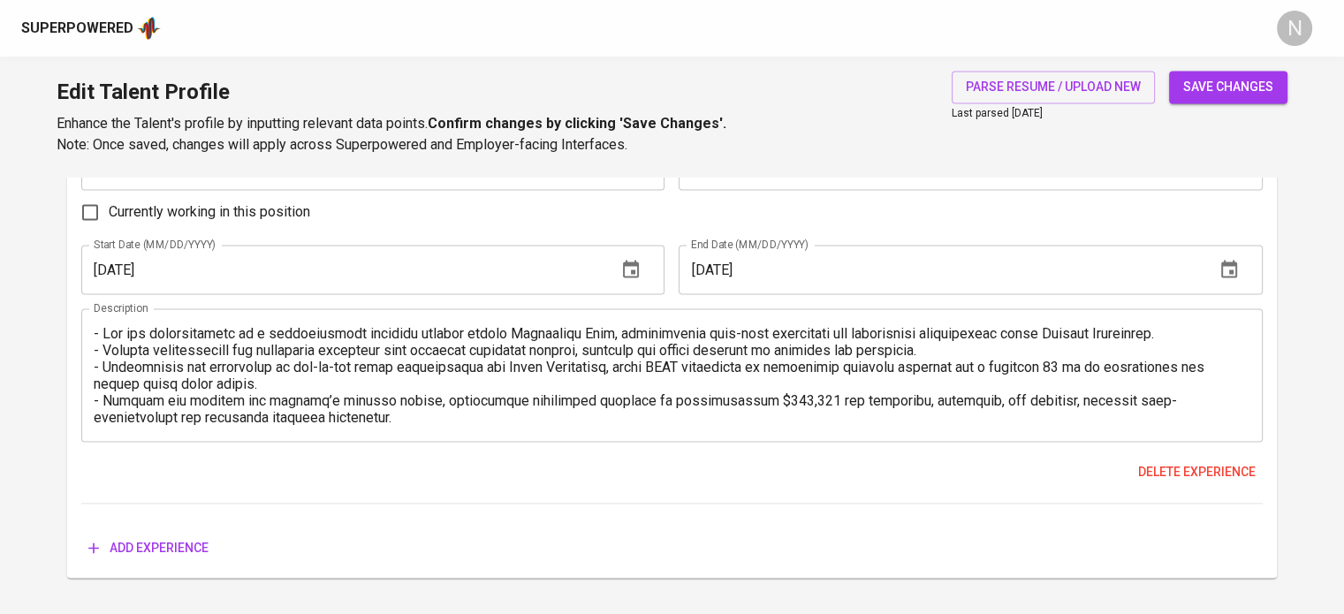
scroll to position [2706, 0]
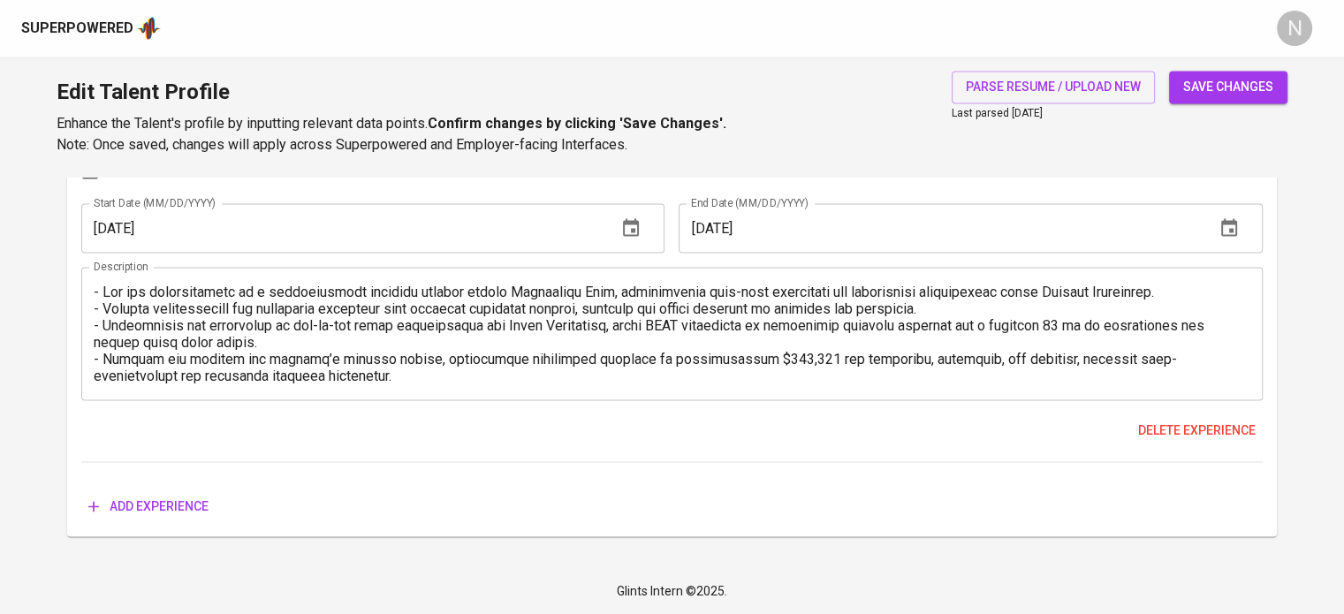
click at [1255, 91] on span "save changes" at bounding box center [1228, 87] width 90 height 22
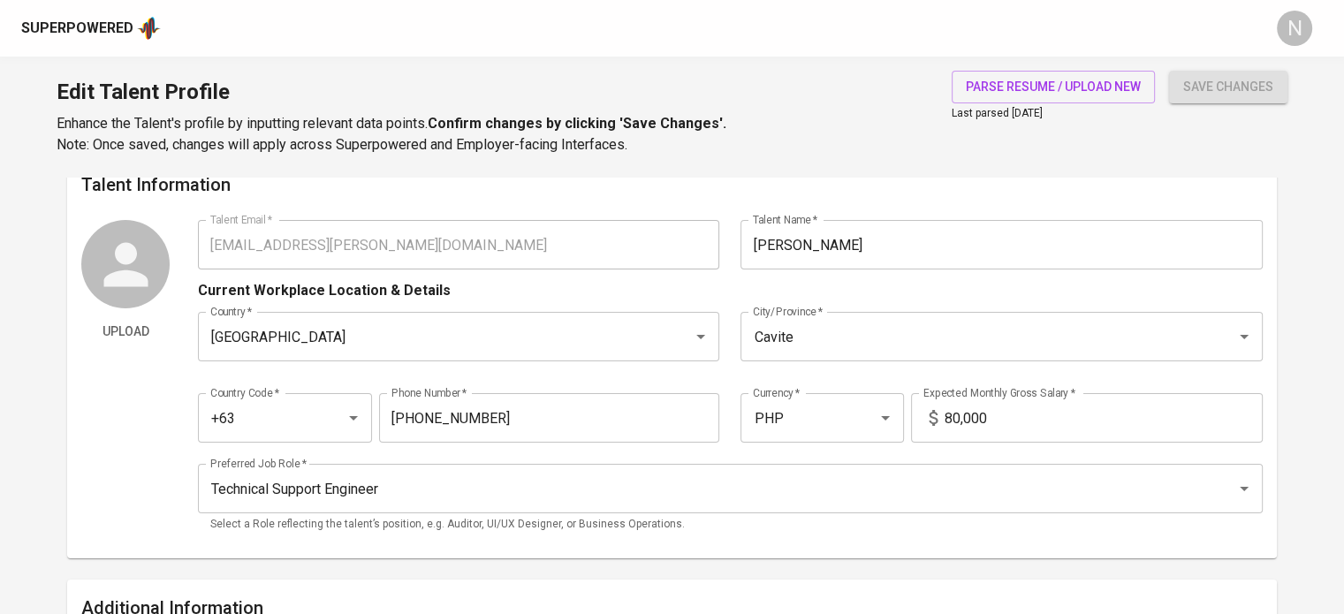
scroll to position [0, 0]
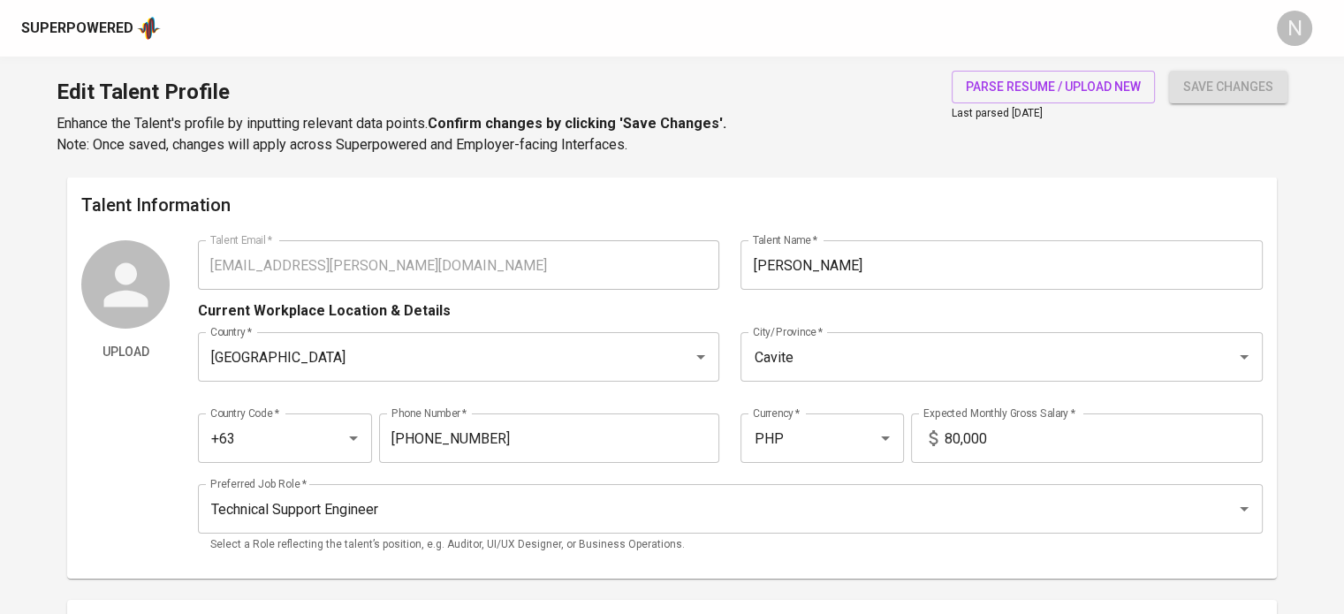
click at [39, 23] on div "Superpowered" at bounding box center [77, 29] width 112 height 20
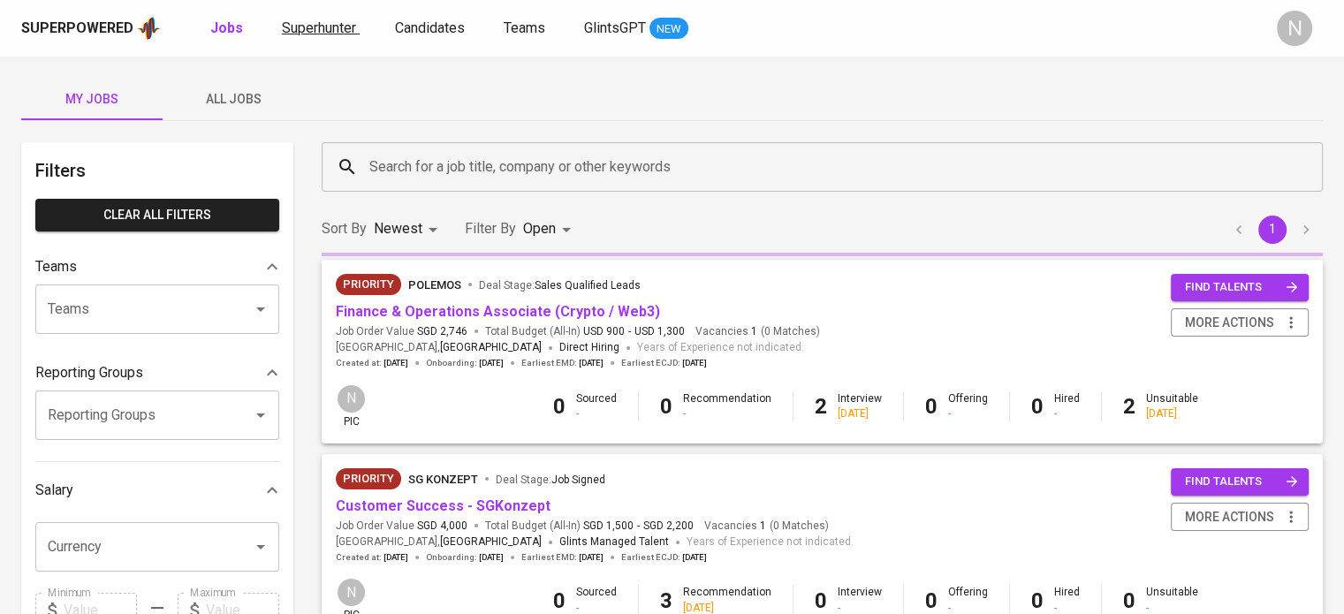
click at [297, 28] on span "Superhunter" at bounding box center [319, 27] width 74 height 17
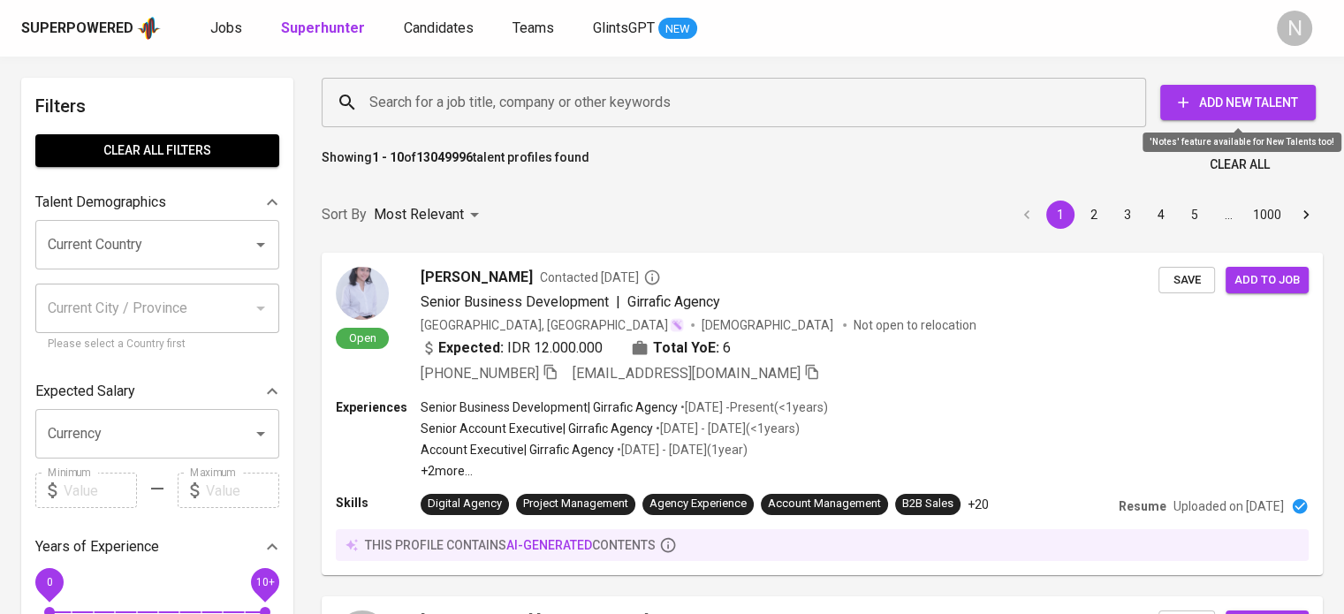
click at [1221, 110] on span "Add New Talent" at bounding box center [1237, 103] width 127 height 22
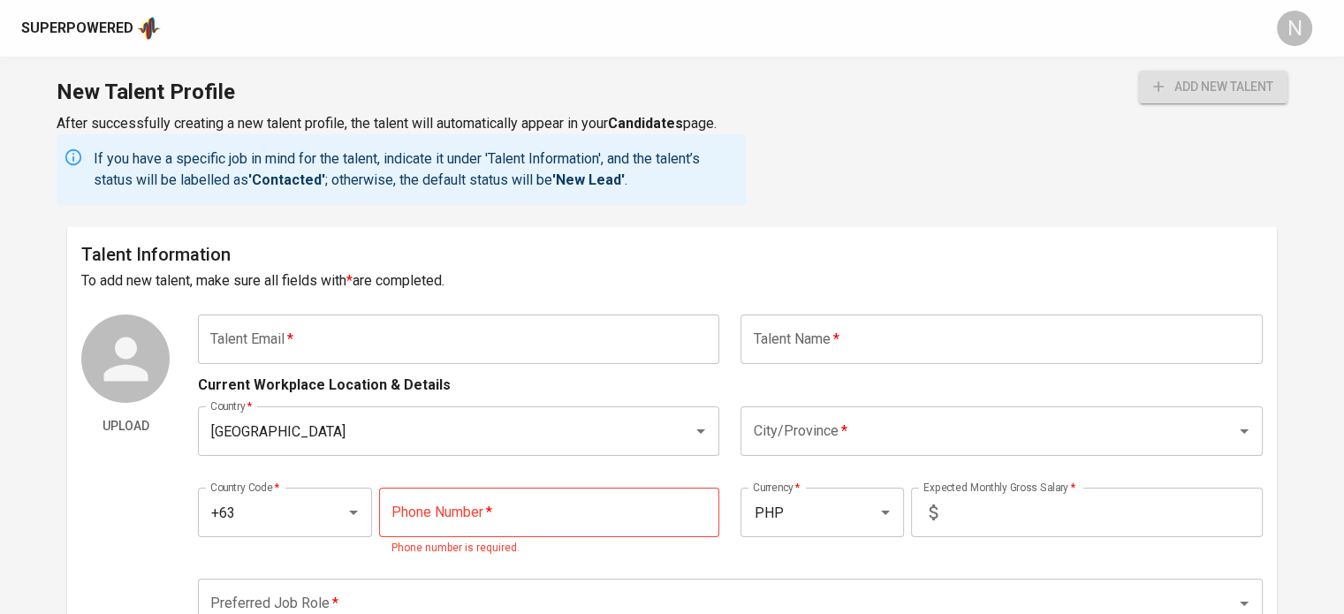
click at [497, 348] on input "text" at bounding box center [458, 339] width 521 height 49
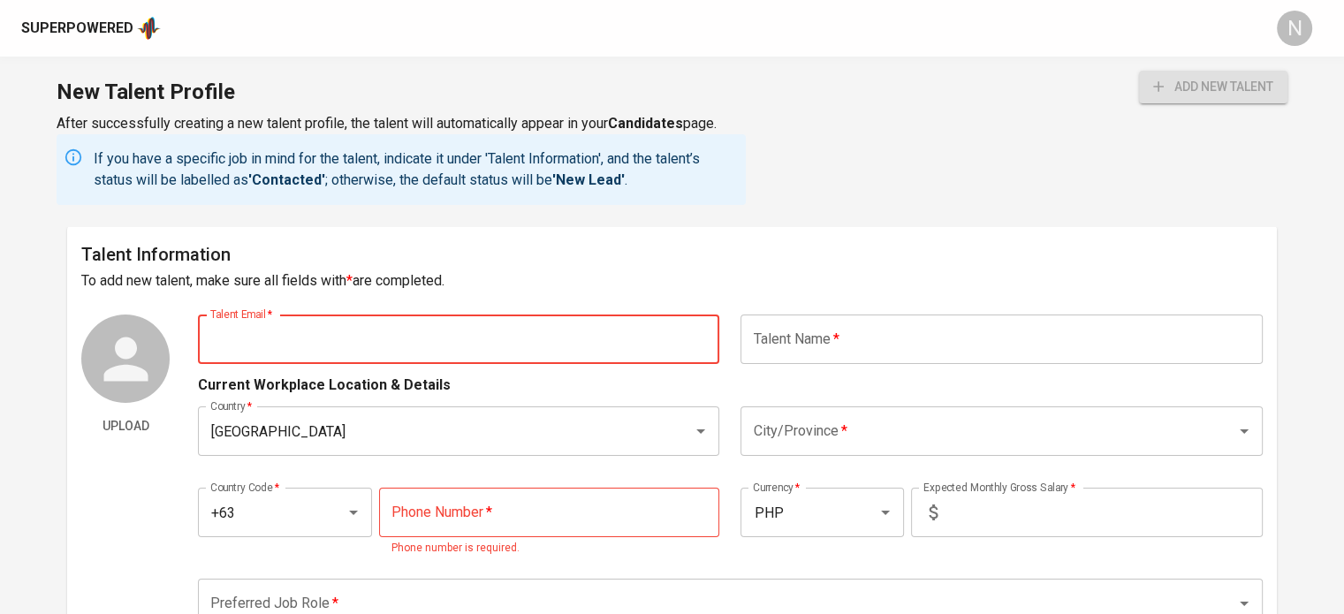
paste input "klaureta5@gmail.com"
type input "klaureta5@gmail.com"
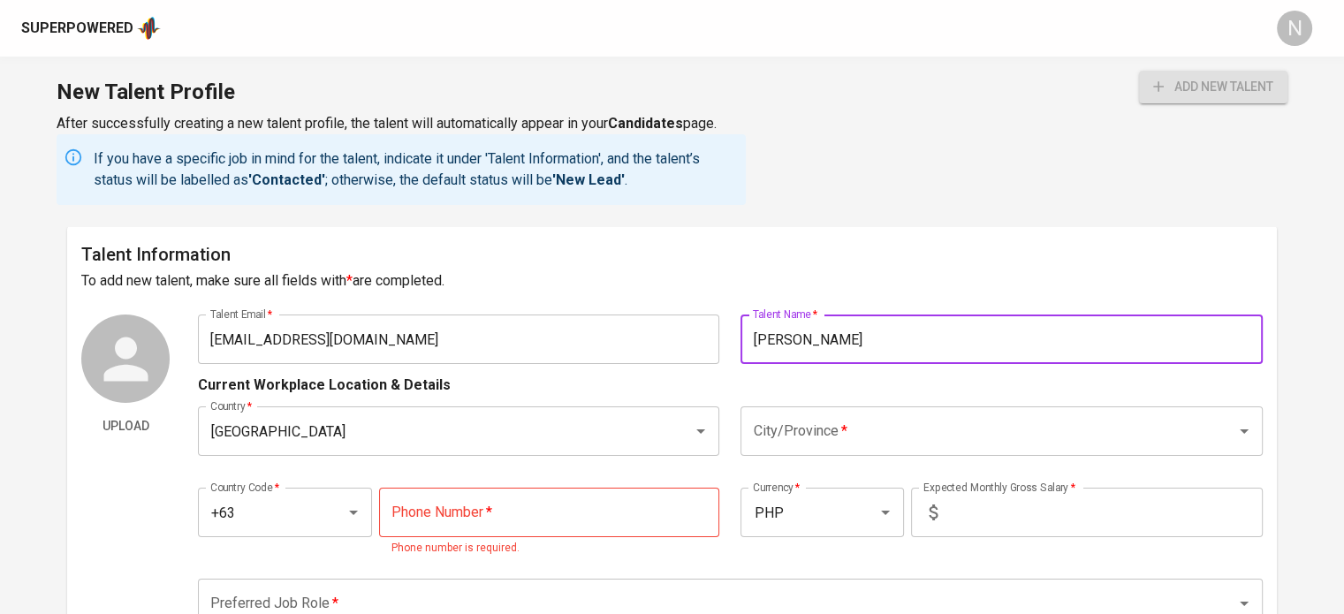
type input "Kristine Laureta"
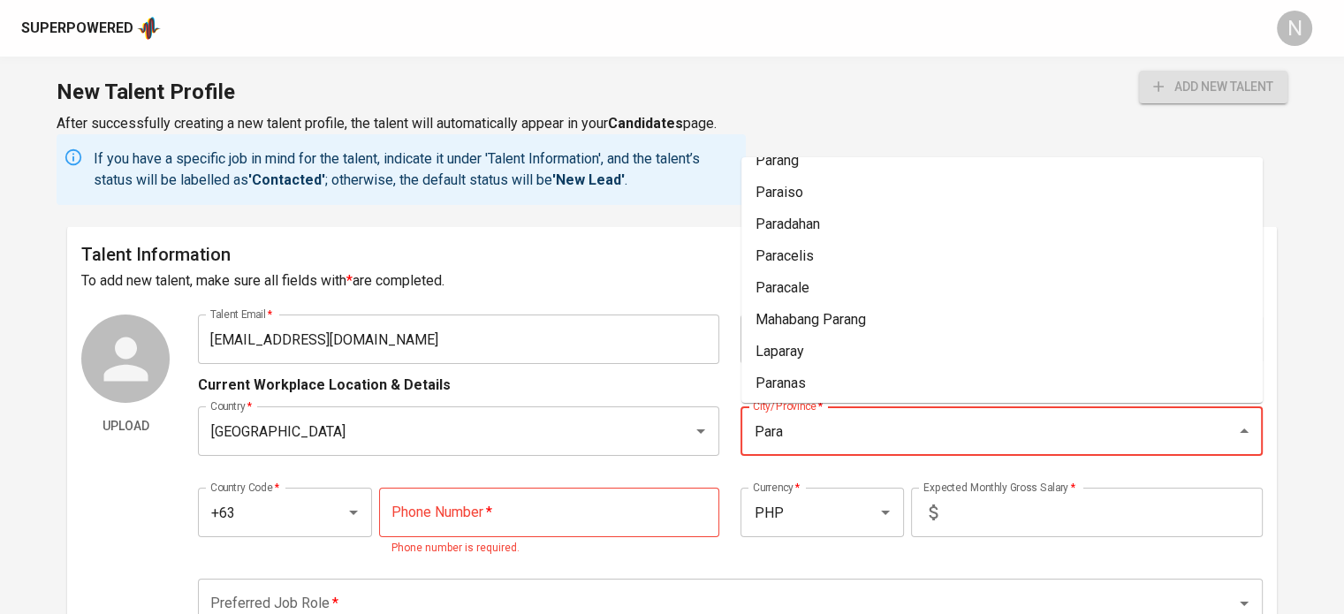
scroll to position [11, 0]
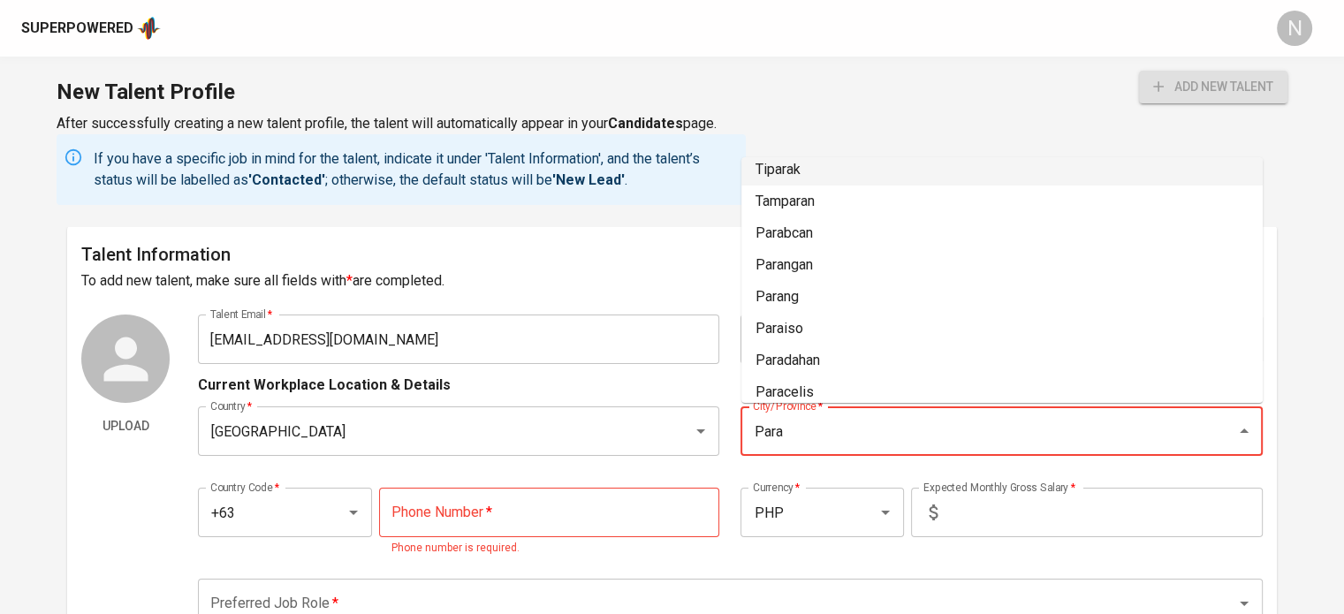
type input "Para"
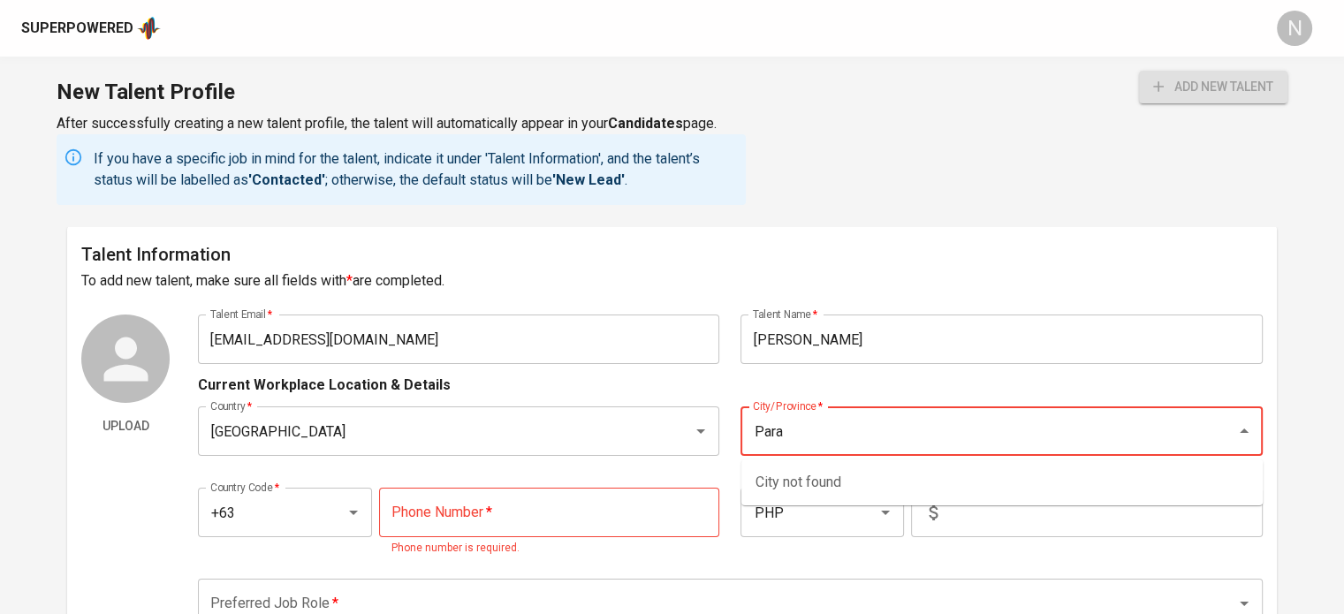
paste input "ñ"
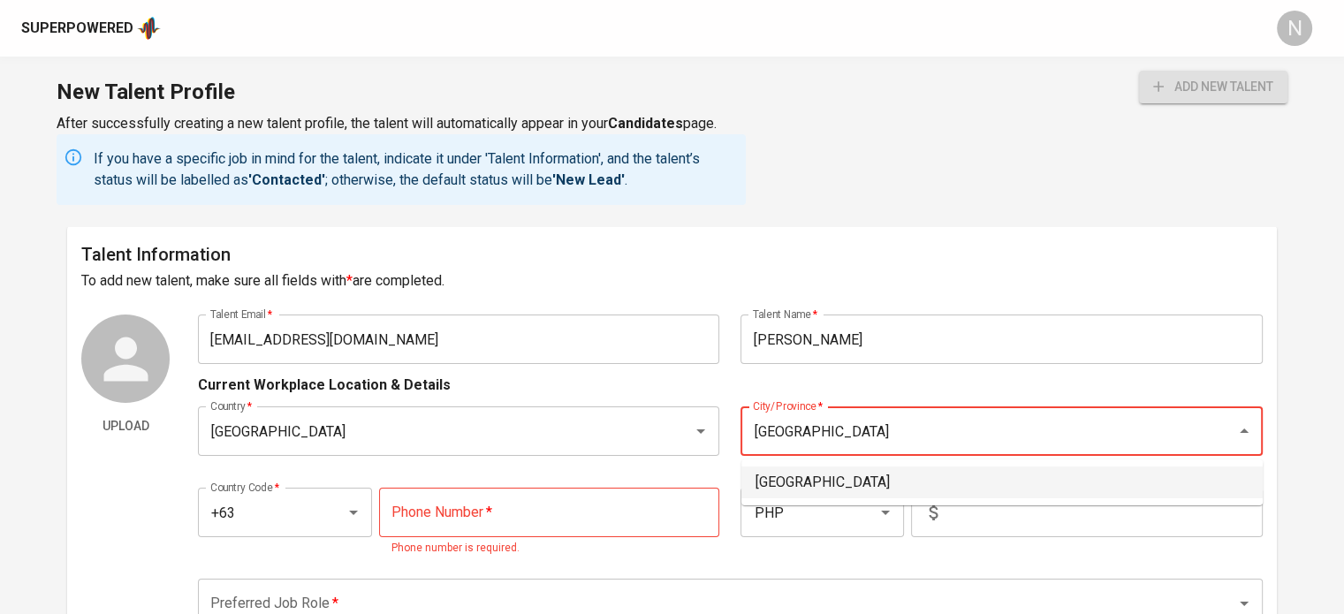
click at [806, 476] on li "[GEOGRAPHIC_DATA]" at bounding box center [1001, 482] width 521 height 32
type input "[GEOGRAPHIC_DATA]"
click at [446, 515] on input "tel" at bounding box center [549, 512] width 341 height 49
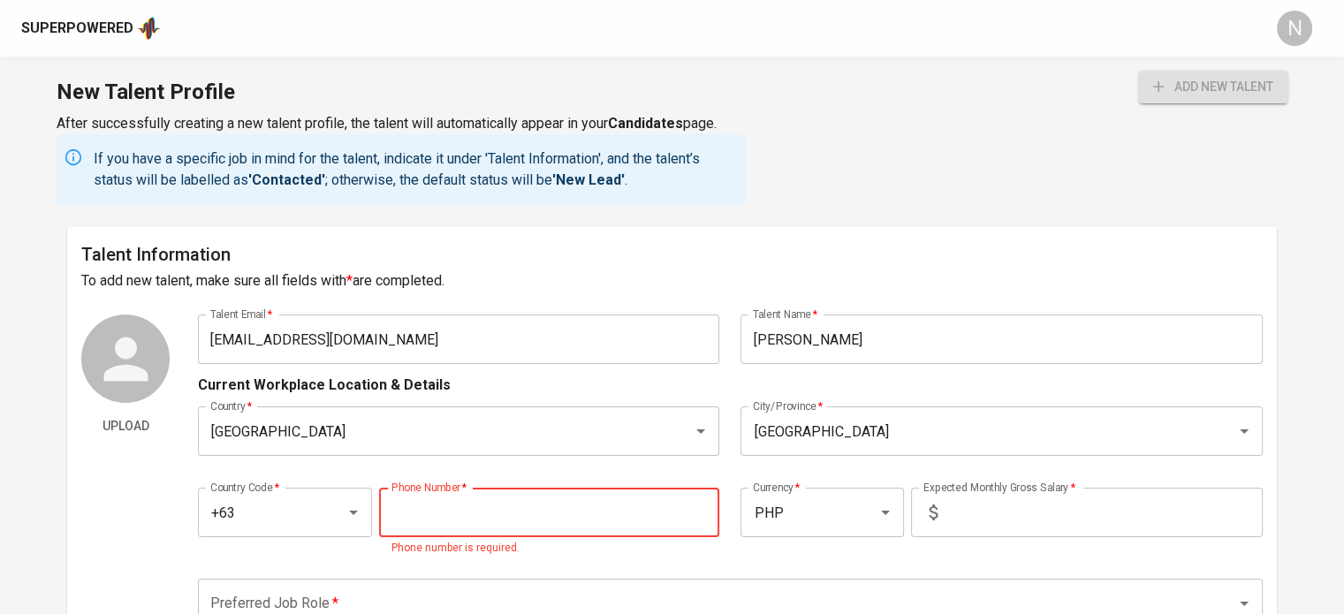
paste input "906-456-5285"
type input "906-456-5285"
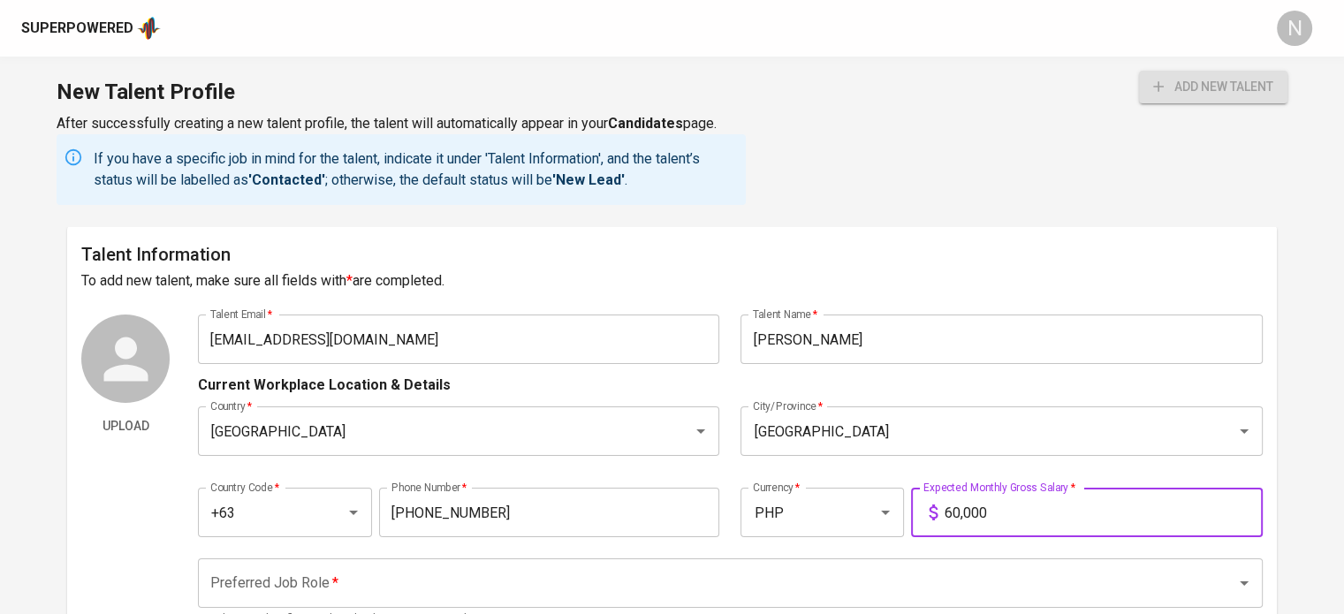
type input "60,000"
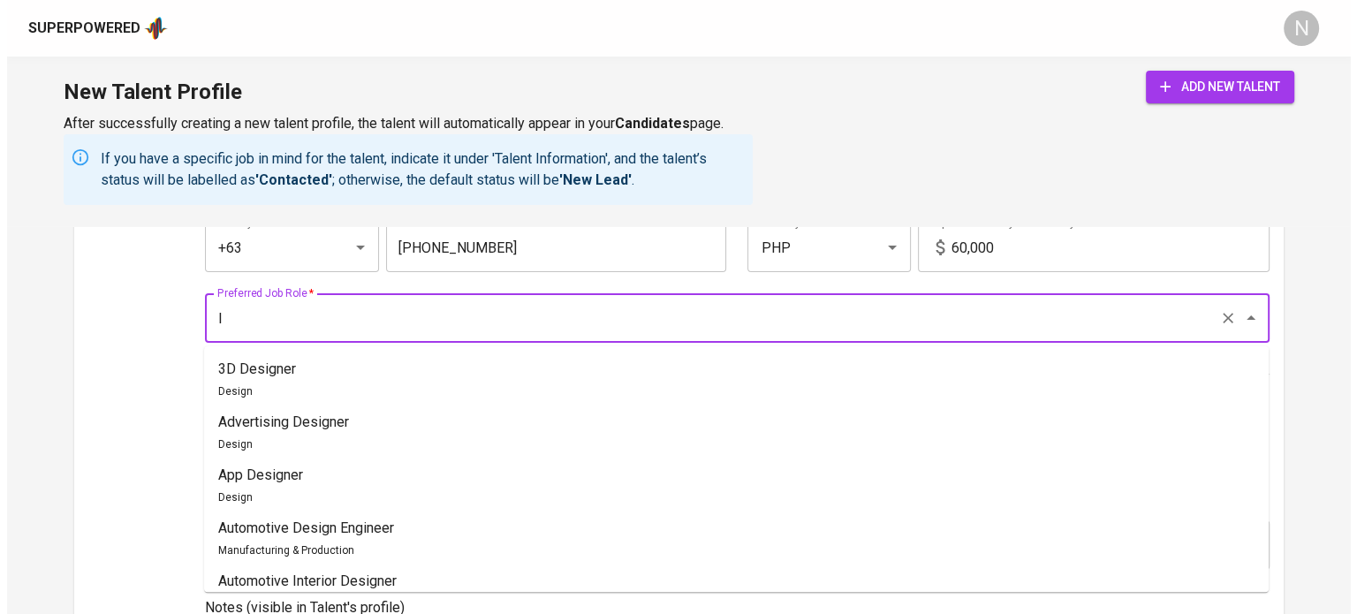
scroll to position [192, 0]
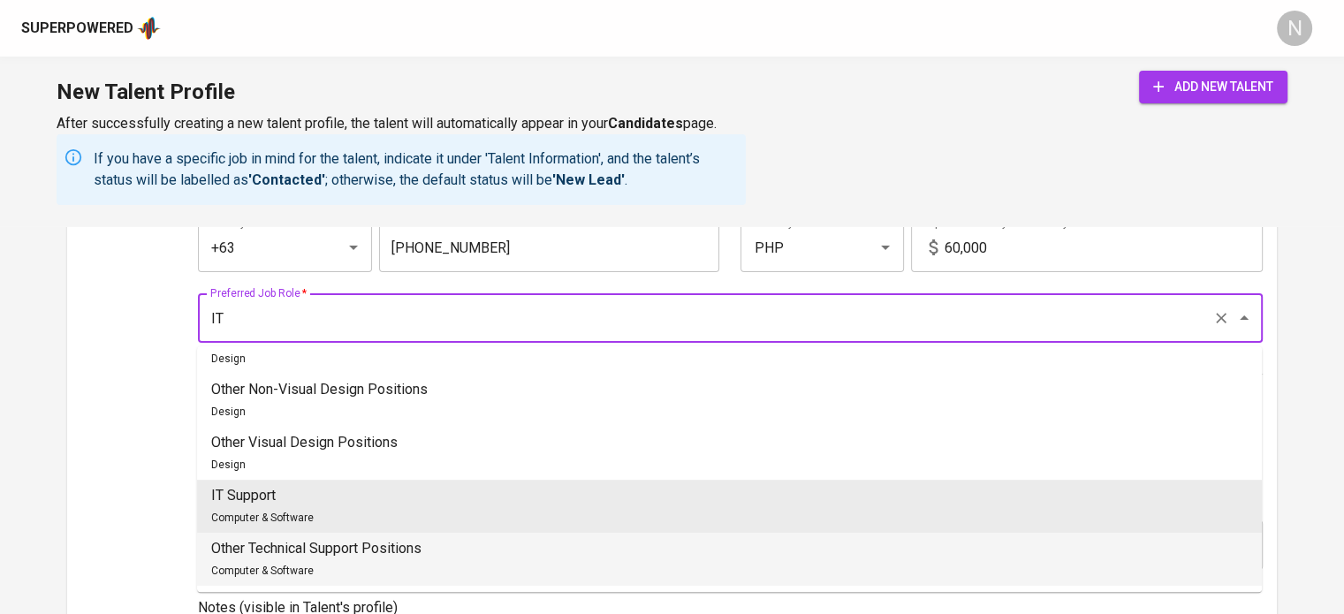
click at [325, 549] on p "Other Technical Support Positions" at bounding box center [316, 548] width 210 height 21
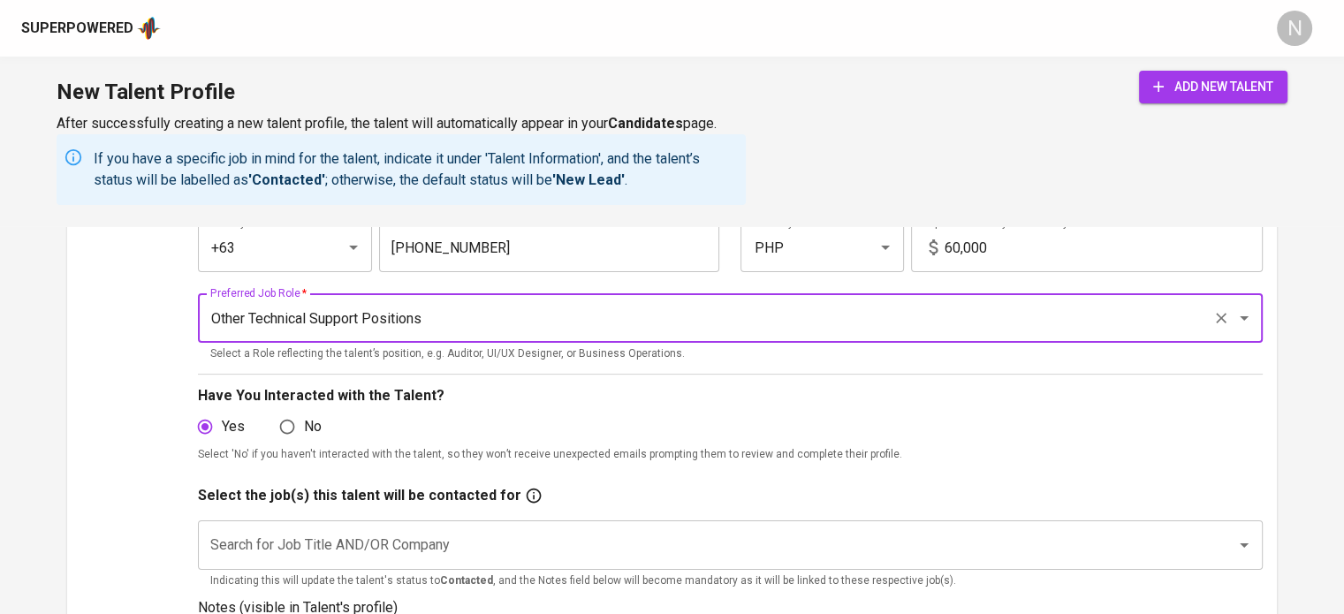
type input "Other Technical Support Positions"
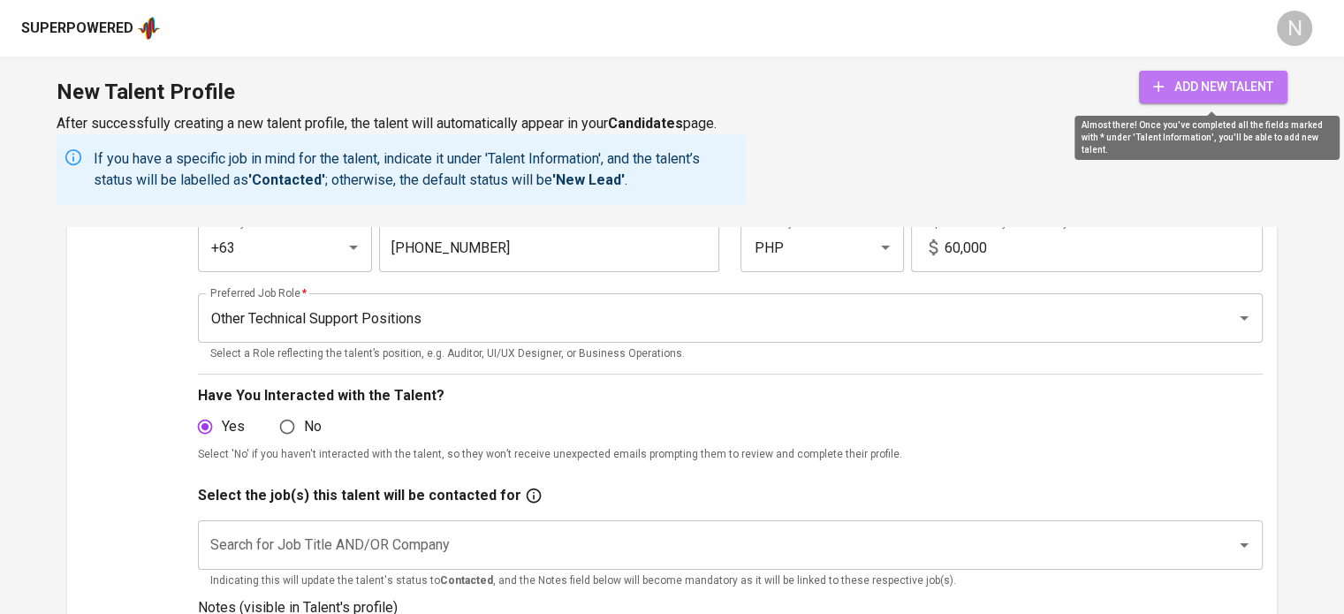
click at [1141, 95] on button "add new talent" at bounding box center [1213, 87] width 148 height 33
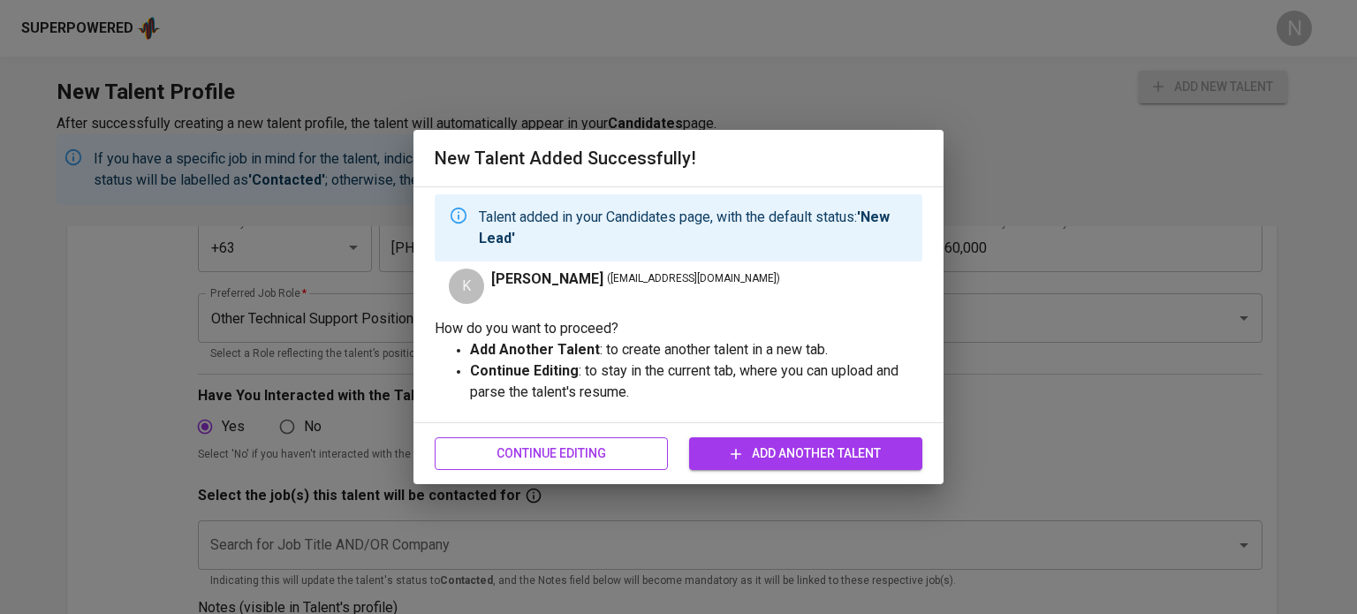
click at [644, 462] on span "Continue Editing" at bounding box center [551, 454] width 205 height 22
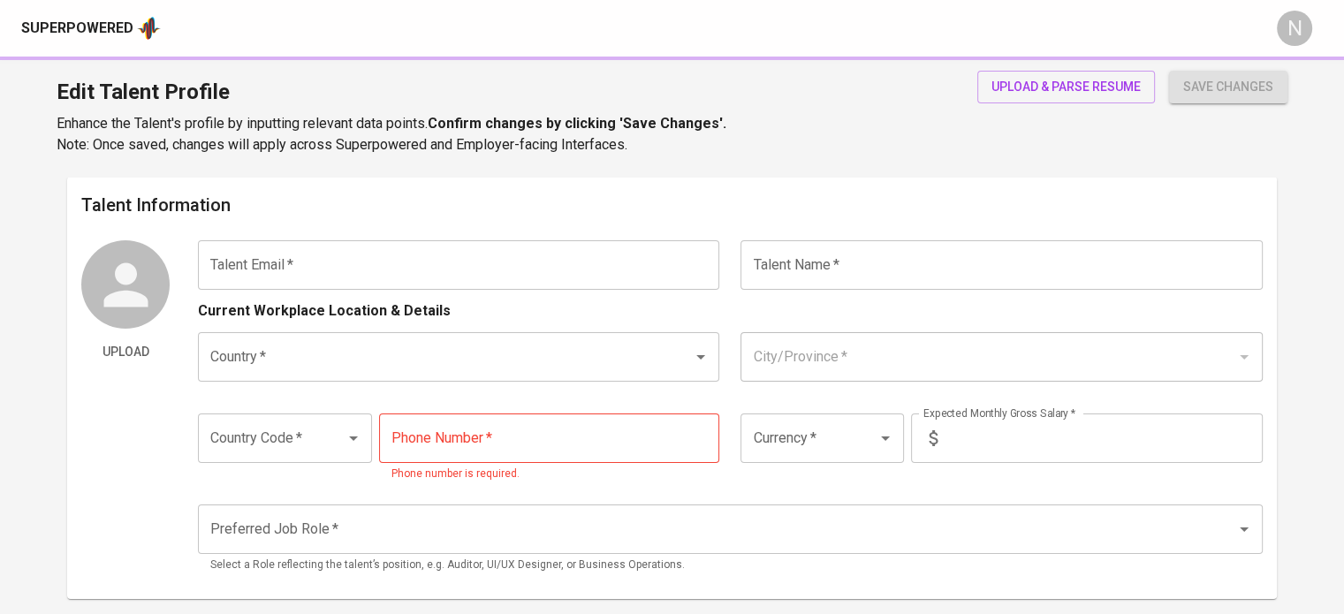
type input "klaureta5@gmail.com"
type input "Kristine Laureta"
type input "[GEOGRAPHIC_DATA]"
type input "+63"
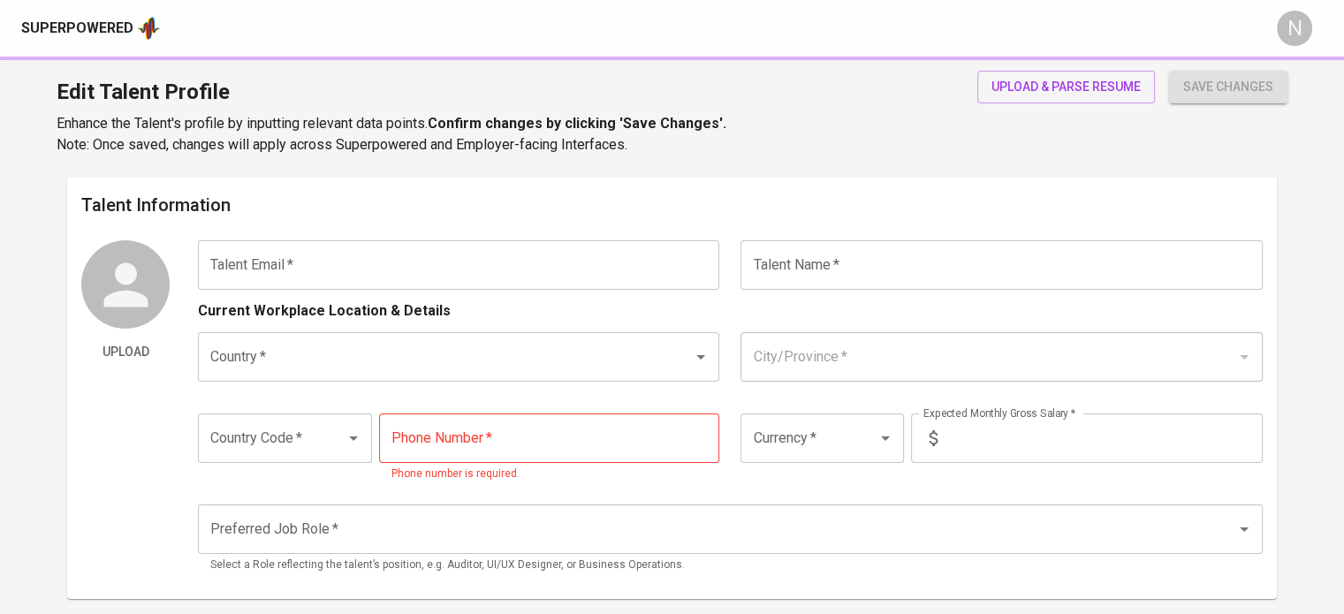
type input "906-456-5285"
type input "PHP"
type input "60,000"
type input "Other Technical Support Positions"
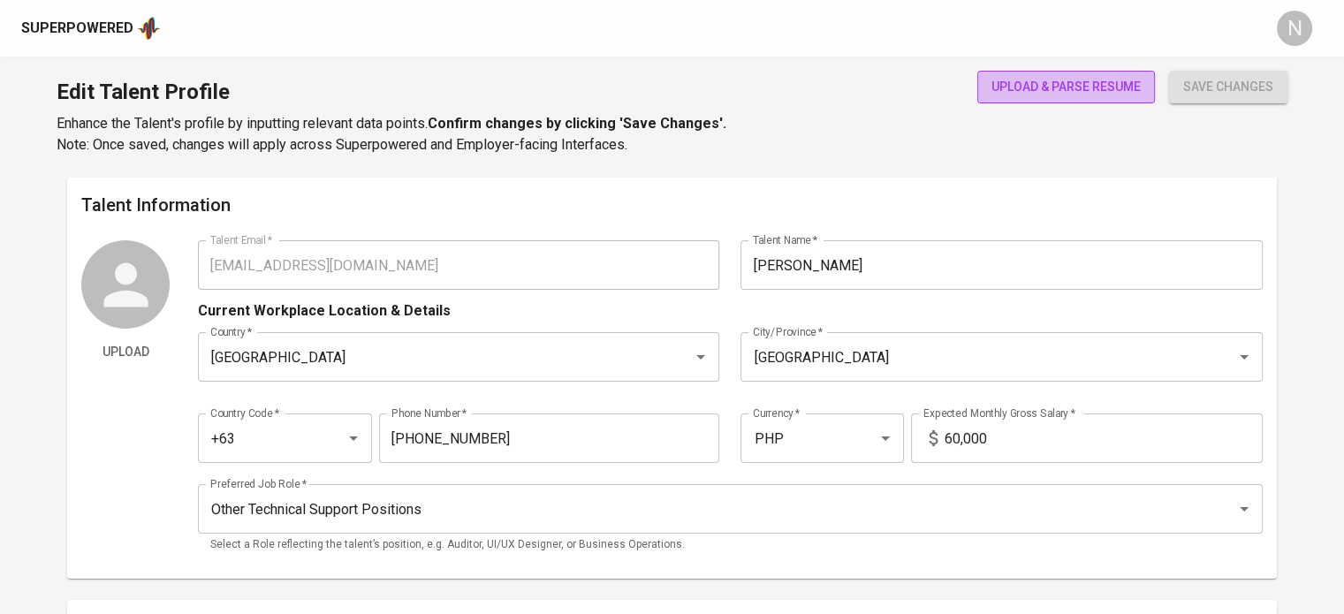
click at [1110, 86] on span "upload & parse resume" at bounding box center [1065, 87] width 149 height 22
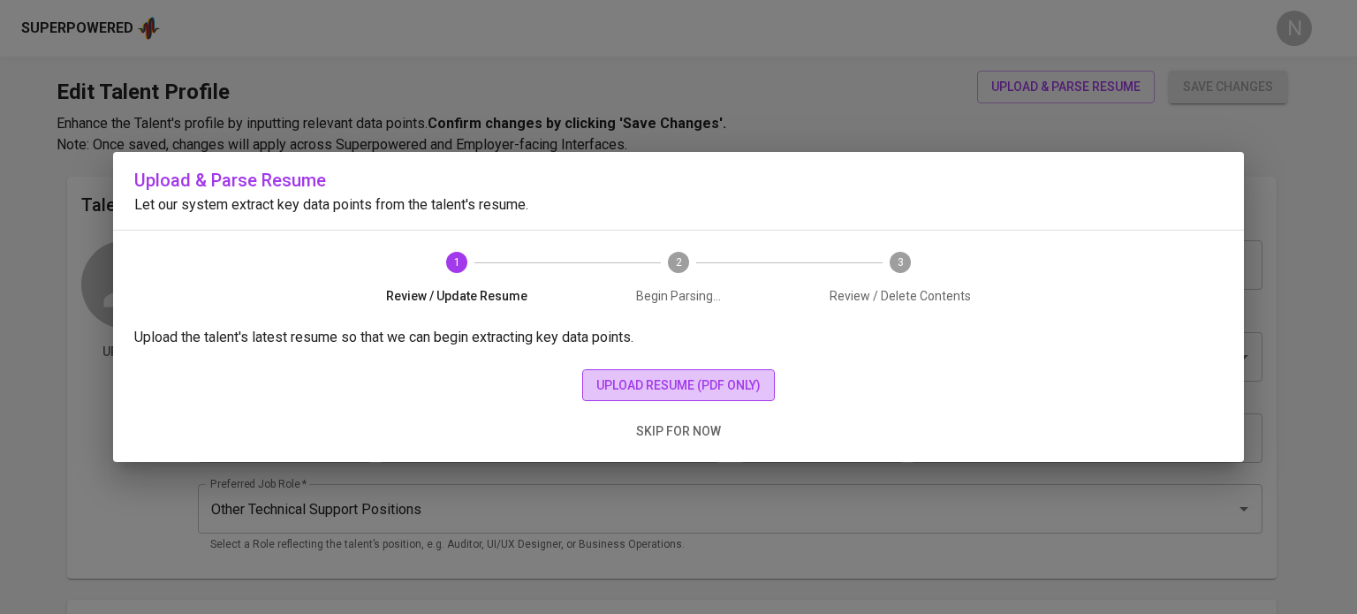
click at [713, 375] on span "upload resume (pdf only)" at bounding box center [678, 386] width 164 height 22
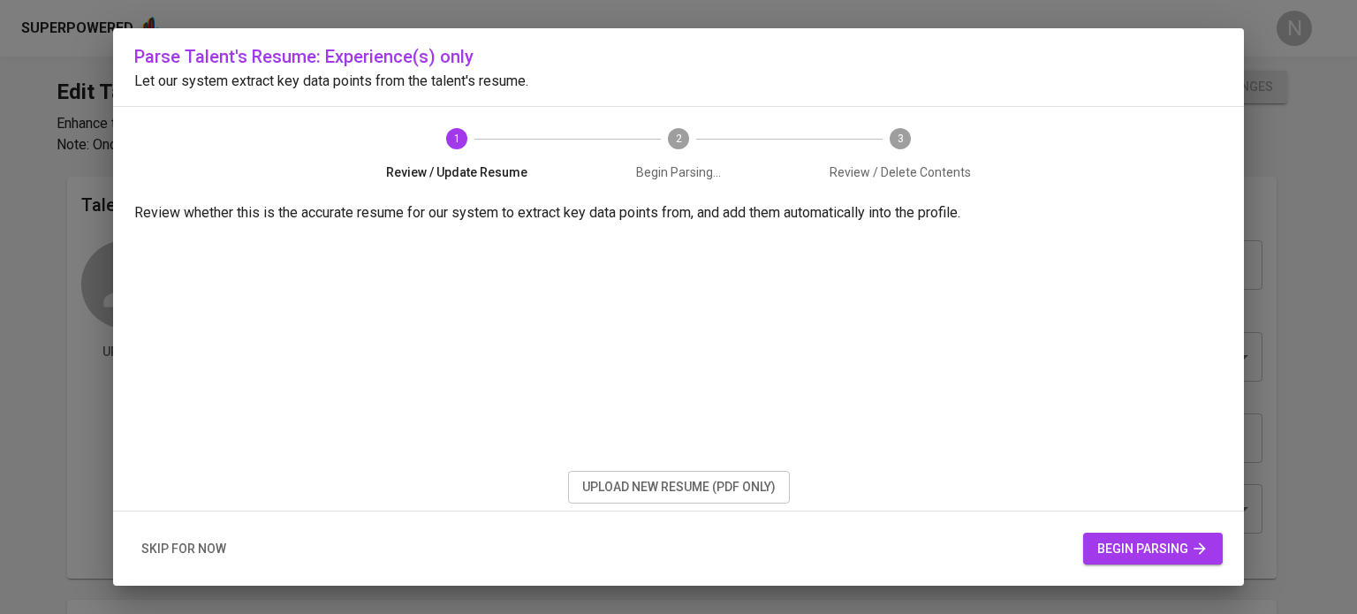
click at [1135, 543] on span "begin parsing" at bounding box center [1152, 549] width 111 height 22
